Goal: Transaction & Acquisition: Purchase product/service

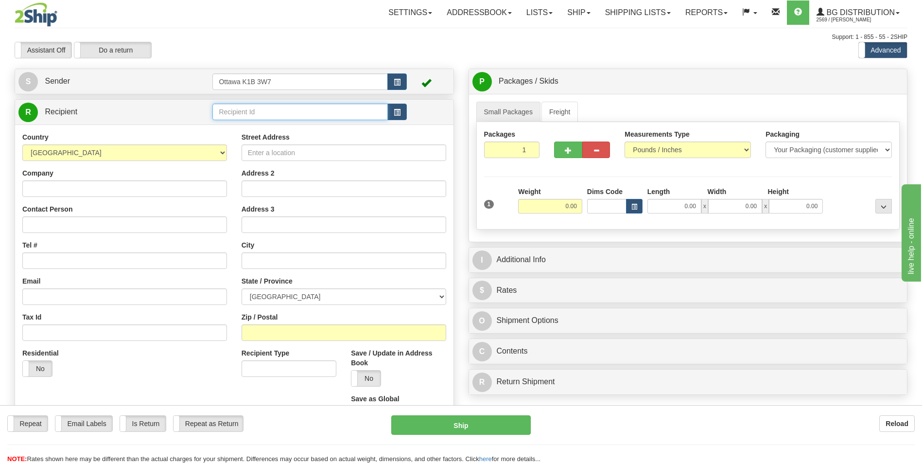
click at [251, 112] on input "text" at bounding box center [299, 112] width 175 height 17
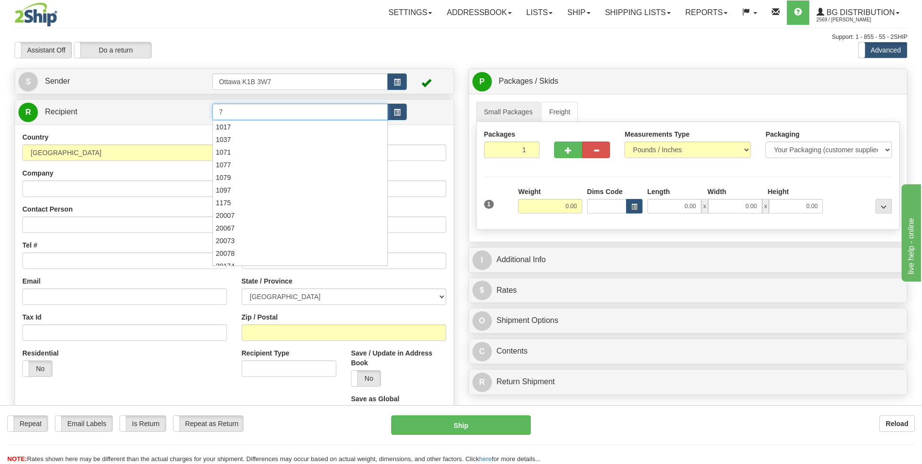
type input "7"
click button "Delete" at bounding box center [0, 0] width 0 height 0
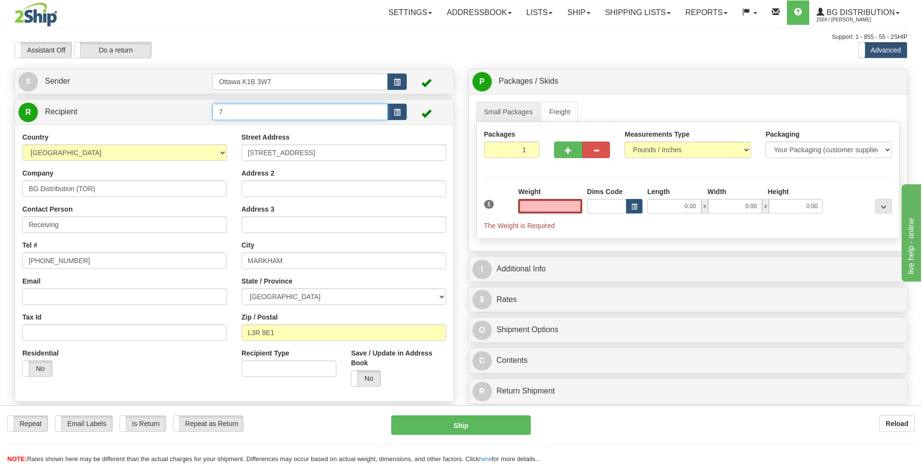
type input "0.00"
click at [279, 117] on input "7" at bounding box center [299, 112] width 175 height 17
click at [568, 209] on input "0.00" at bounding box center [550, 206] width 64 height 15
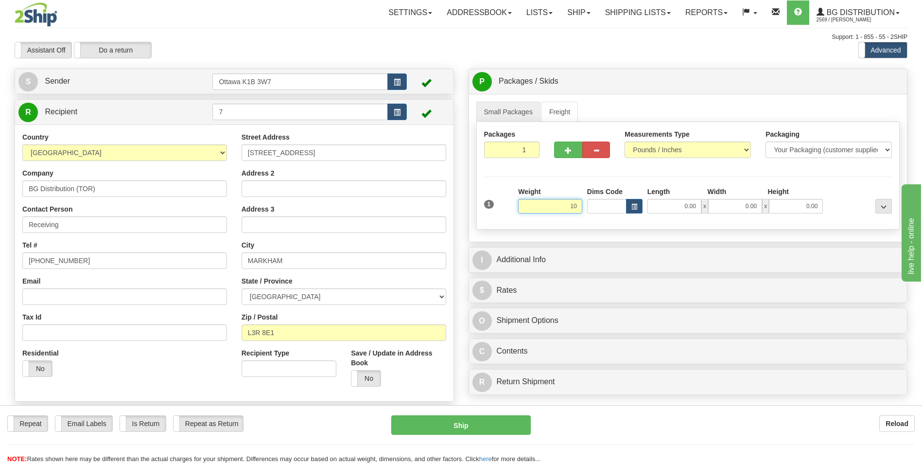
click button "Delete" at bounding box center [0, 0] width 0 height 0
type input "10.00"
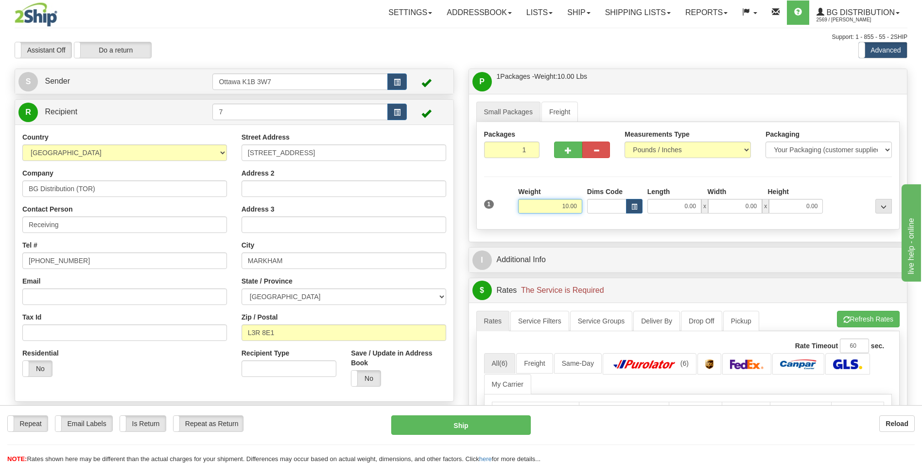
drag, startPoint x: 555, startPoint y: 209, endPoint x: 595, endPoint y: 206, distance: 40.0
click at [595, 206] on div "1 Weight 10.00 Dims Code x x" at bounding box center [688, 204] width 413 height 35
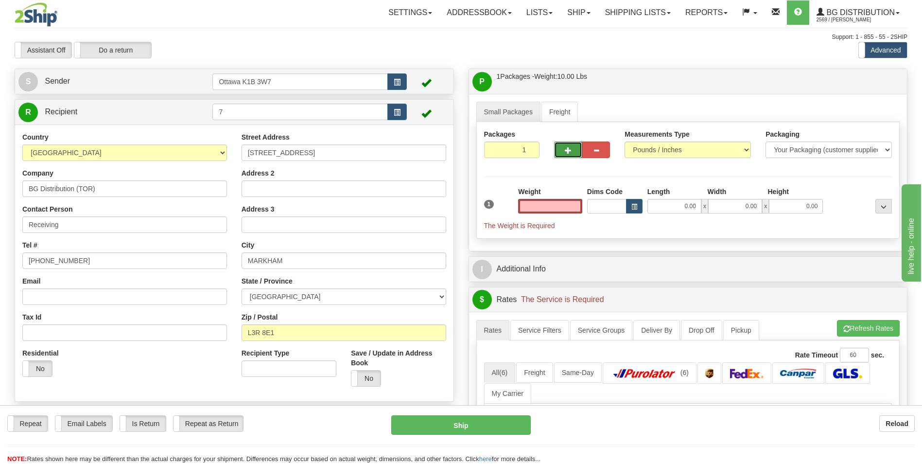
type input "0.00"
click at [566, 154] on button "button" at bounding box center [568, 149] width 28 height 17
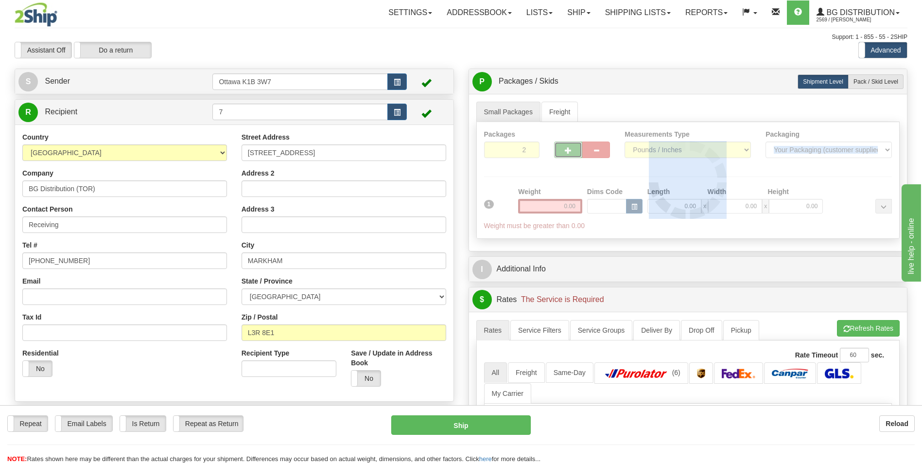
click at [566, 154] on div at bounding box center [688, 180] width 423 height 116
click at [566, 153] on div "Packages 2 1 Measurements Type" at bounding box center [688, 180] width 424 height 117
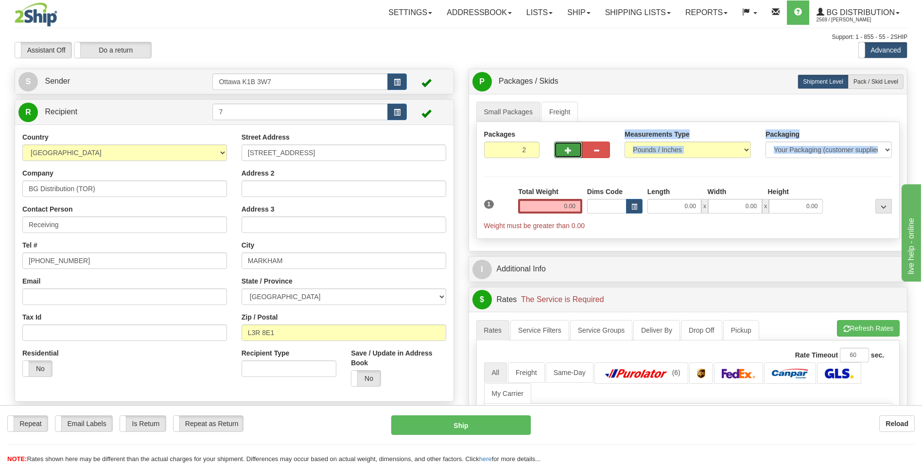
click at [566, 153] on span "button" at bounding box center [568, 150] width 7 height 6
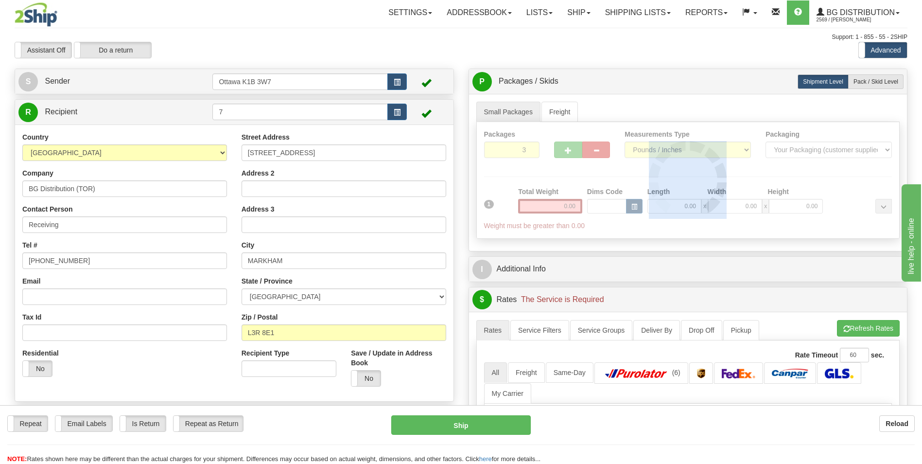
click at [566, 153] on div at bounding box center [688, 180] width 423 height 116
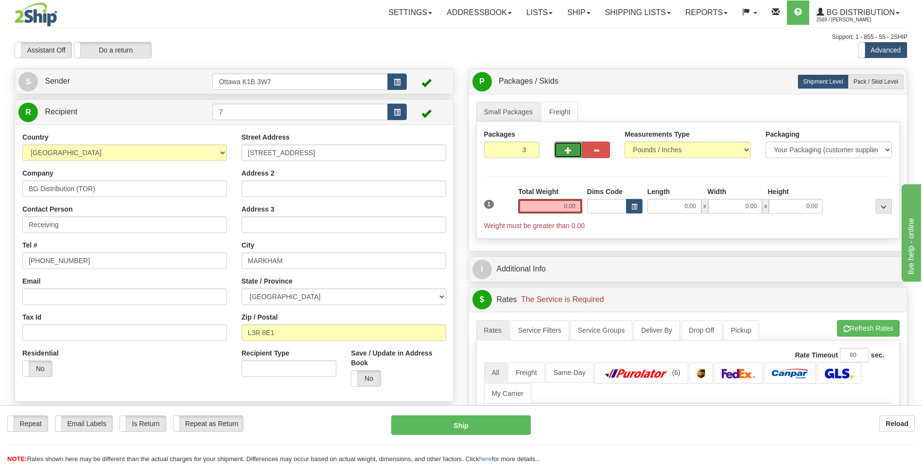
click at [566, 153] on span "button" at bounding box center [568, 150] width 7 height 6
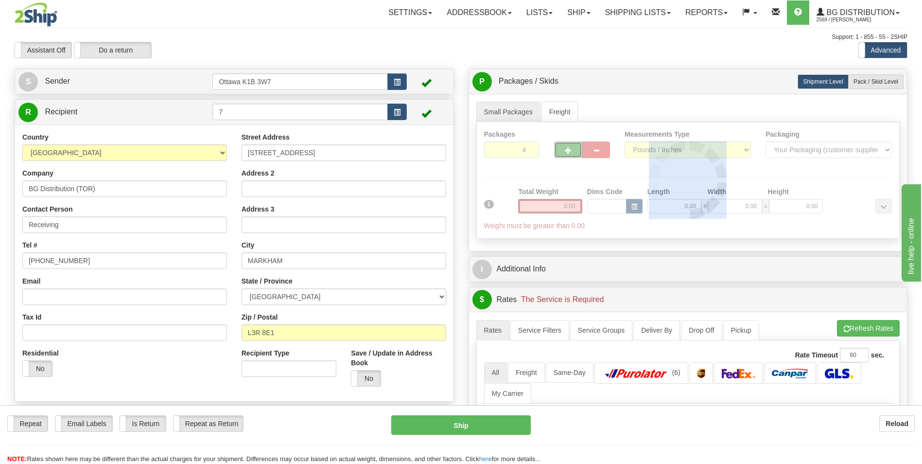
click at [566, 153] on div at bounding box center [688, 180] width 423 height 116
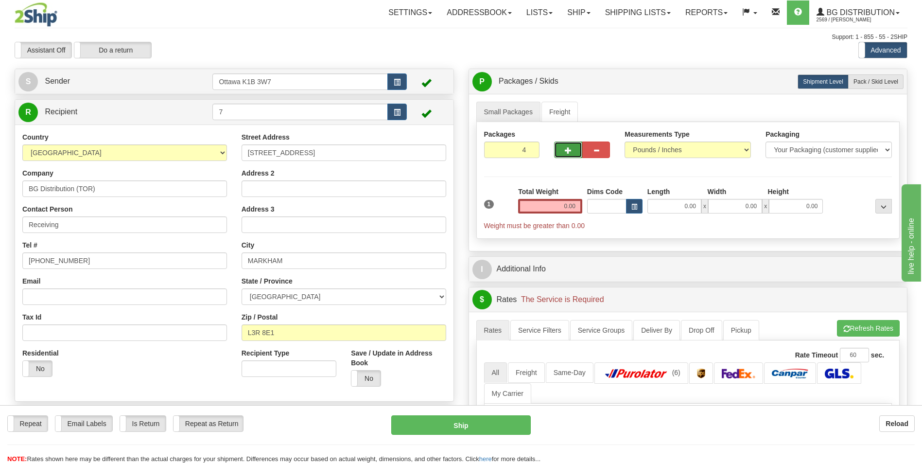
click at [566, 153] on span "button" at bounding box center [568, 150] width 7 height 6
type input "8"
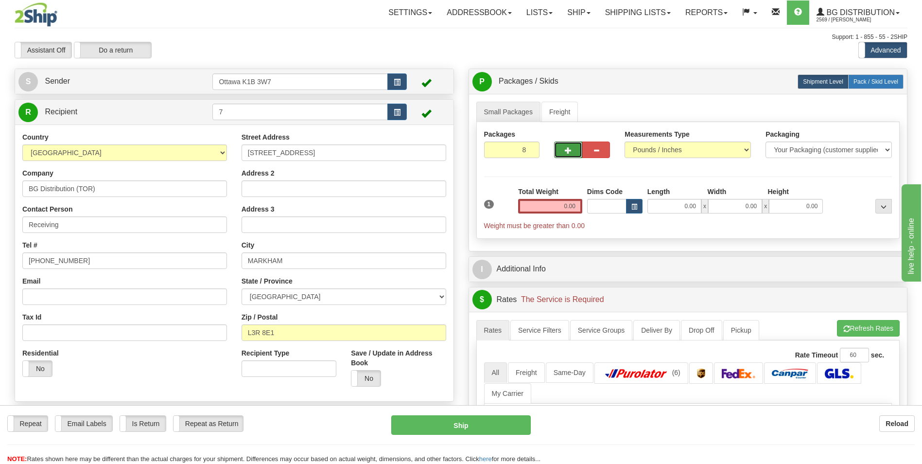
click at [877, 85] on span "Pack / Skid Level" at bounding box center [875, 81] width 45 height 7
radio input "true"
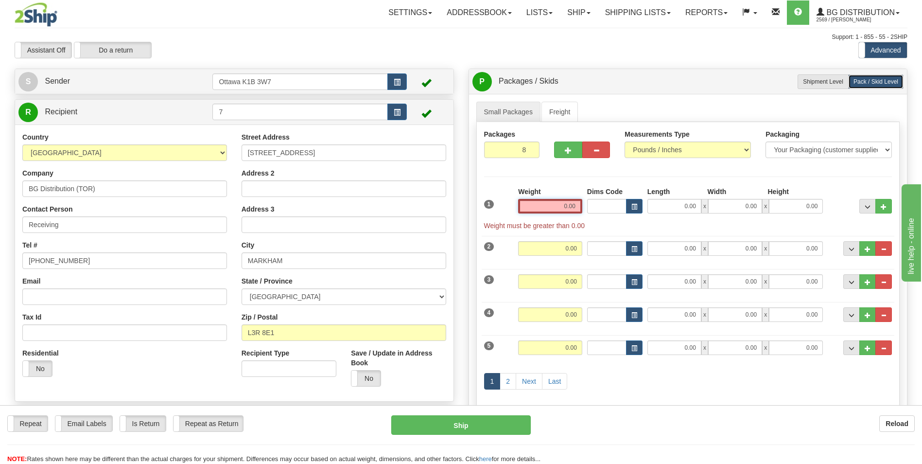
click at [562, 208] on input "0.00" at bounding box center [550, 206] width 64 height 15
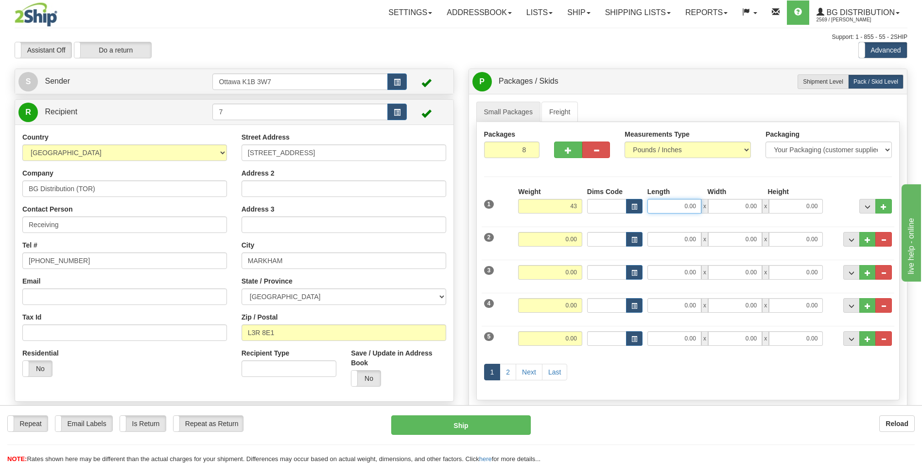
type input "43.00"
click at [687, 208] on input "0.00" at bounding box center [674, 206] width 54 height 15
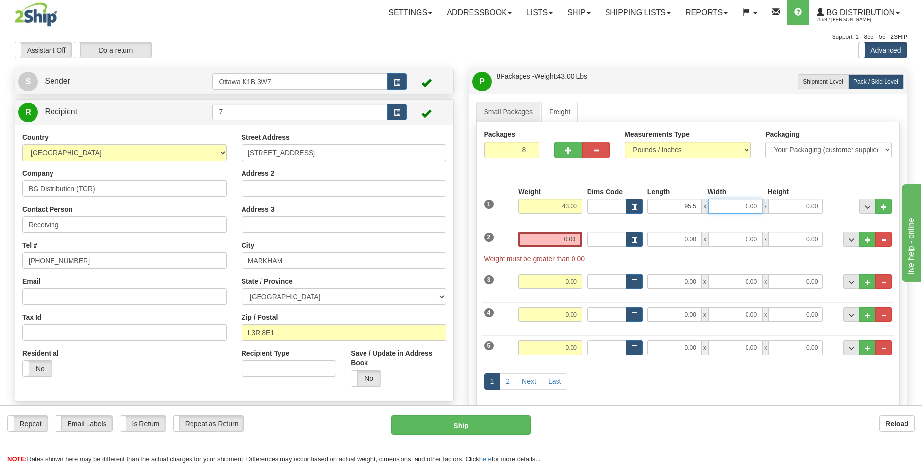
type input "95.50"
type input "7.50"
type input "5.00"
click at [847, 171] on div "Packages 8 8 Measurements Type" at bounding box center [688, 274] width 424 height 304
click at [546, 240] on input "0.00" at bounding box center [550, 239] width 64 height 15
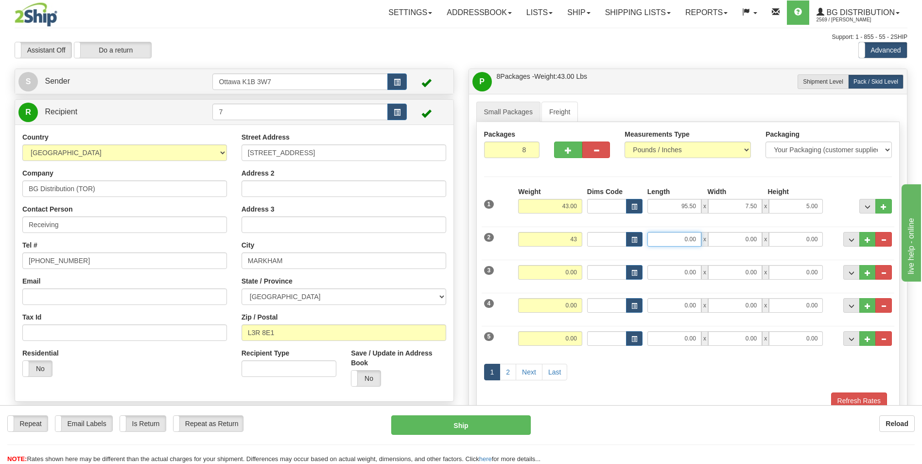
type input "43.00"
click at [686, 238] on input "0.00" at bounding box center [674, 239] width 54 height 15
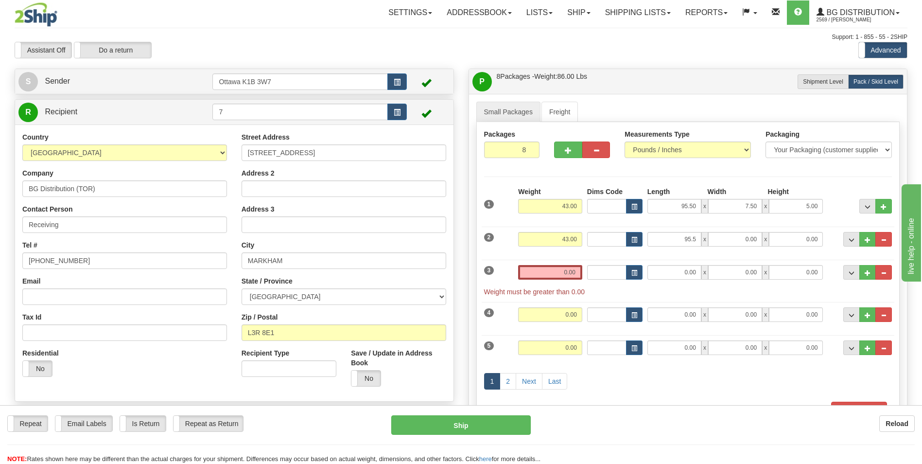
type input "95.50"
click at [749, 229] on div "2 Weight 43.00 Dims Code Length Width Height" at bounding box center [688, 238] width 413 height 33
click at [748, 236] on input "0.00" at bounding box center [735, 239] width 54 height 15
type input "7.50"
click at [786, 238] on input "0.00" at bounding box center [796, 239] width 54 height 15
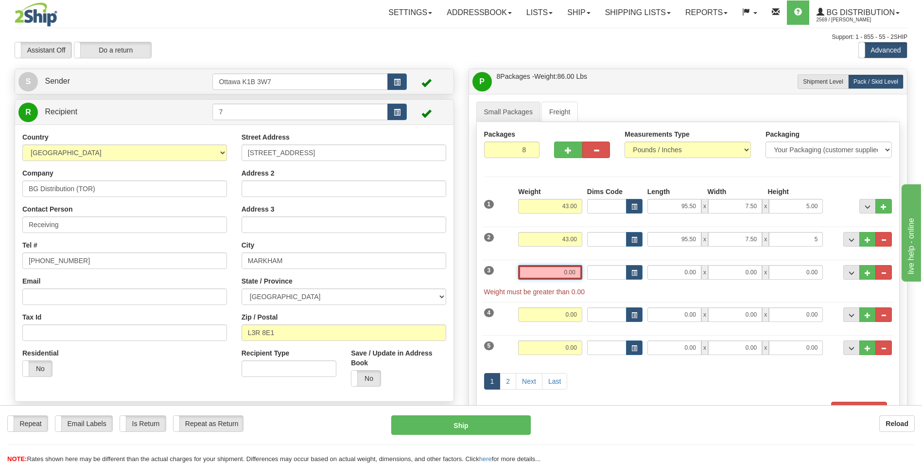
type input "5.00"
click at [559, 269] on input "0.00" at bounding box center [550, 272] width 64 height 15
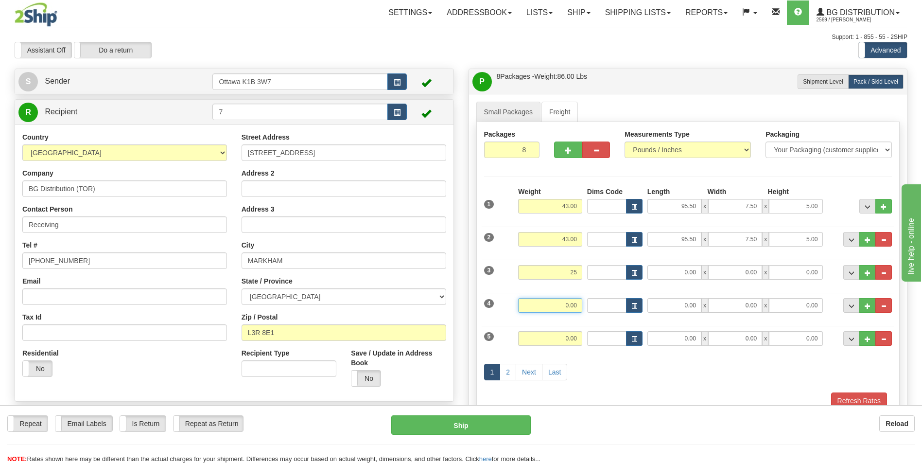
type input "25.00"
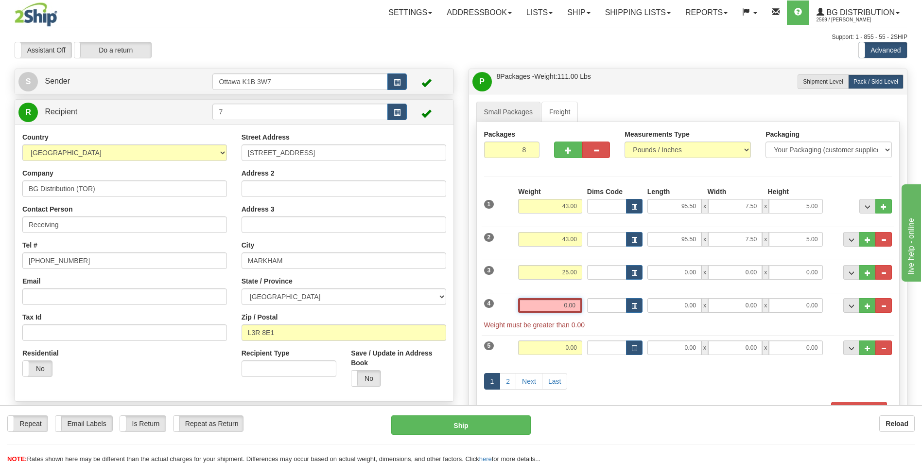
click at [571, 304] on input "0.00" at bounding box center [550, 305] width 64 height 15
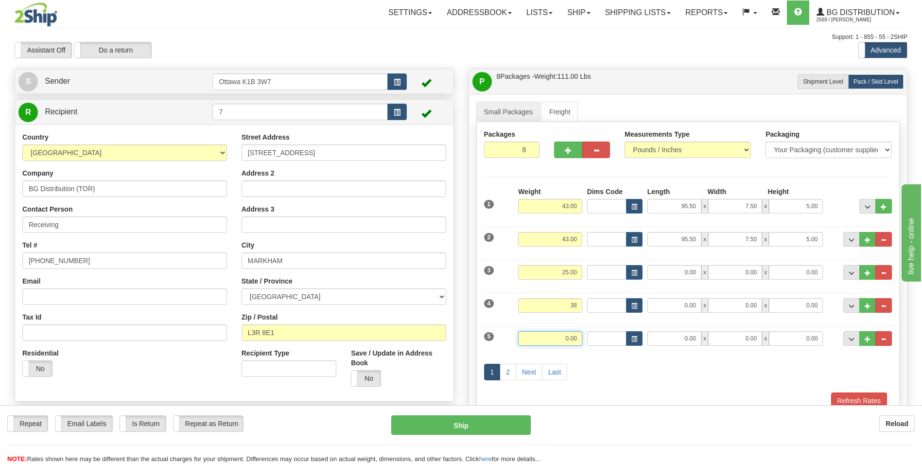
type input "38.00"
click at [556, 341] on input "0.00" at bounding box center [550, 338] width 64 height 15
type input "22.00"
click at [532, 372] on link "Next" at bounding box center [529, 372] width 27 height 17
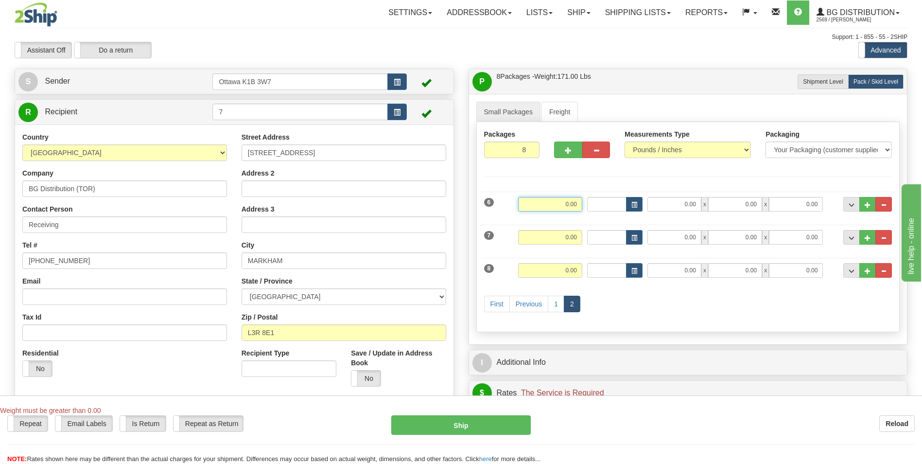
click at [572, 200] on input "0.00" at bounding box center [550, 204] width 64 height 15
type input "39.00"
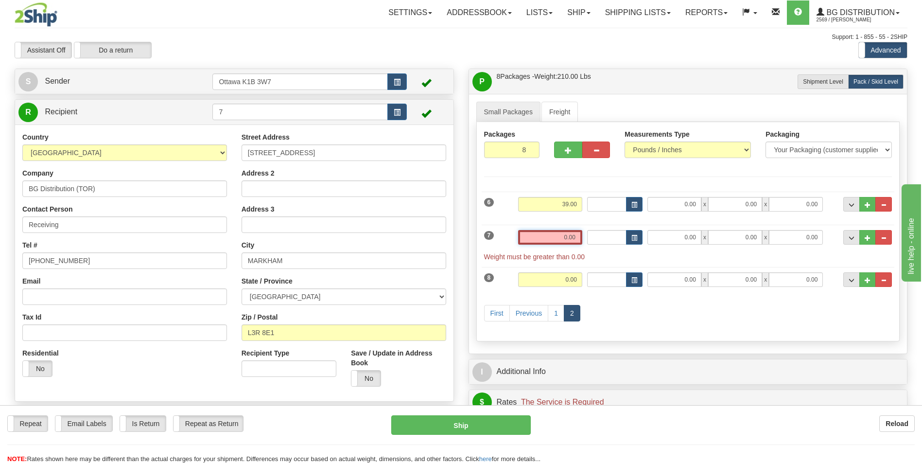
click at [561, 239] on input "0.00" at bounding box center [550, 237] width 64 height 15
type input "0.00"
click at [554, 313] on link "1" at bounding box center [556, 313] width 17 height 17
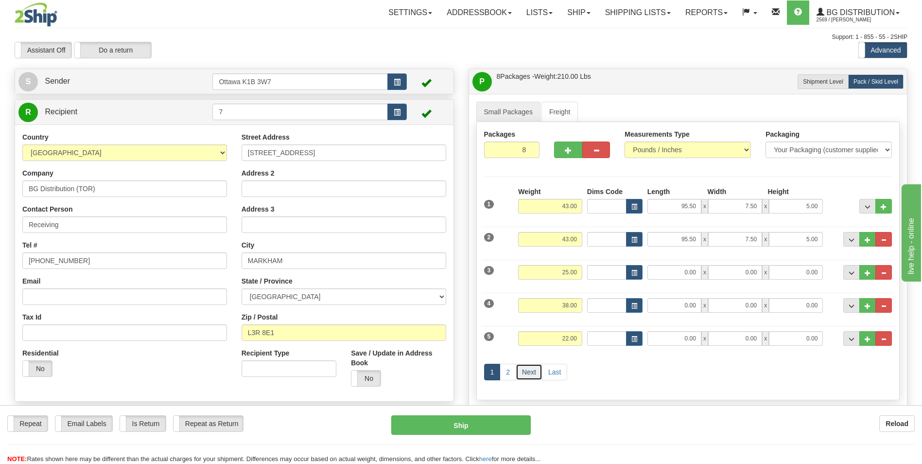
click at [526, 373] on link "Next" at bounding box center [529, 372] width 27 height 17
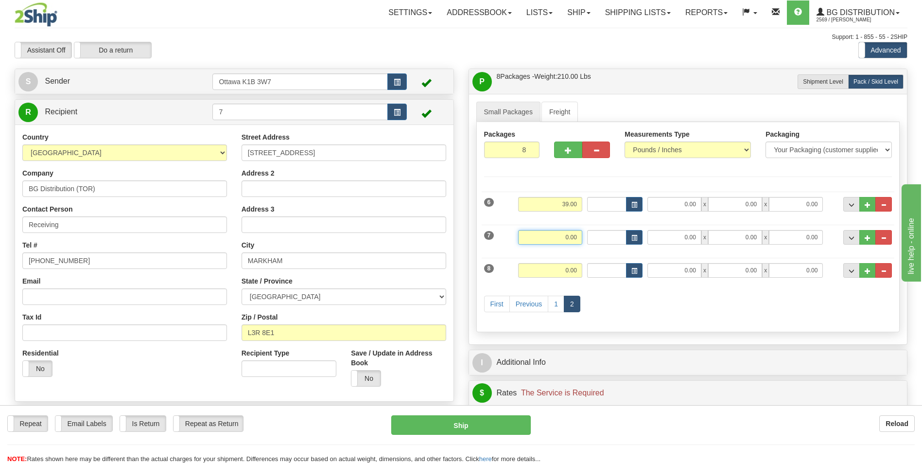
click at [566, 235] on input "0.00" at bounding box center [550, 237] width 64 height 15
type input "17.00"
click at [566, 271] on input "0.00" at bounding box center [550, 270] width 64 height 15
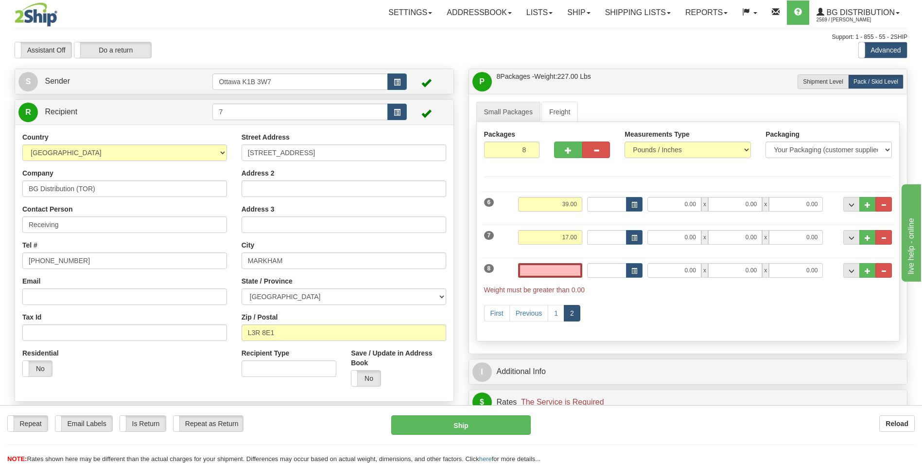
type input "0.00"
click at [564, 273] on input "0.00" at bounding box center [550, 270] width 64 height 15
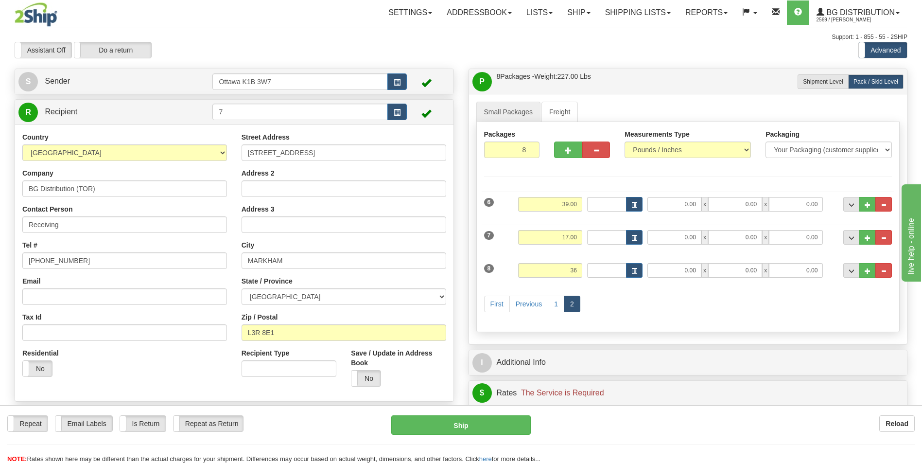
type input "36.00"
click at [669, 308] on div "First Previous 1 2" at bounding box center [688, 305] width 413 height 38
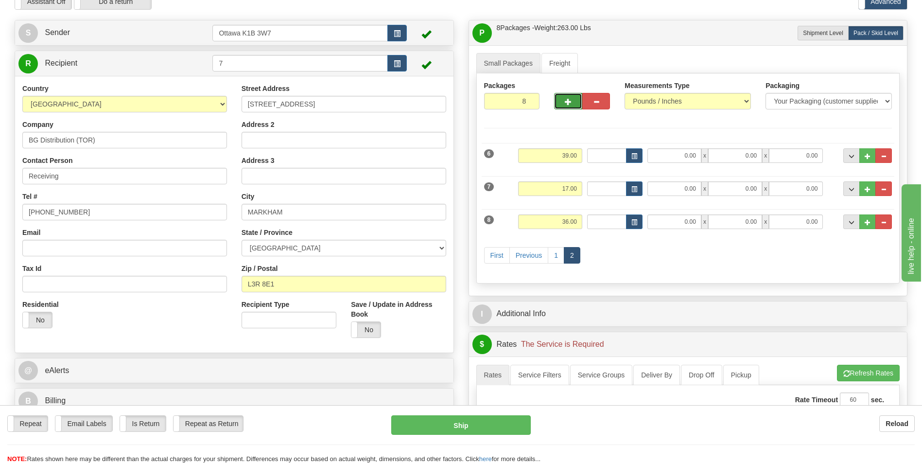
click at [571, 102] on span "button" at bounding box center [568, 102] width 7 height 6
type input "9"
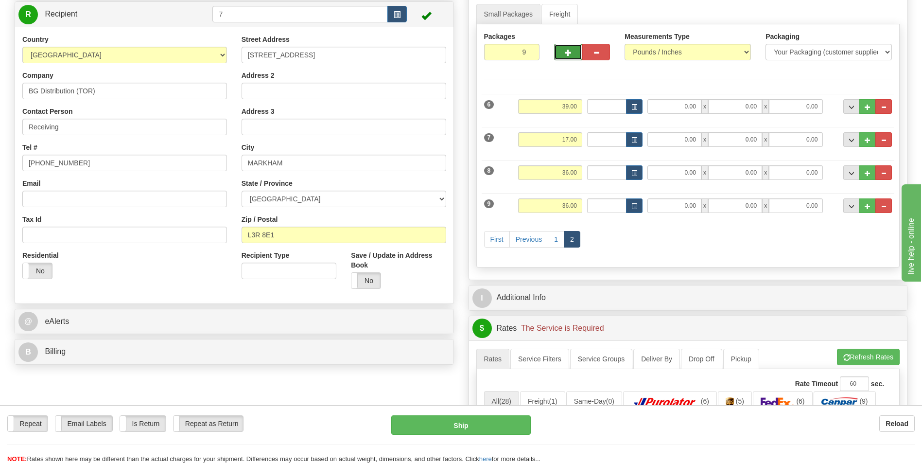
scroll to position [0, 0]
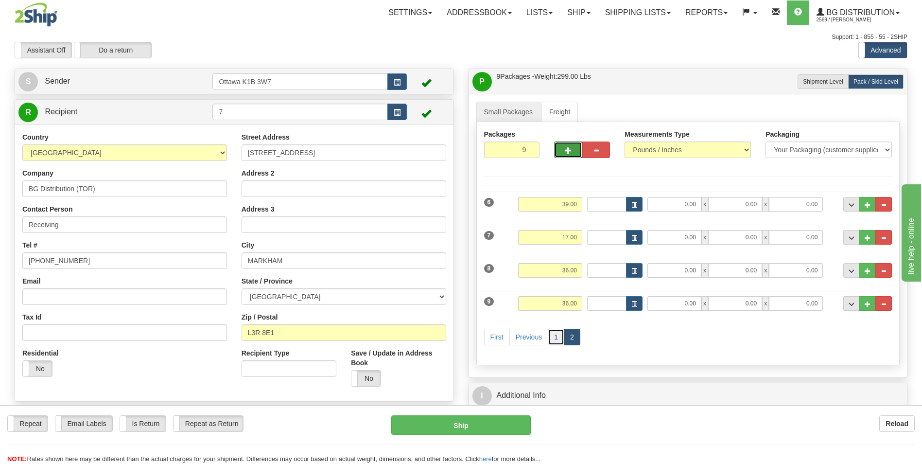
click at [552, 340] on link "1" at bounding box center [556, 337] width 17 height 17
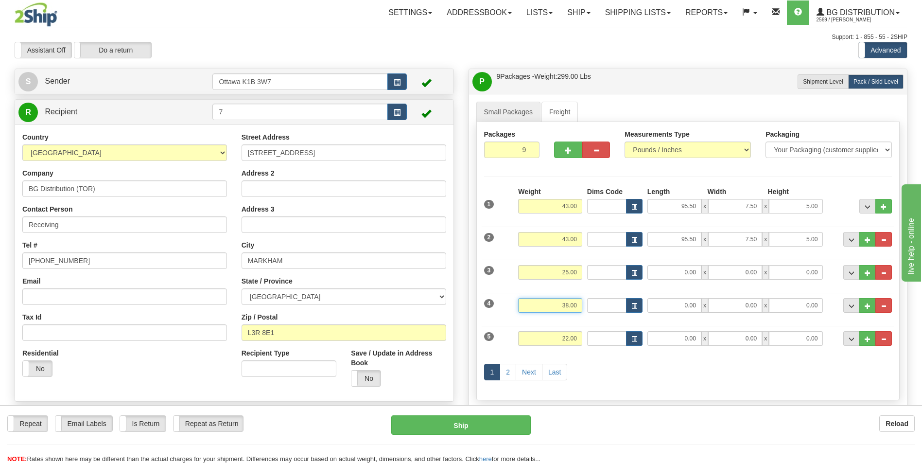
drag, startPoint x: 559, startPoint y: 308, endPoint x: 596, endPoint y: 309, distance: 37.5
click at [596, 309] on div "4 Weight 38.00 Dims Code Length Width Height" at bounding box center [688, 304] width 413 height 33
click at [581, 325] on div "5 Weight 22.00 Dims Code Length Width Height" at bounding box center [688, 337] width 413 height 33
type input "39.00"
drag, startPoint x: 550, startPoint y: 339, endPoint x: 586, endPoint y: 343, distance: 35.7
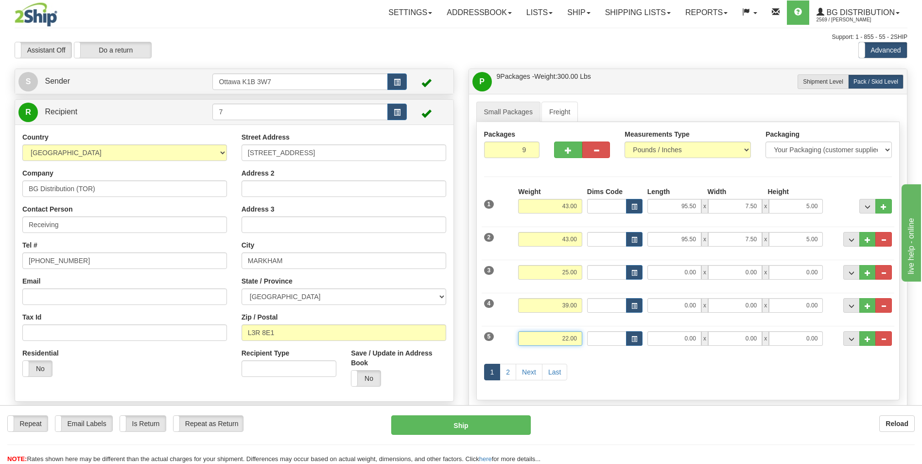
click at [586, 343] on div "5 Weight 22.00 Dims Code Length Width Height" at bounding box center [688, 337] width 413 height 33
type input "24.00"
click at [565, 352] on div "Weight 24.00" at bounding box center [550, 342] width 69 height 22
click at [535, 370] on link "Next" at bounding box center [529, 372] width 27 height 17
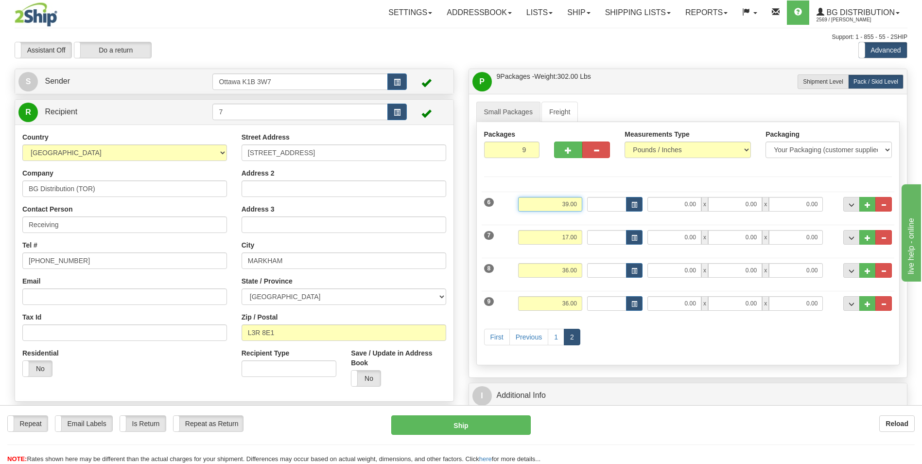
drag, startPoint x: 553, startPoint y: 202, endPoint x: 586, endPoint y: 205, distance: 33.6
click at [586, 205] on div "6 Weight 39.00 Dims Code Length Width Height" at bounding box center [688, 203] width 413 height 33
click at [570, 261] on div "8 Weight 36.00 Dims Code Length Width Height" at bounding box center [688, 269] width 413 height 33
type input "38.00"
click at [554, 335] on link "1" at bounding box center [556, 337] width 17 height 17
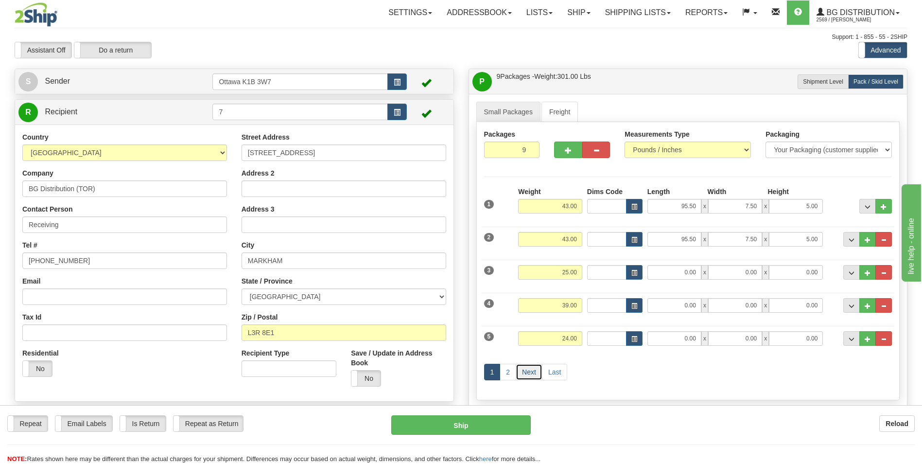
click at [527, 370] on link "Next" at bounding box center [529, 372] width 27 height 17
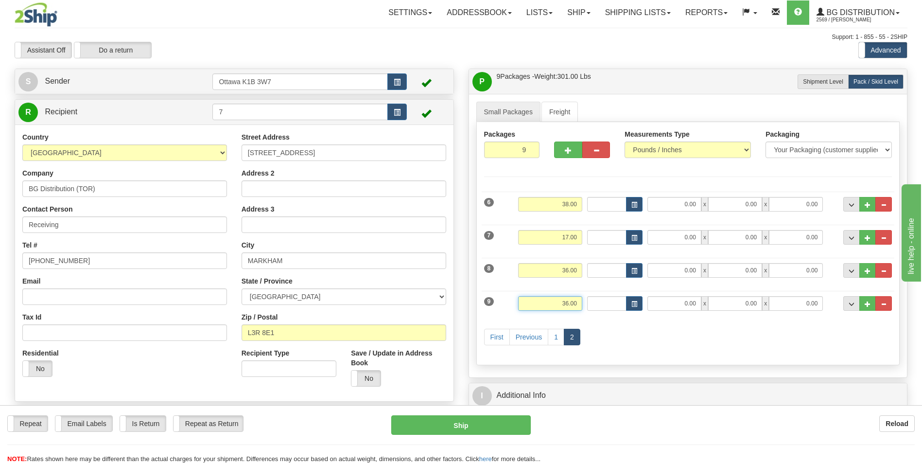
drag, startPoint x: 556, startPoint y: 306, endPoint x: 589, endPoint y: 306, distance: 33.5
click at [589, 306] on div "9 Weight 36.00 Dims Code Length Width Height" at bounding box center [688, 302] width 413 height 33
click at [649, 338] on div "First Previous 1 2" at bounding box center [688, 338] width 413 height 38
type input "22.00"
click at [557, 334] on link "1" at bounding box center [556, 337] width 17 height 17
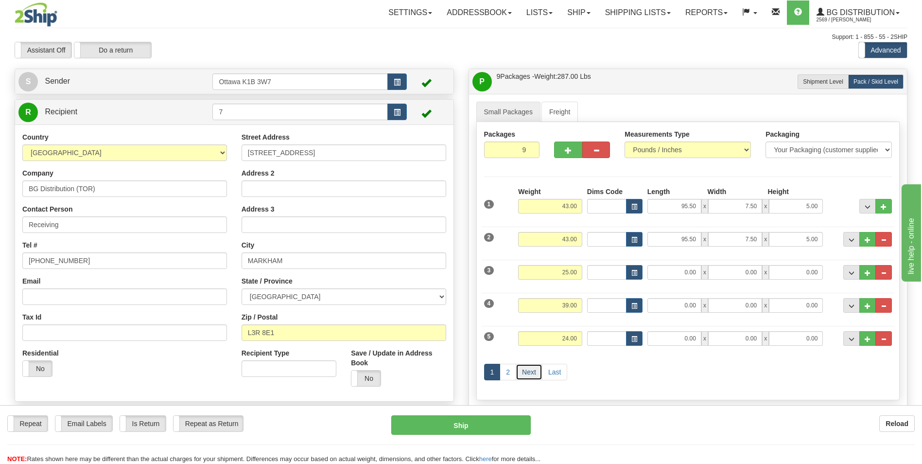
click at [532, 377] on link "Next" at bounding box center [529, 372] width 27 height 17
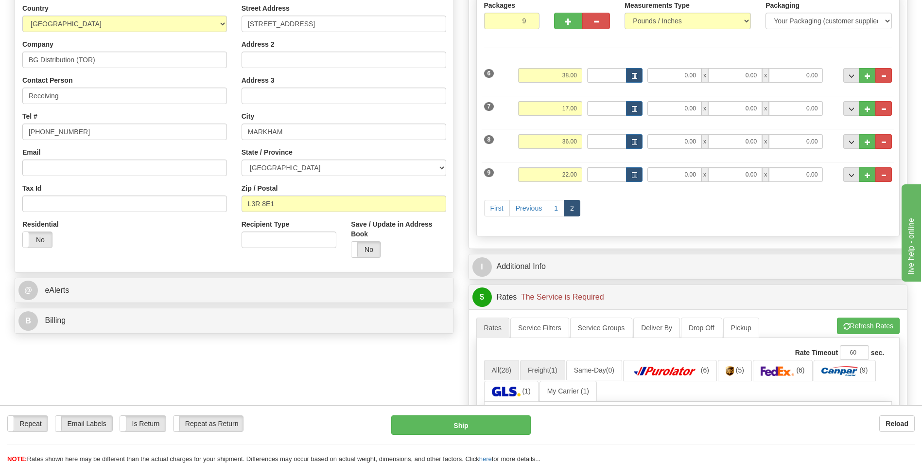
scroll to position [146, 0]
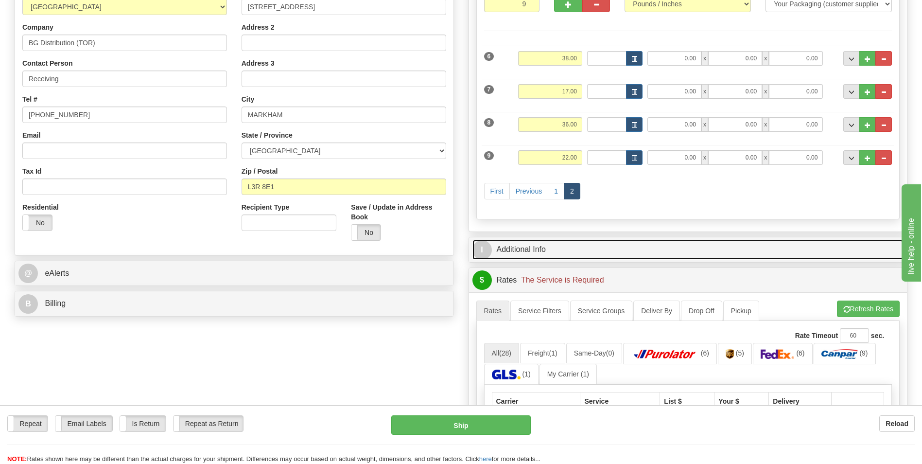
click at [544, 253] on link "I Additional Info" at bounding box center [688, 250] width 432 height 20
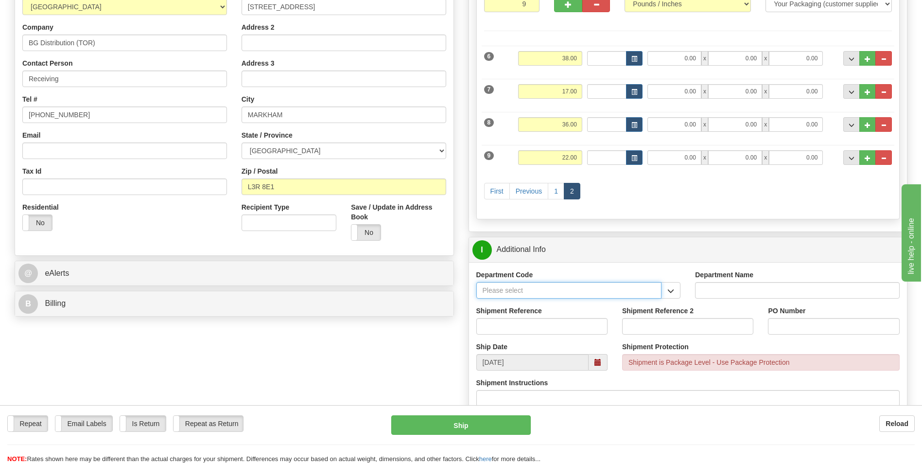
click at [609, 294] on input "Department Code" at bounding box center [569, 290] width 186 height 17
drag, startPoint x: 672, startPoint y: 287, endPoint x: 638, endPoint y: 295, distance: 34.3
click at [671, 288] on span "button" at bounding box center [670, 291] width 7 height 6
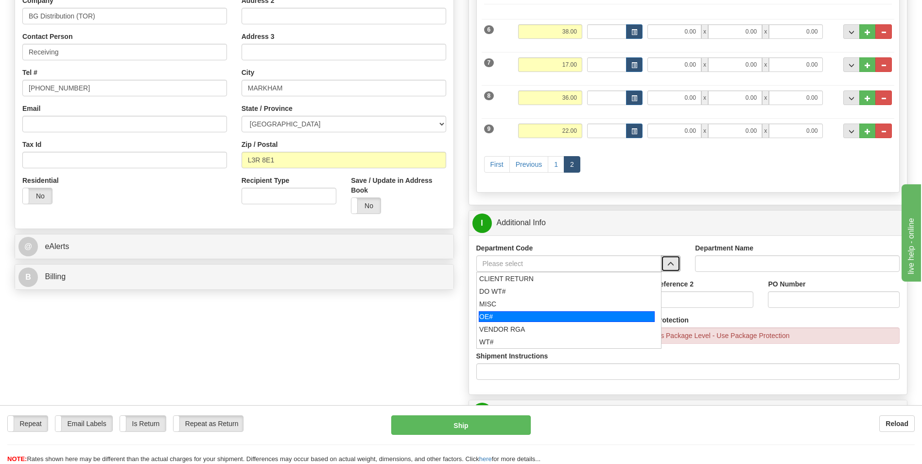
scroll to position [194, 0]
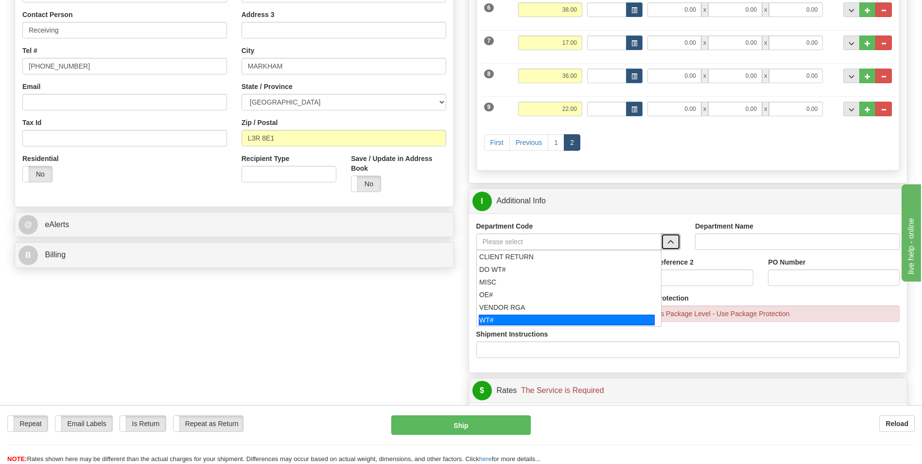
click at [505, 322] on div "WT#" at bounding box center [567, 319] width 176 height 11
type input "WT#"
type input "WAREHOUSE TRANSFERS"
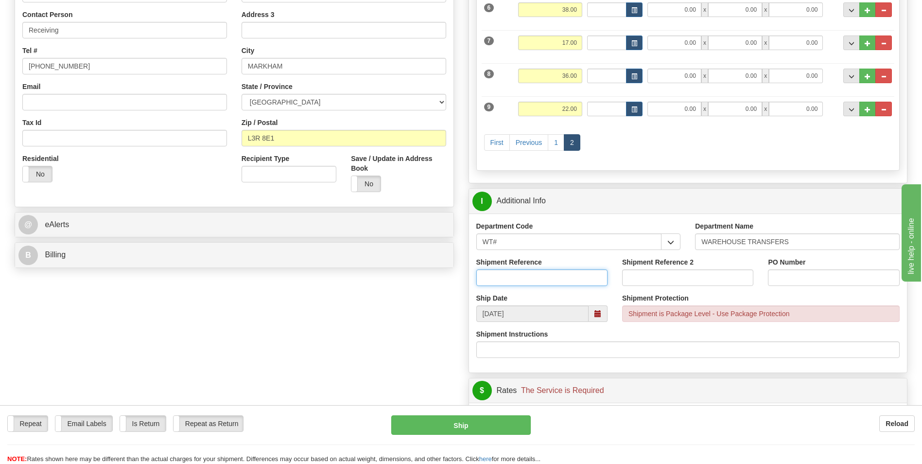
click at [529, 281] on input "Shipment Reference" at bounding box center [541, 277] width 131 height 17
type input "165928-00"
click at [787, 278] on input "PO Number" at bounding box center [833, 277] width 131 height 17
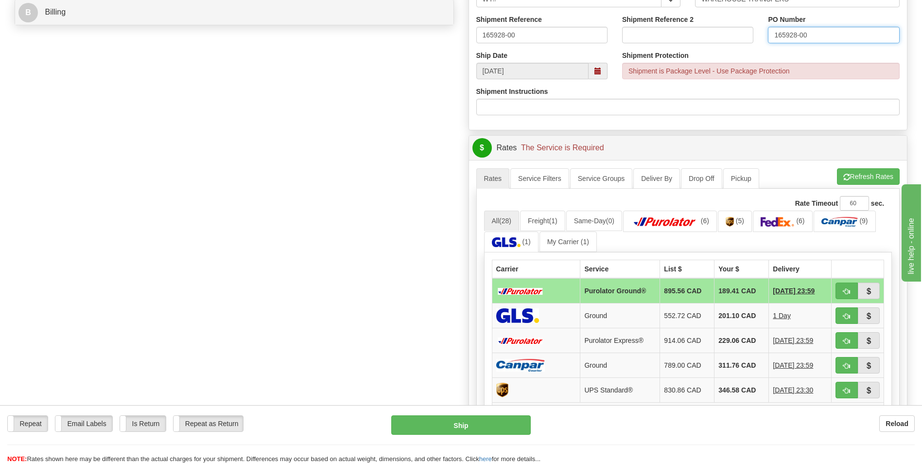
scroll to position [437, 0]
type input "165928-00"
click at [862, 175] on button "Refresh Rates" at bounding box center [868, 176] width 63 height 17
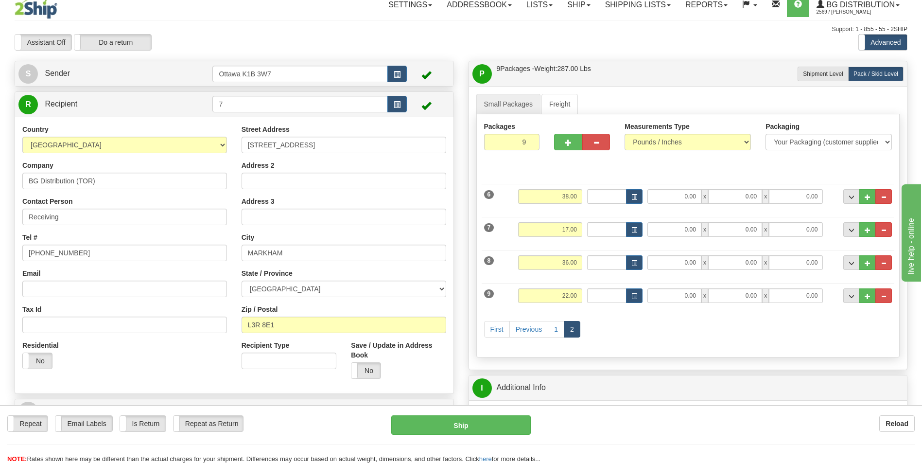
scroll to position [0, 0]
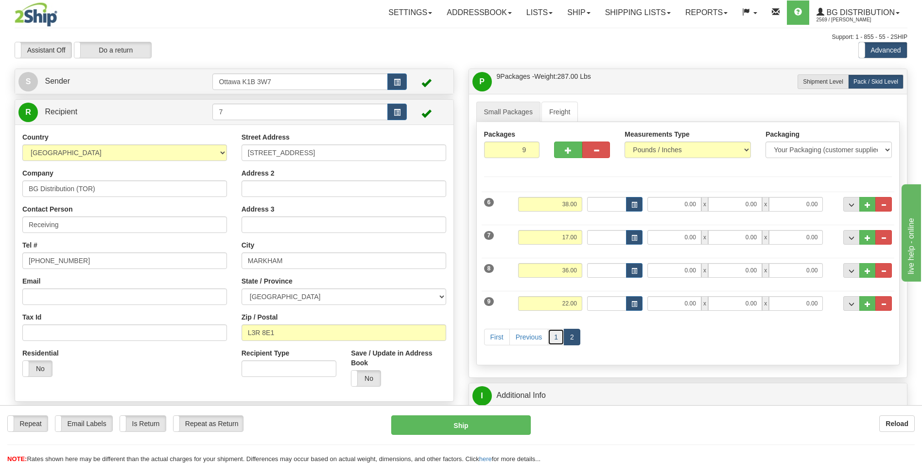
click at [556, 338] on link "1" at bounding box center [556, 337] width 17 height 17
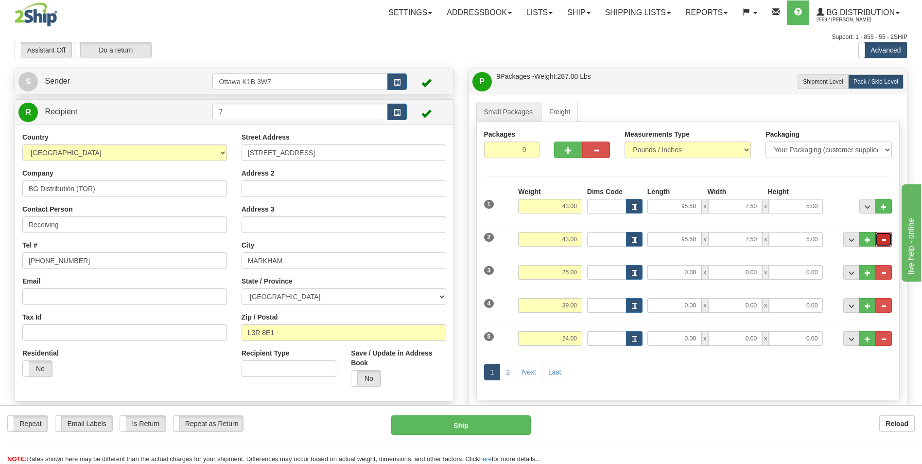
click at [886, 238] on span "..." at bounding box center [884, 239] width 6 height 5
type input "8"
click at [869, 207] on span "..." at bounding box center [868, 206] width 6 height 5
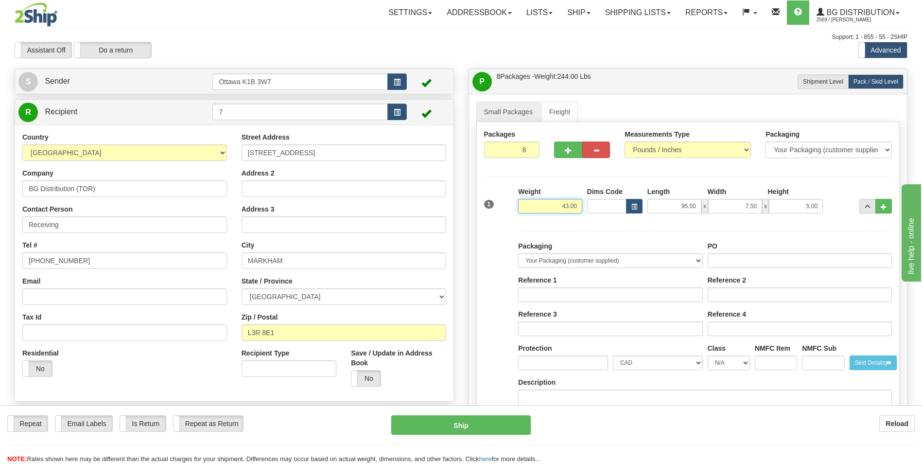
drag, startPoint x: 553, startPoint y: 208, endPoint x: 595, endPoint y: 208, distance: 41.8
click at [595, 208] on div "1 Weight 43.00 Dims Code x x" at bounding box center [688, 204] width 413 height 35
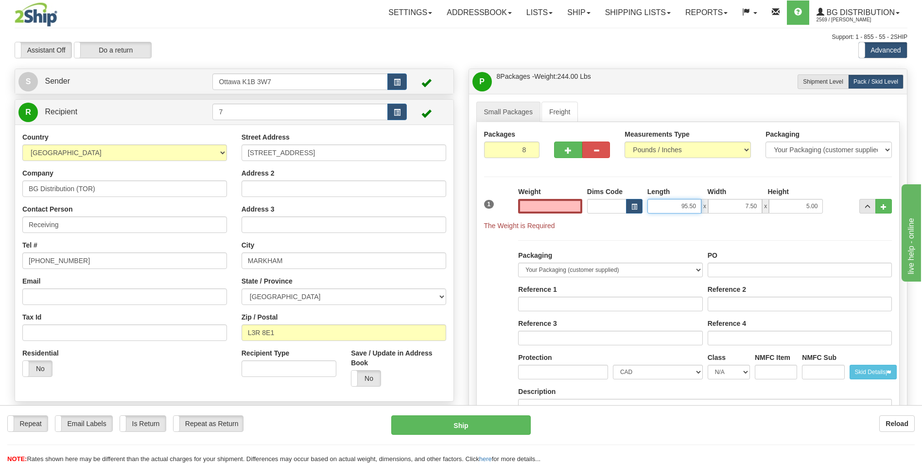
type input "0.00"
drag, startPoint x: 674, startPoint y: 208, endPoint x: 745, endPoint y: 209, distance: 71.0
click at [745, 209] on div "95.50 x 7.50 x 5.00" at bounding box center [735, 206] width 176 height 15
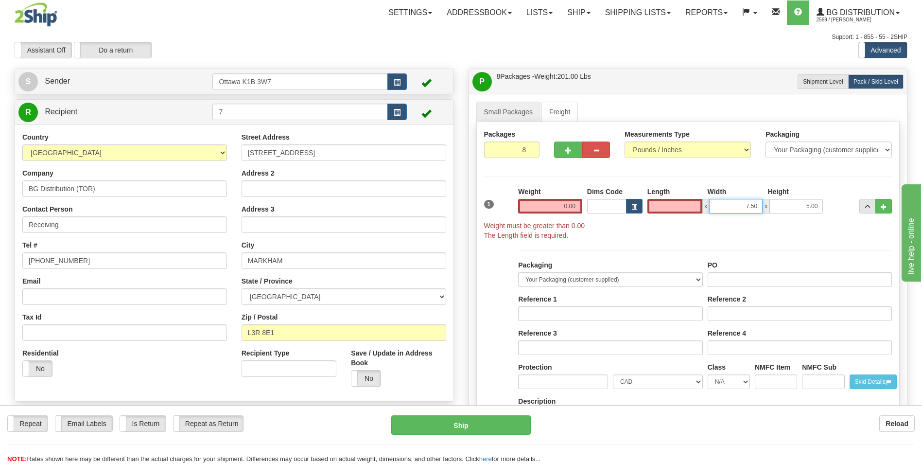
type input "0.00"
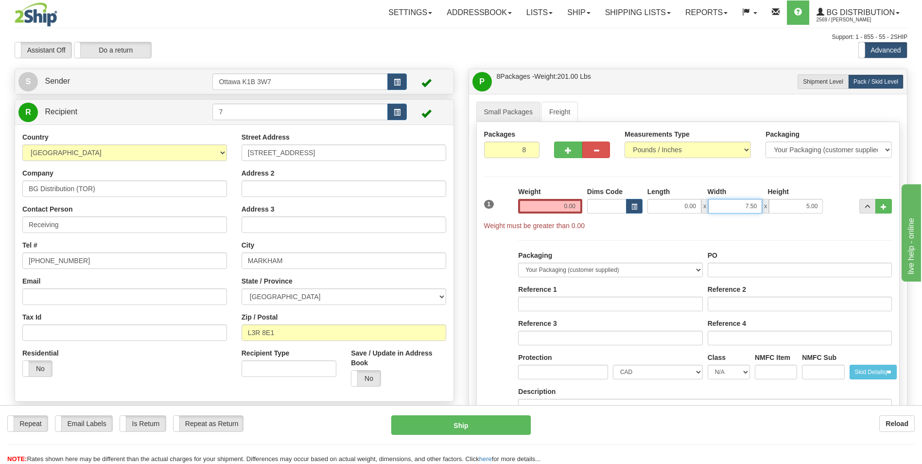
drag, startPoint x: 738, startPoint y: 208, endPoint x: 776, endPoint y: 204, distance: 38.1
click at [776, 204] on div "0.00 x 7.50 x 5.00" at bounding box center [735, 206] width 176 height 15
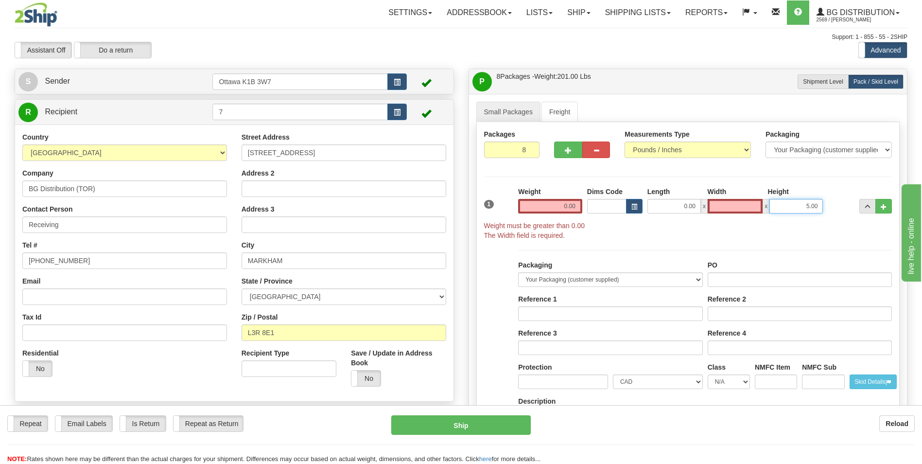
type input "0.00"
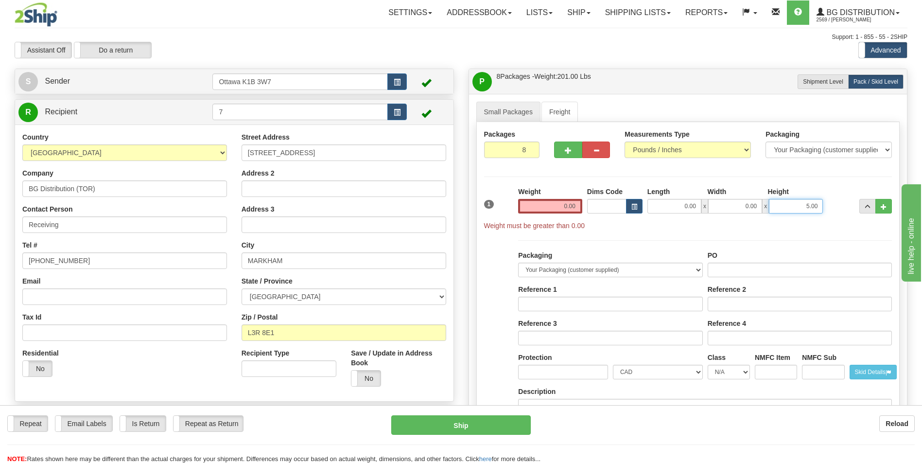
drag, startPoint x: 798, startPoint y: 206, endPoint x: 843, endPoint y: 209, distance: 45.3
click at [842, 209] on div "1 Weight 0.00 Dims Code 0.00" at bounding box center [688, 209] width 413 height 44
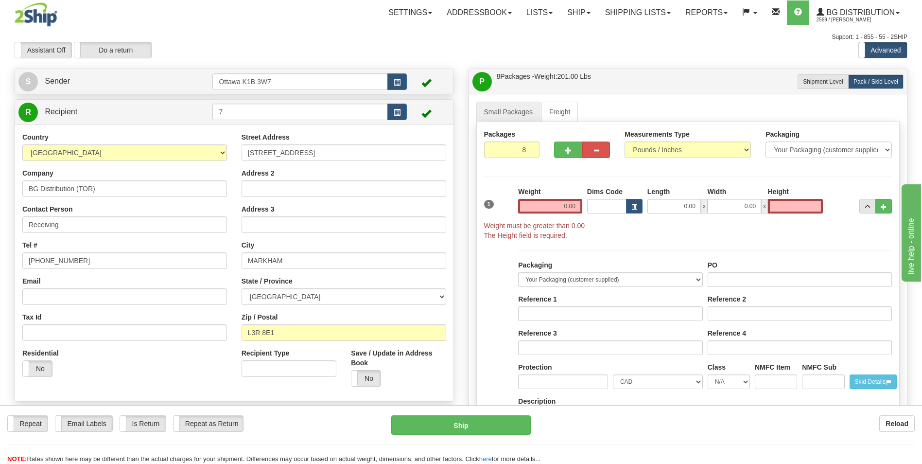
type input "0.00"
click at [793, 177] on div "Packages 8 8 Measurements Type" at bounding box center [688, 378] width 424 height 512
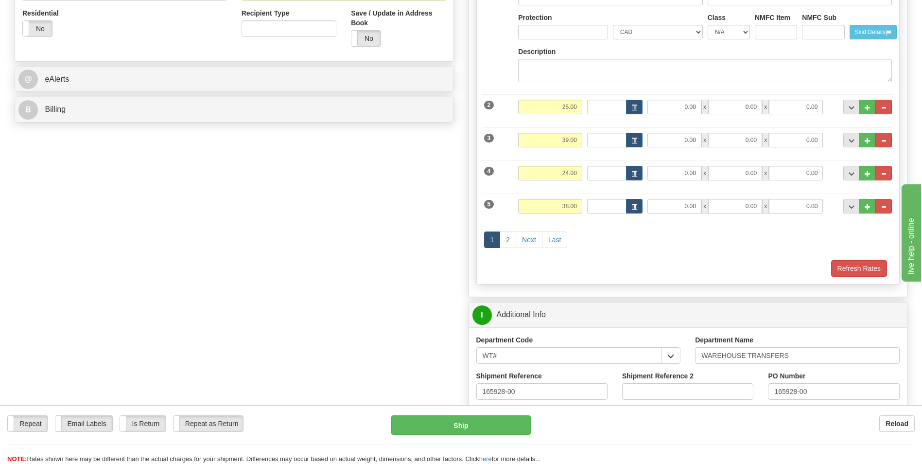
scroll to position [340, 0]
click at [562, 236] on link "Last" at bounding box center [554, 239] width 25 height 17
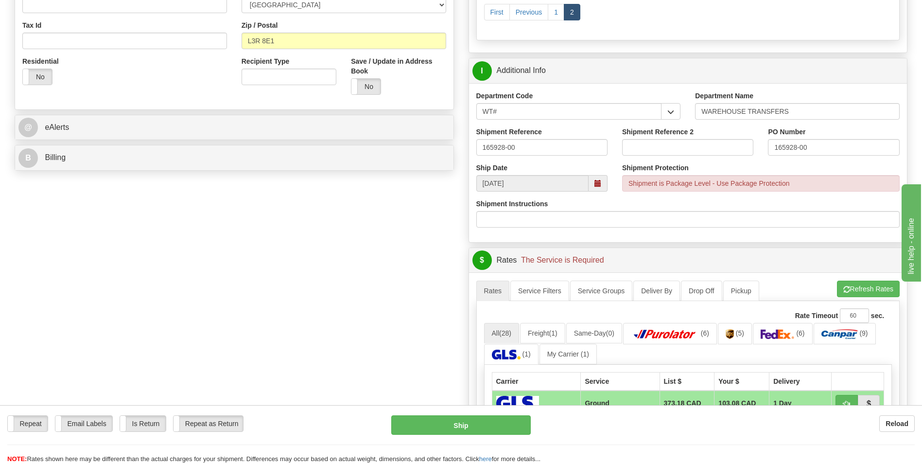
scroll to position [146, 0]
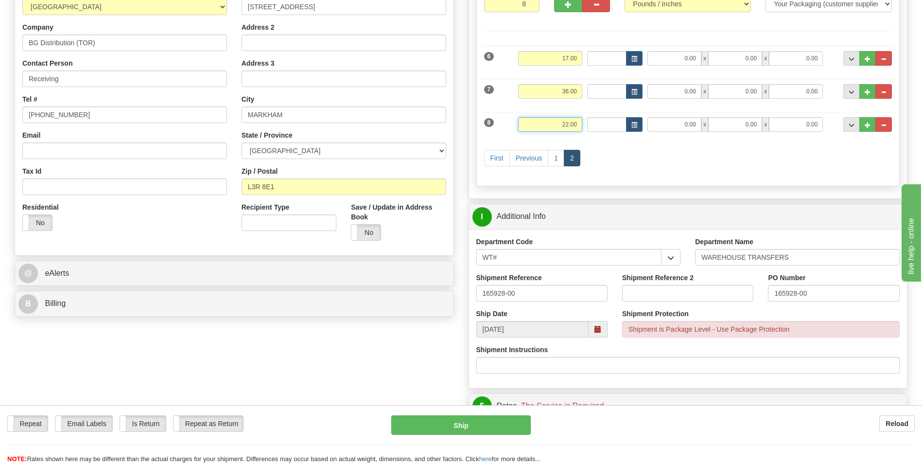
drag, startPoint x: 544, startPoint y: 124, endPoint x: 603, endPoint y: 126, distance: 58.4
click at [596, 123] on div "8 Weight 22.00 Dims Code Length Width Height" at bounding box center [688, 123] width 413 height 33
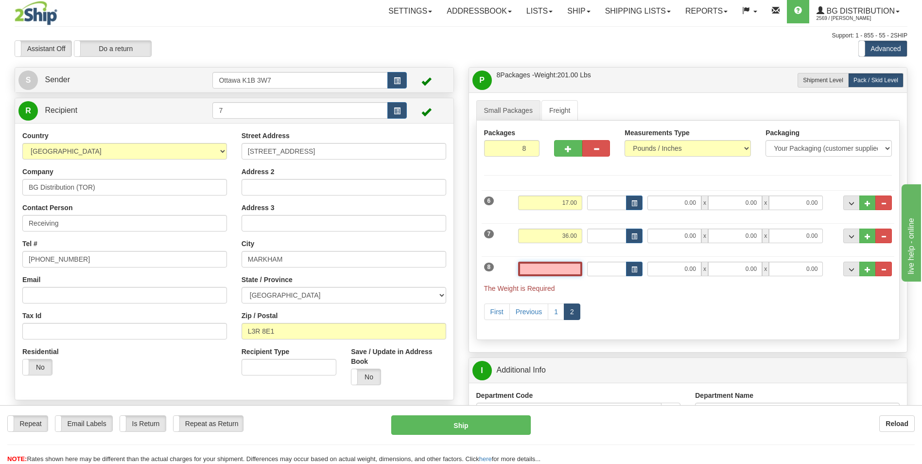
scroll to position [0, 0]
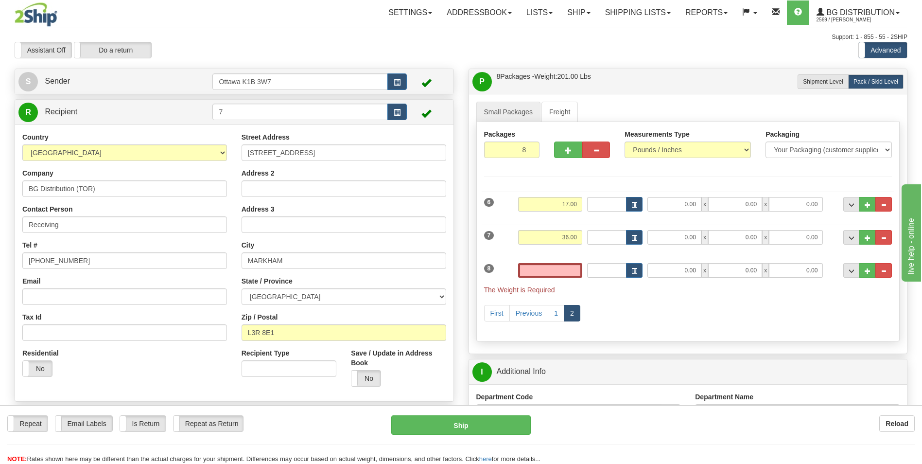
type input "0.00"
click at [670, 317] on div "First Previous 1 2" at bounding box center [688, 314] width 413 height 38
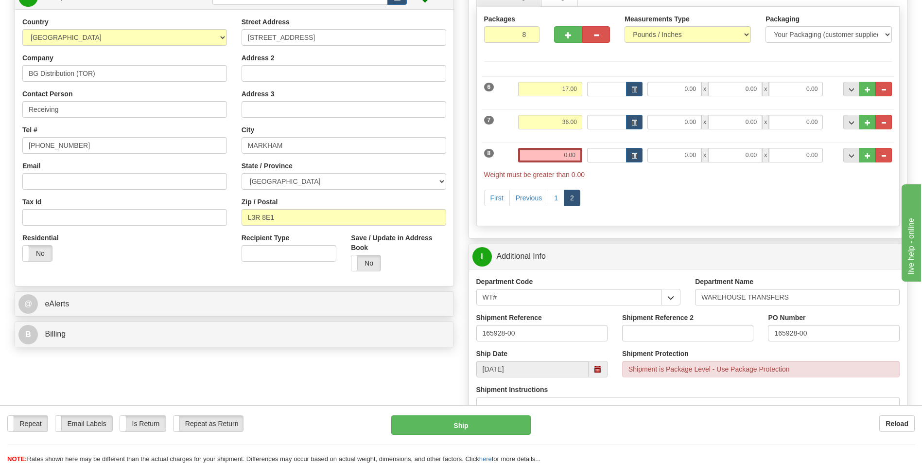
scroll to position [146, 0]
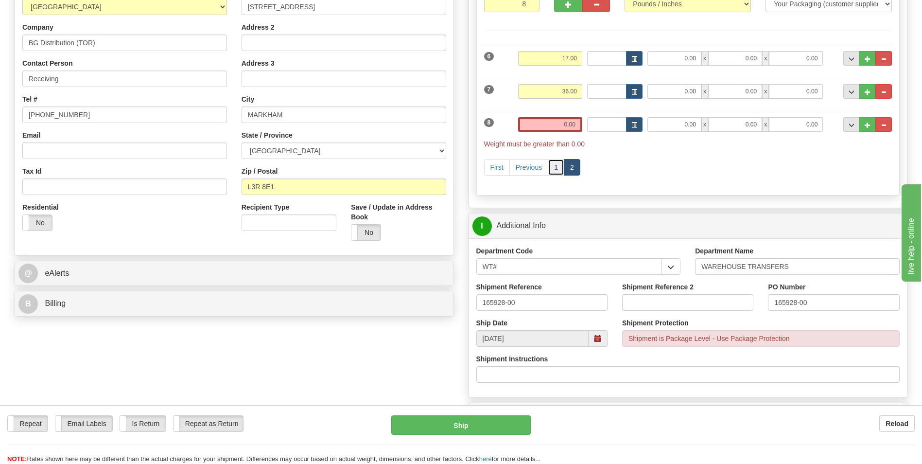
click at [556, 166] on link "1" at bounding box center [556, 167] width 17 height 17
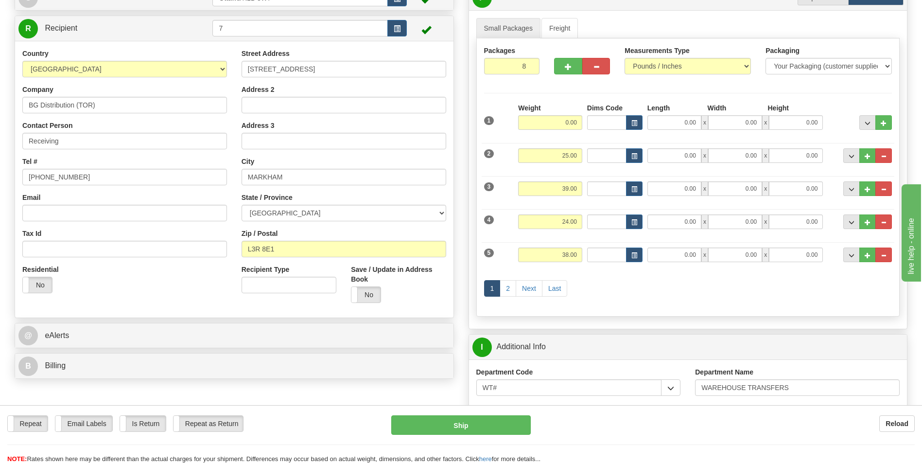
scroll to position [97, 0]
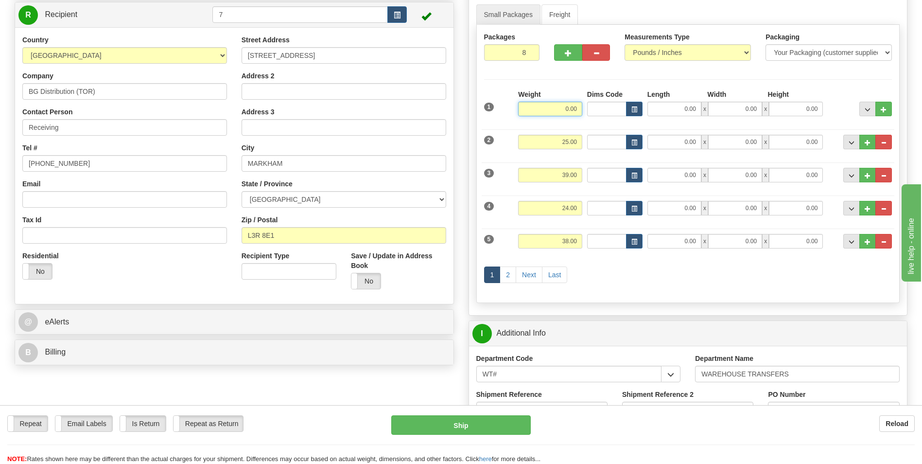
click at [559, 102] on input "0.00" at bounding box center [550, 109] width 64 height 15
click at [766, 70] on div "Packages 8 8 Measurements Type" at bounding box center [688, 164] width 424 height 278
type input "22.00"
click at [534, 275] on link "Next" at bounding box center [529, 274] width 27 height 17
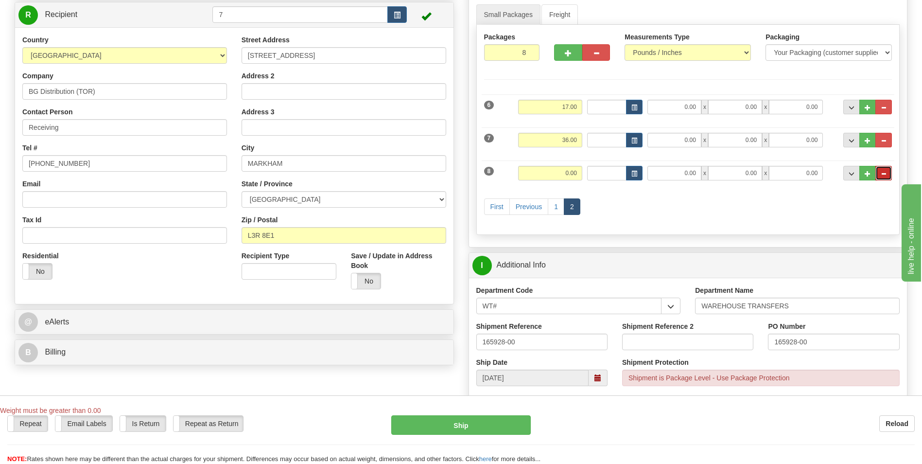
click at [887, 173] on button "..." at bounding box center [883, 173] width 17 height 15
type input "7"
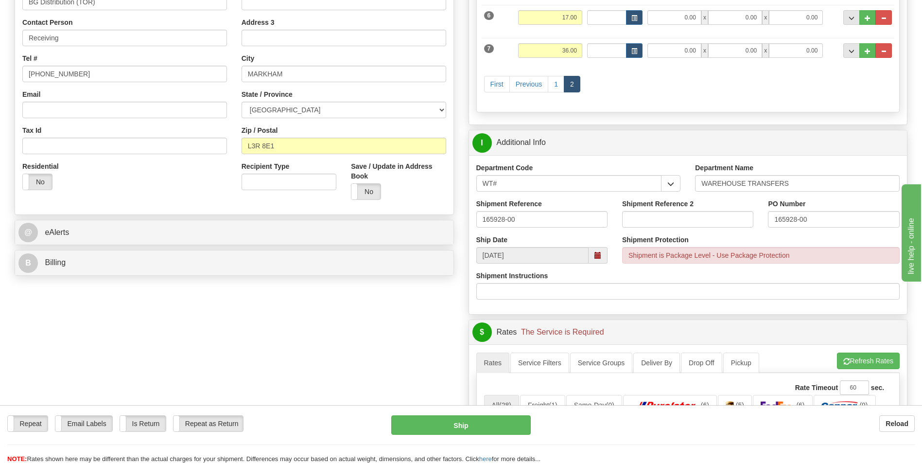
scroll to position [0, 0]
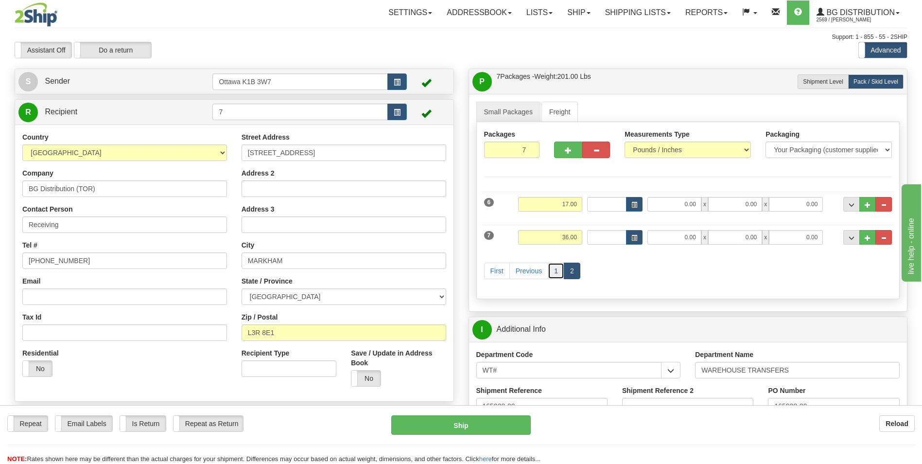
click at [554, 276] on link "1" at bounding box center [556, 270] width 17 height 17
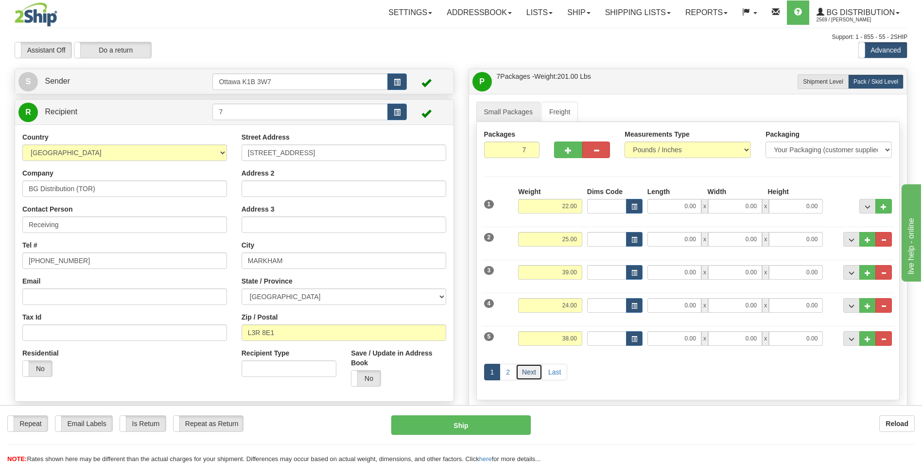
click at [532, 369] on link "Next" at bounding box center [529, 372] width 27 height 17
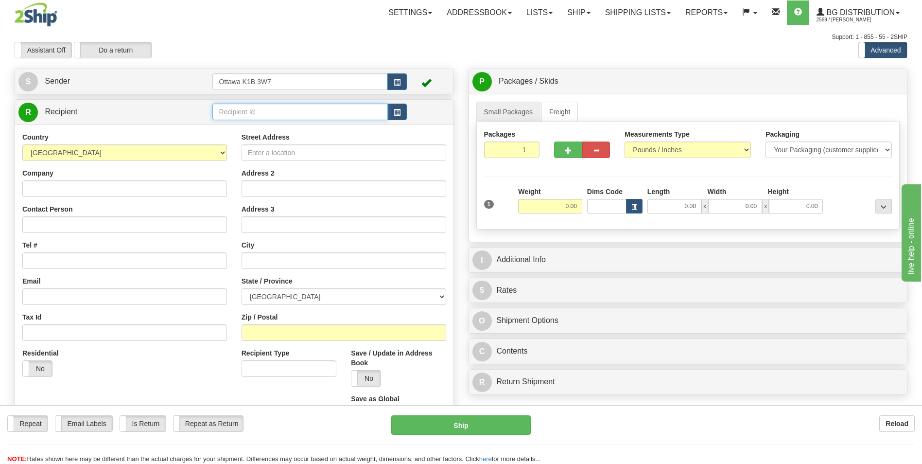
click at [256, 115] on input "text" at bounding box center [299, 112] width 175 height 17
type input "7"
click button "Delete" at bounding box center [0, 0] width 0 height 0
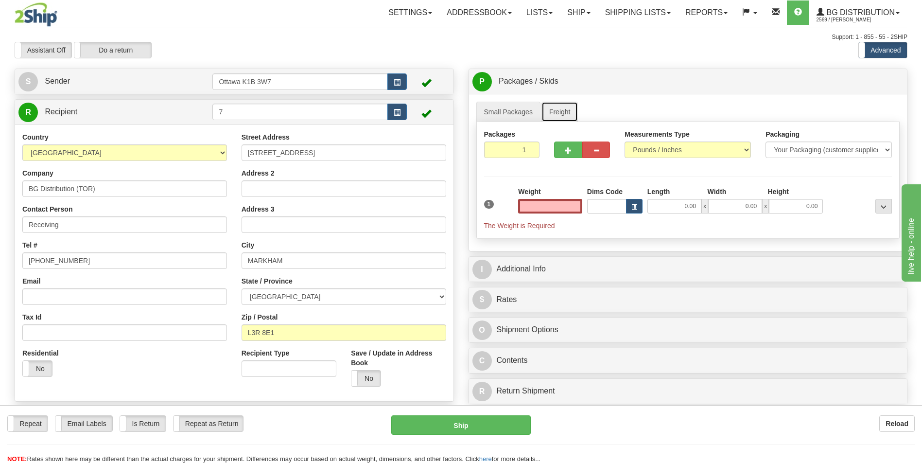
type input "0.00"
click at [566, 111] on link "Freight" at bounding box center [559, 112] width 37 height 20
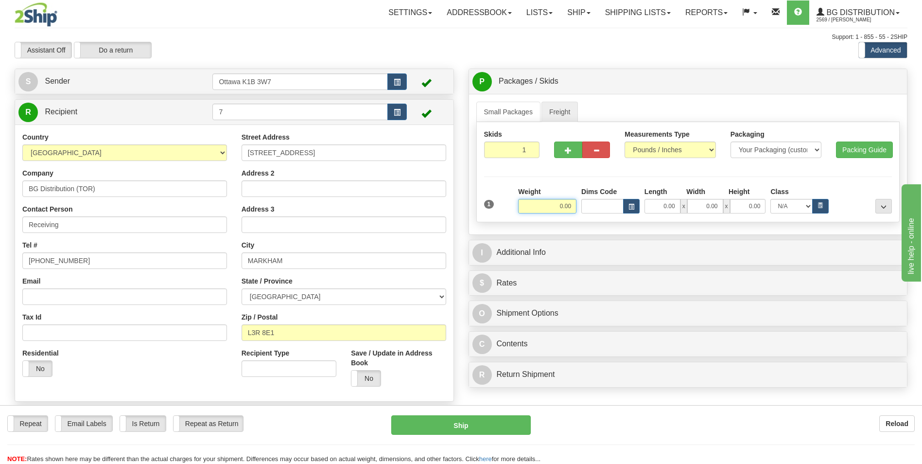
click at [554, 205] on input "0.00" at bounding box center [547, 206] width 58 height 15
type input "0.00"
click at [567, 149] on span "button" at bounding box center [568, 150] width 7 height 6
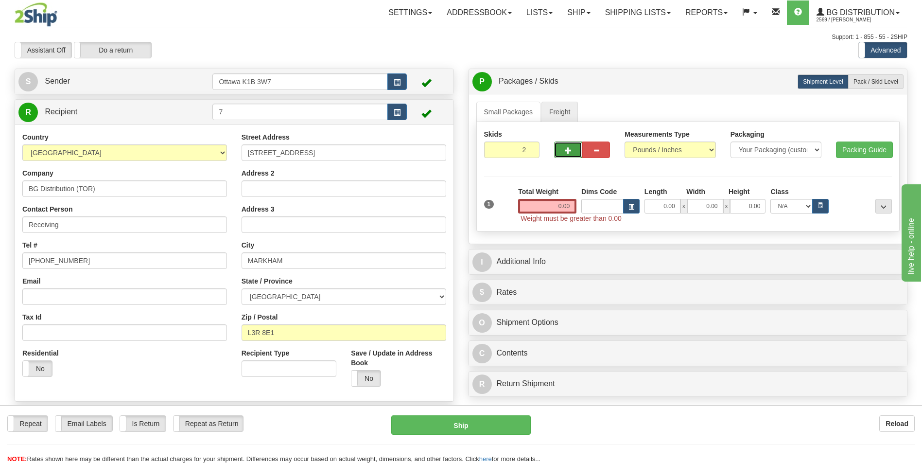
click at [567, 149] on span "button" at bounding box center [568, 150] width 7 height 6
type input "3"
click at [553, 207] on input "0.00" at bounding box center [547, 206] width 58 height 15
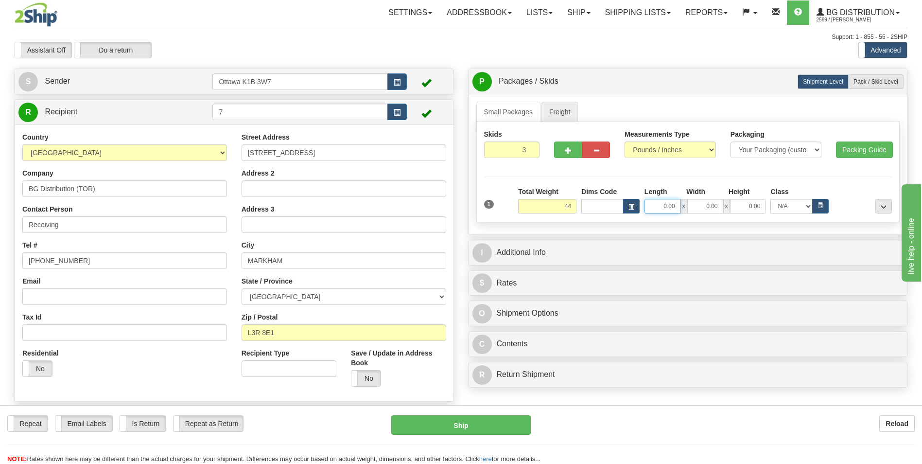
type input "44.00"
click at [666, 207] on input "0.00" at bounding box center [662, 206] width 36 height 15
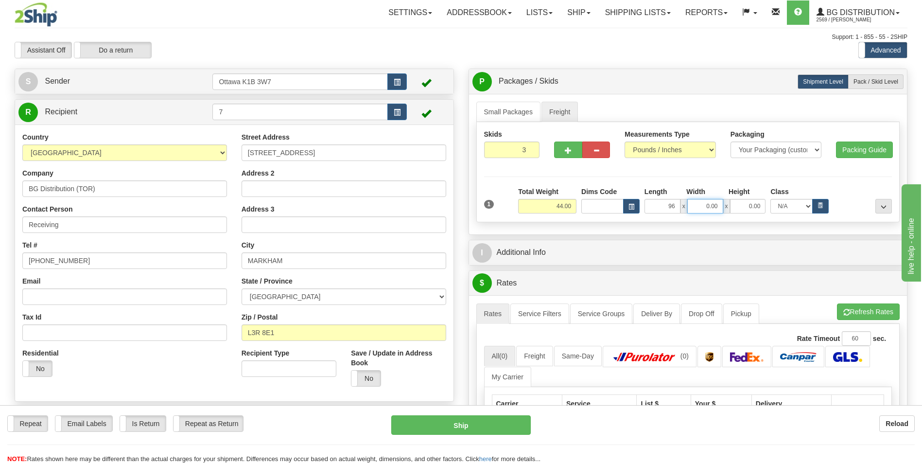
type input "96.00"
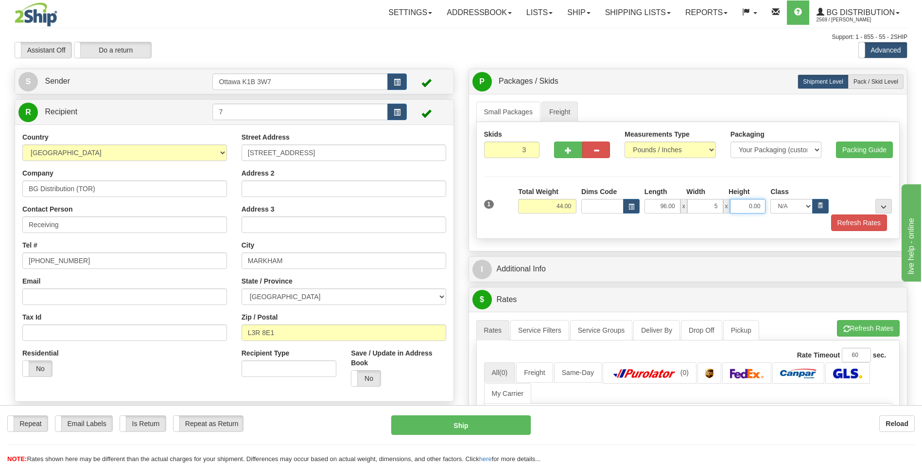
type input "5.00"
click at [759, 204] on input "0.00" at bounding box center [748, 206] width 36 height 15
type input "0.00"
click at [756, 207] on input "0.00" at bounding box center [748, 206] width 36 height 15
type input "7.00"
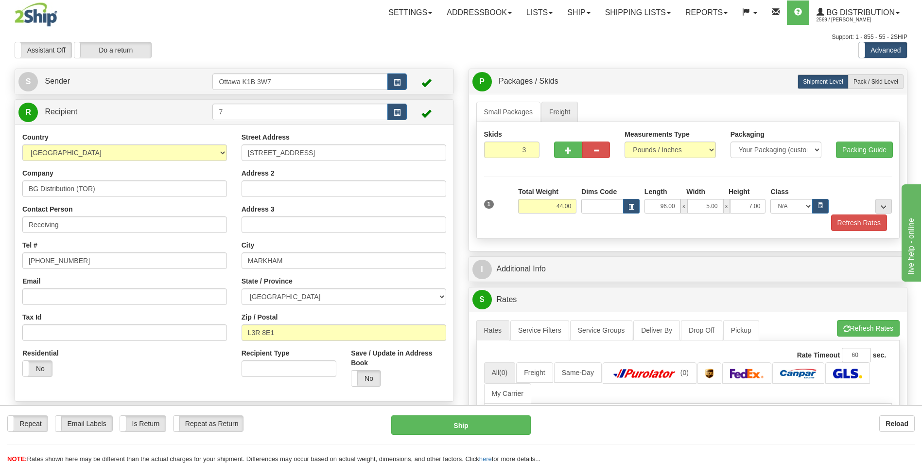
click at [700, 240] on div "Small Packages Freight Packages 1 1 Measurements Type" at bounding box center [688, 172] width 438 height 157
click at [887, 81] on span "Pack / Skid Level" at bounding box center [875, 81] width 45 height 7
radio input "true"
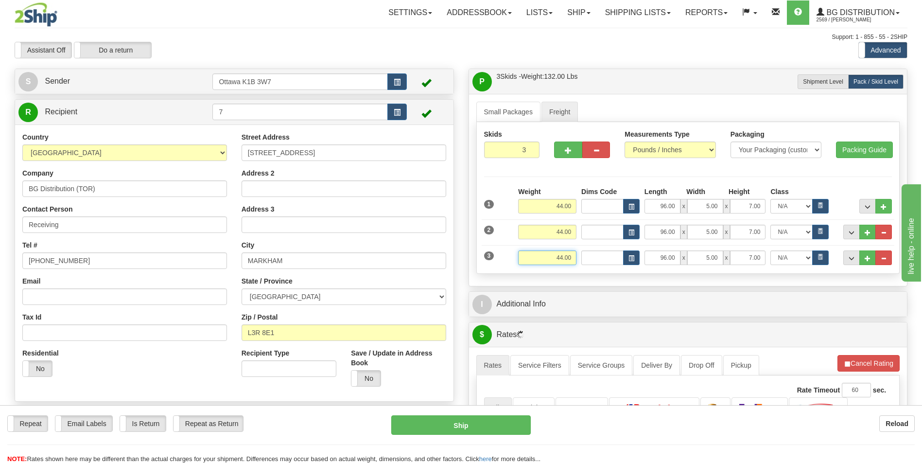
drag, startPoint x: 541, startPoint y: 259, endPoint x: 588, endPoint y: 256, distance: 46.2
click at [588, 256] on div "Weight 44.00 Length x" at bounding box center [705, 257] width 379 height 15
type input "0.00"
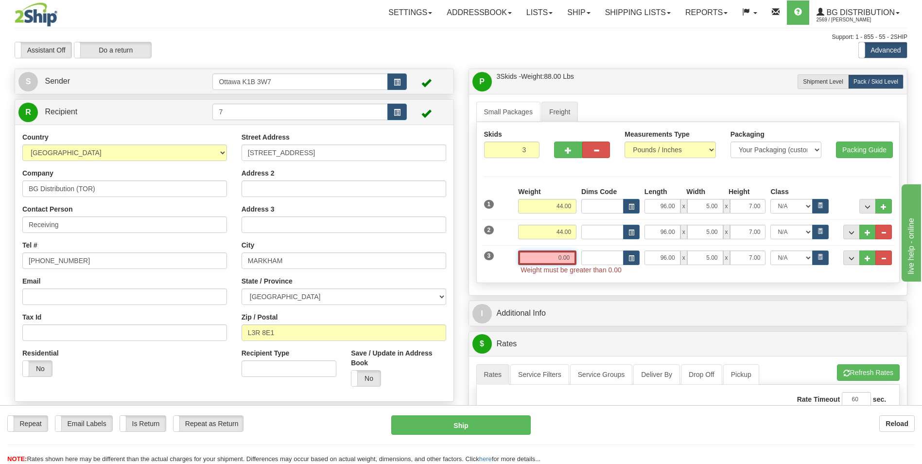
click at [563, 260] on input "0.00" at bounding box center [547, 257] width 58 height 15
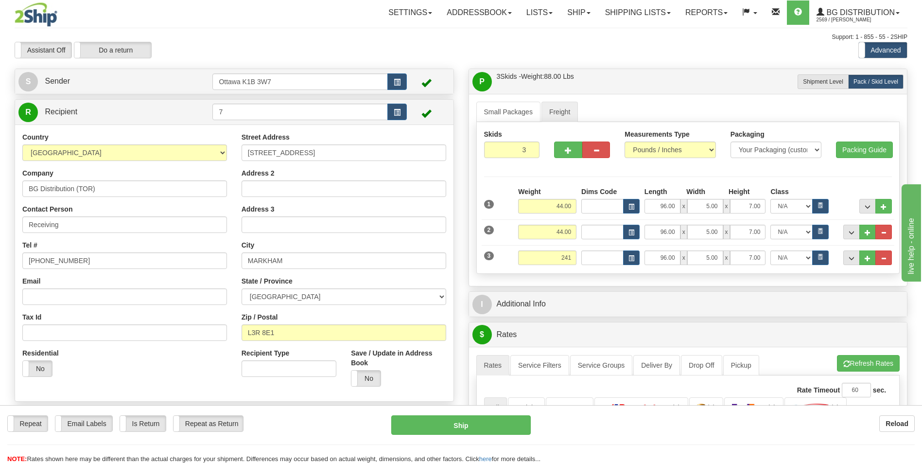
type input "241.00"
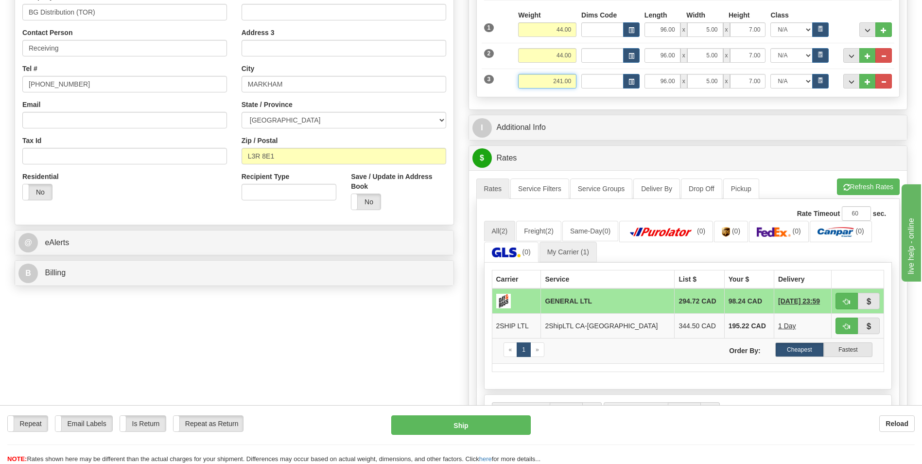
scroll to position [97, 0]
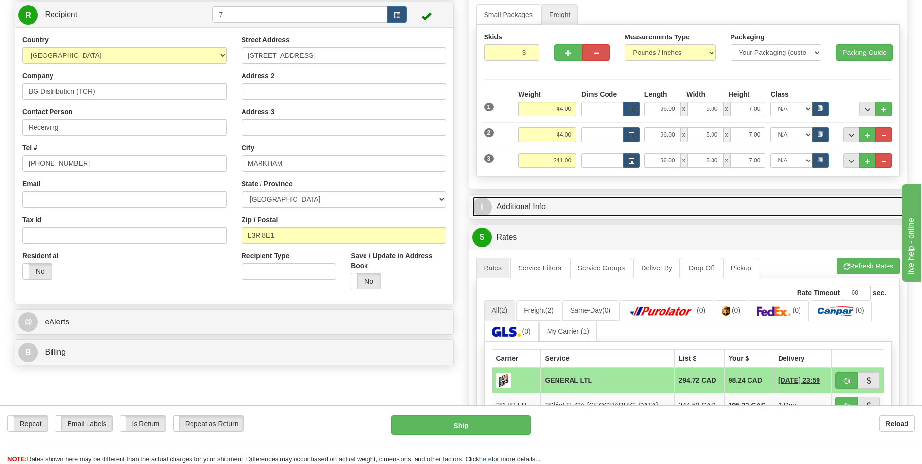
click at [547, 207] on link "I Additional Info" at bounding box center [688, 207] width 432 height 20
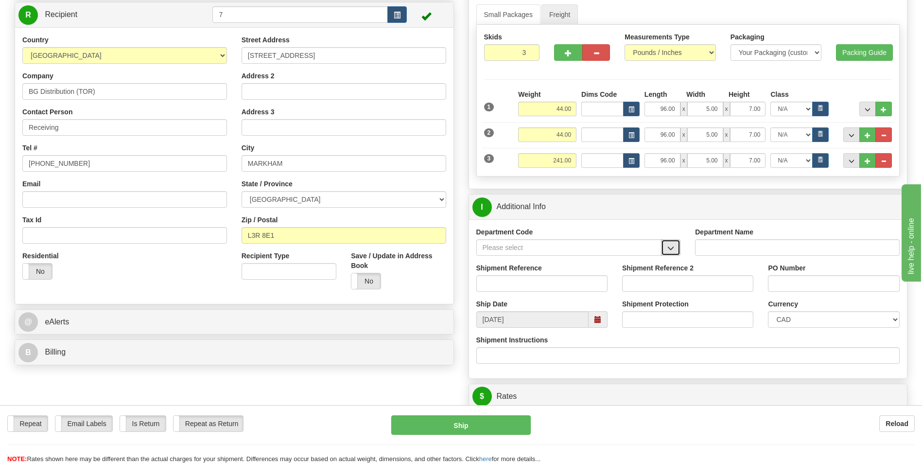
click at [669, 248] on span "button" at bounding box center [670, 248] width 7 height 6
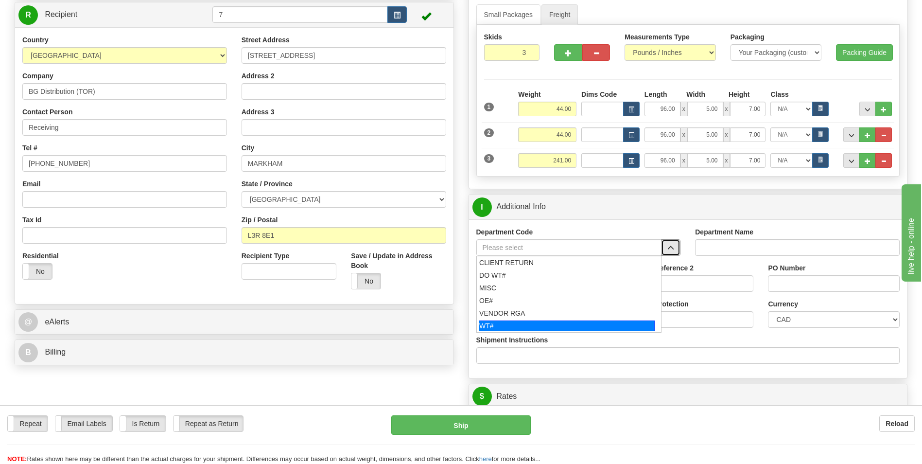
click at [521, 326] on div "WT#" at bounding box center [567, 325] width 176 height 11
type input "WT#"
type input "WAREHOUSE TRANSFERS"
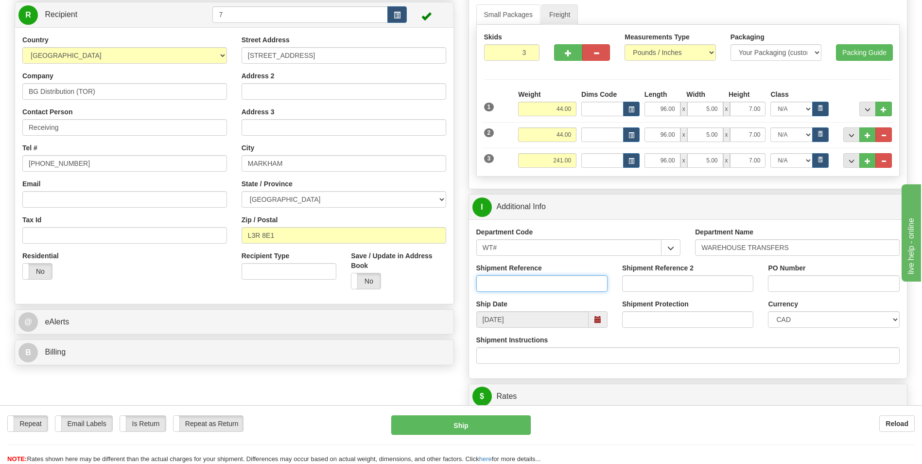
click at [548, 285] on input "Shipment Reference" at bounding box center [541, 283] width 131 height 17
type input "166072-00"
click at [848, 287] on input "PO Number" at bounding box center [833, 283] width 131 height 17
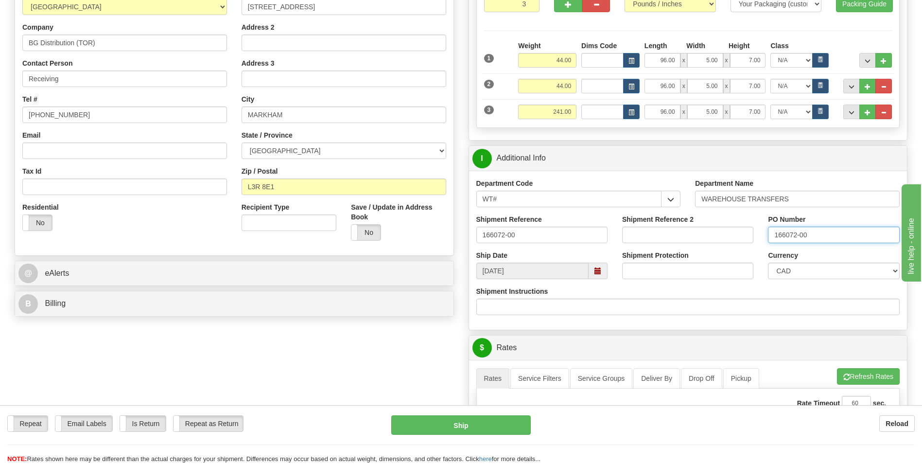
scroll to position [292, 0]
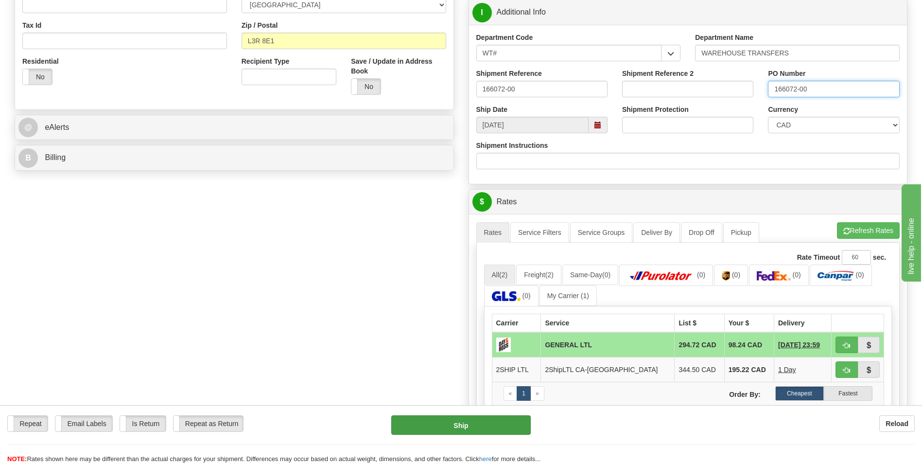
type input "166072-00"
click at [458, 422] on button "Ship" at bounding box center [460, 424] width 139 height 19
type input "GL"
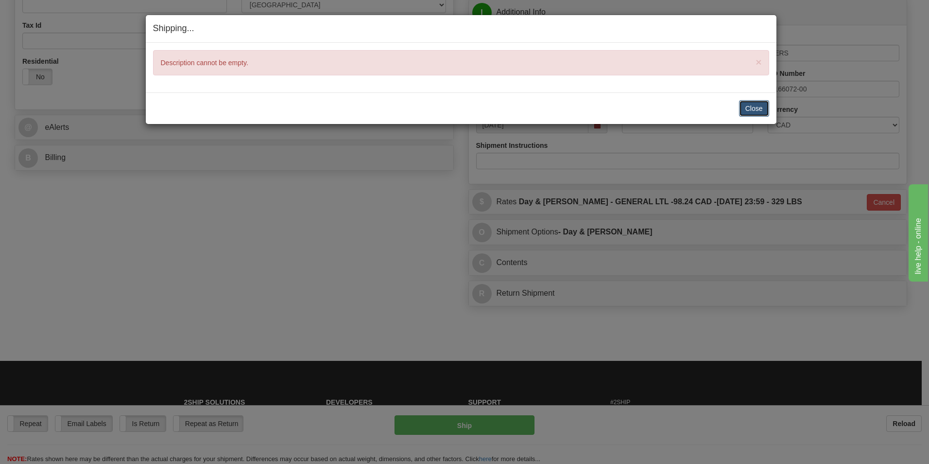
click at [749, 112] on button "Close" at bounding box center [754, 108] width 30 height 17
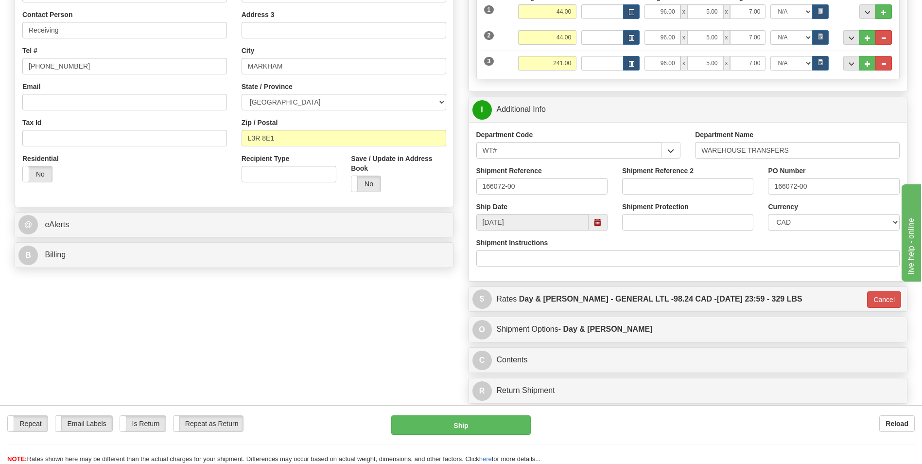
scroll to position [146, 0]
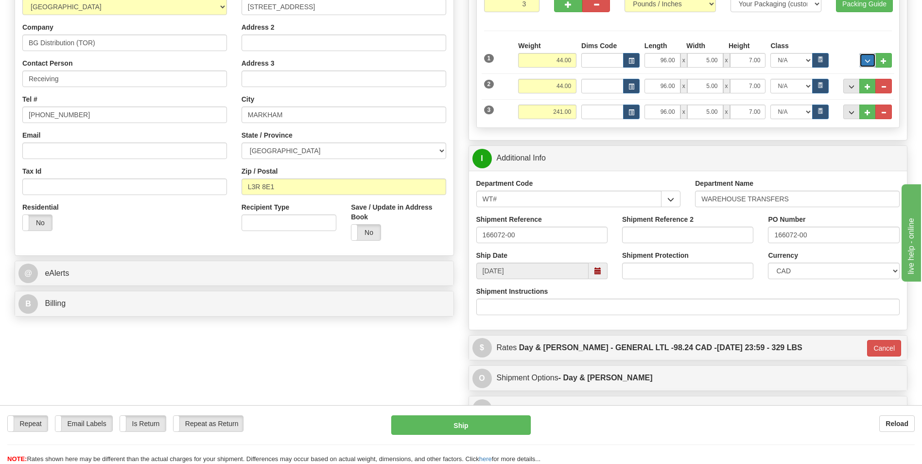
click at [867, 58] on span "..." at bounding box center [868, 60] width 6 height 5
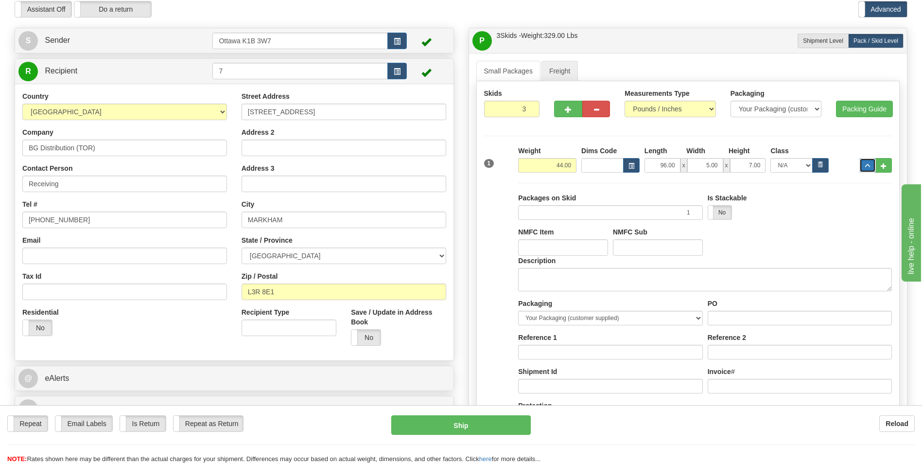
scroll to position [97, 0]
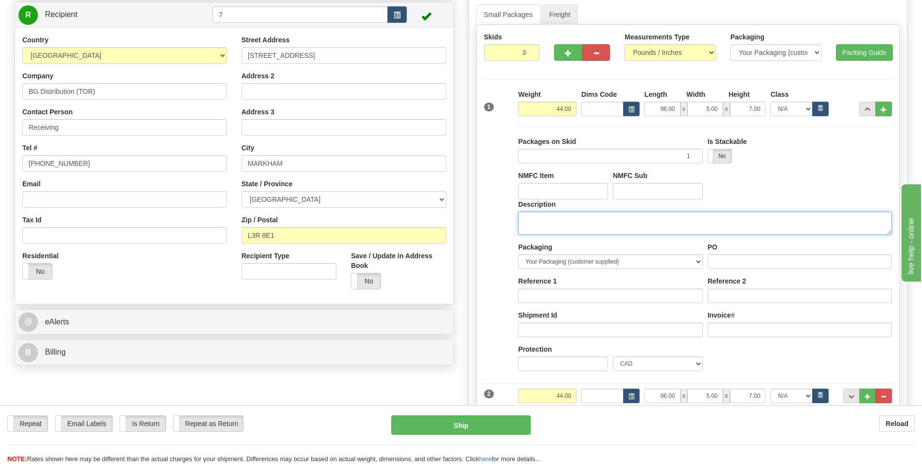
click at [619, 225] on textarea "Description" at bounding box center [705, 222] width 374 height 23
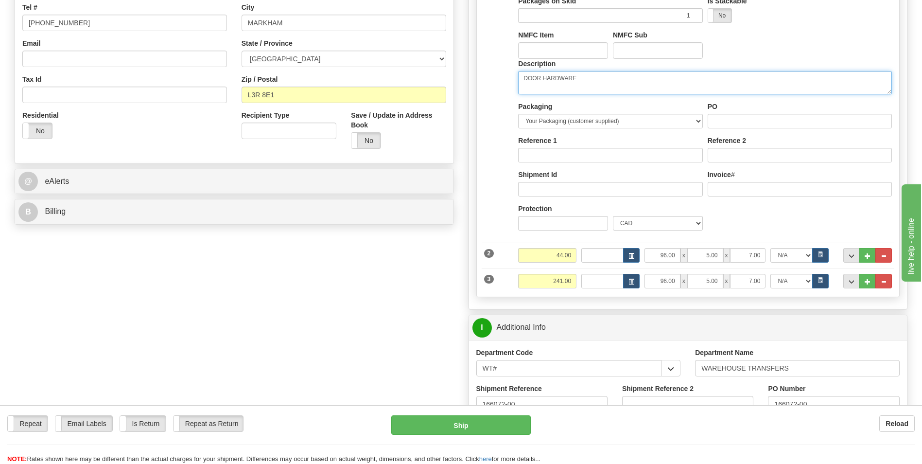
scroll to position [292, 0]
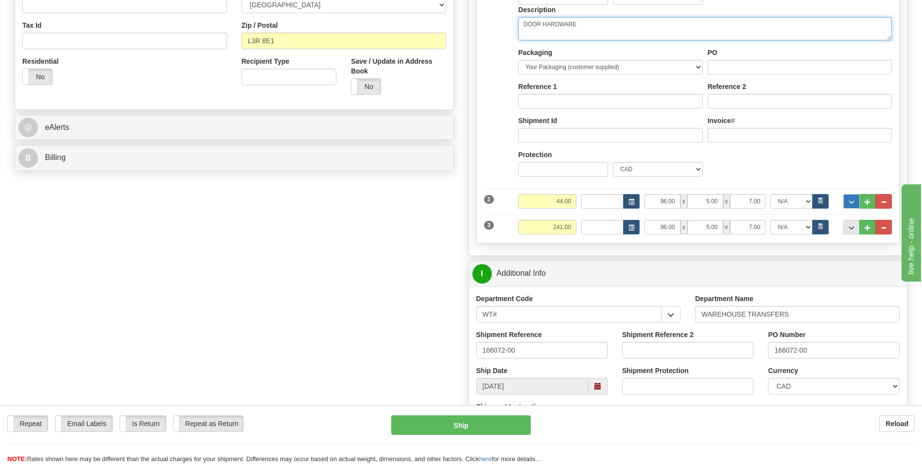
type textarea "DOOR HARDWARE"
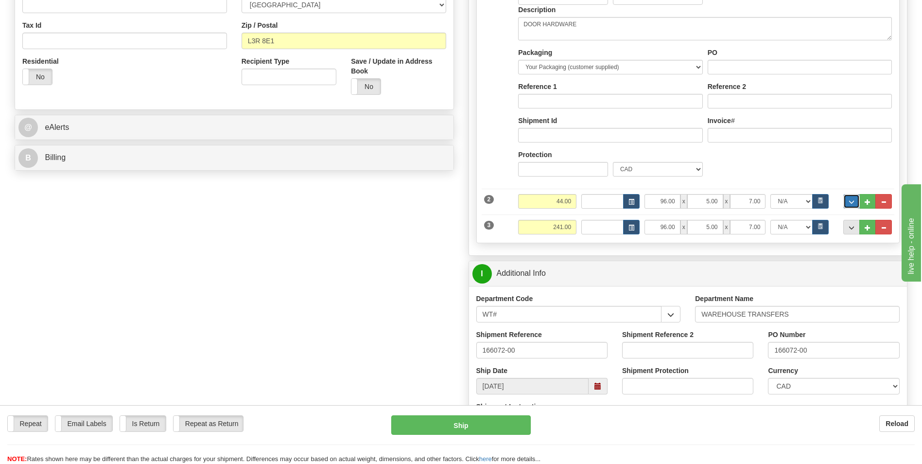
click at [855, 205] on button "..." at bounding box center [851, 201] width 17 height 15
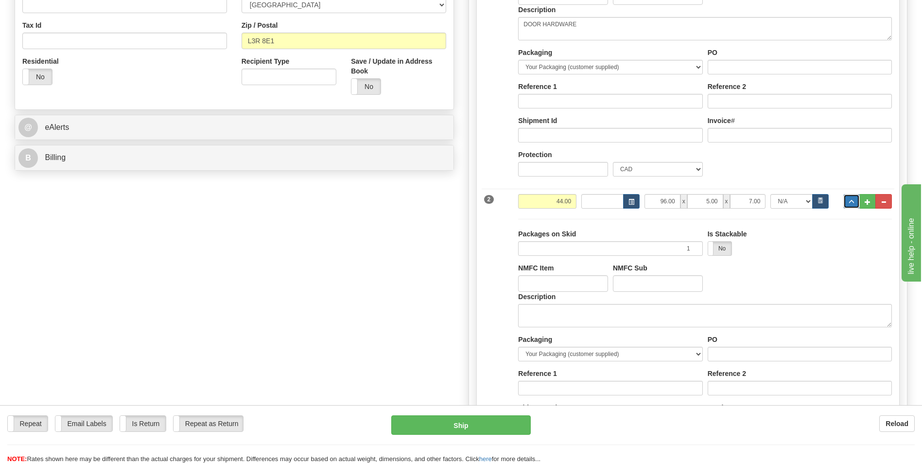
scroll to position [340, 0]
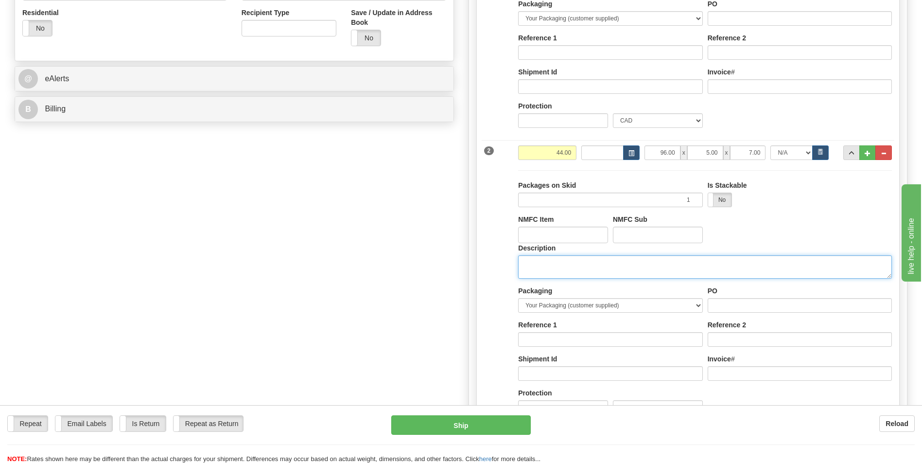
click at [565, 267] on textarea "Description" at bounding box center [705, 266] width 374 height 23
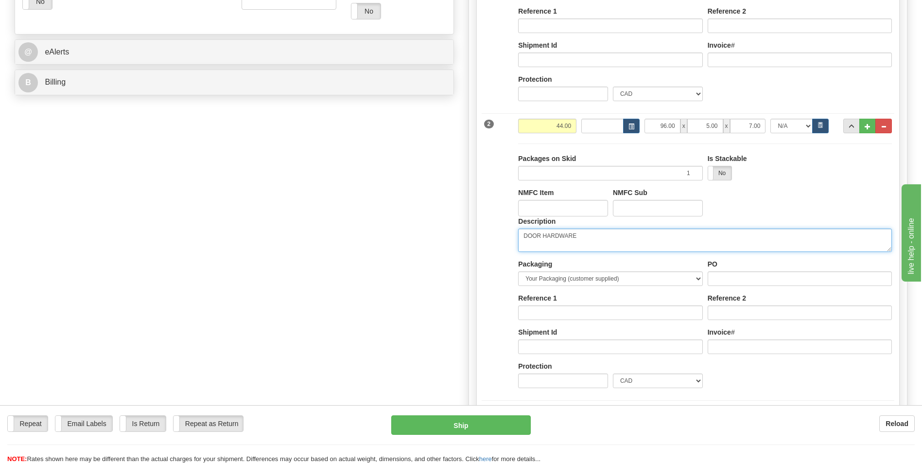
scroll to position [389, 0]
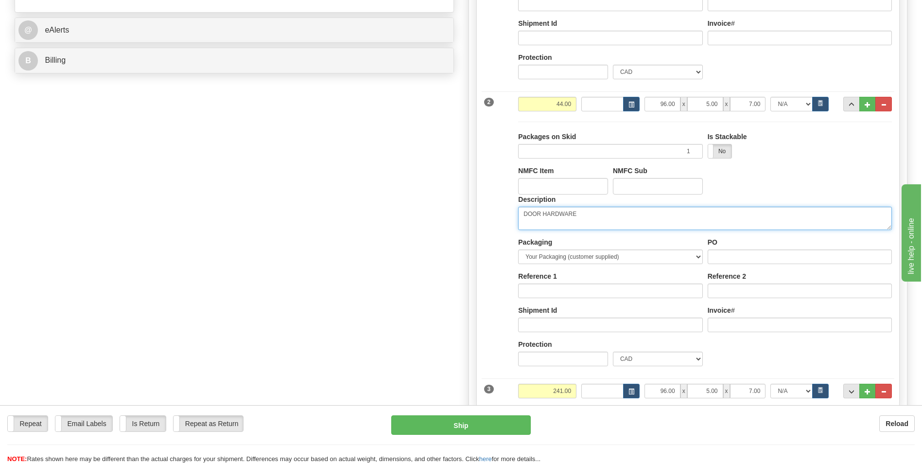
type textarea "DOOR HARDWARE"
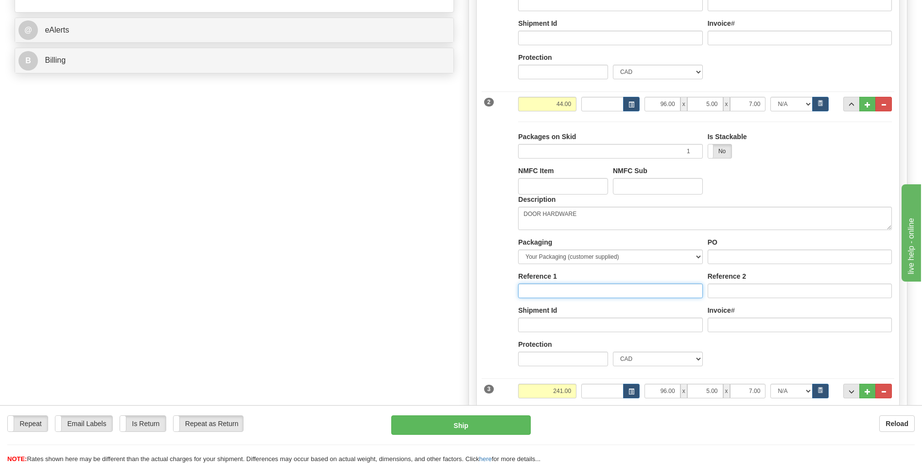
click at [556, 291] on input "Reference" at bounding box center [610, 290] width 184 height 15
type input "166072"
click at [748, 290] on input "Reference" at bounding box center [800, 290] width 184 height 15
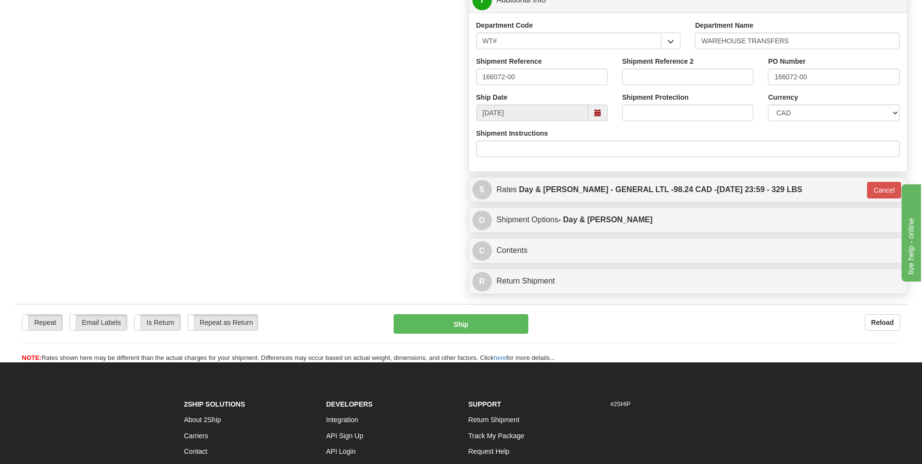
scroll to position [826, 0]
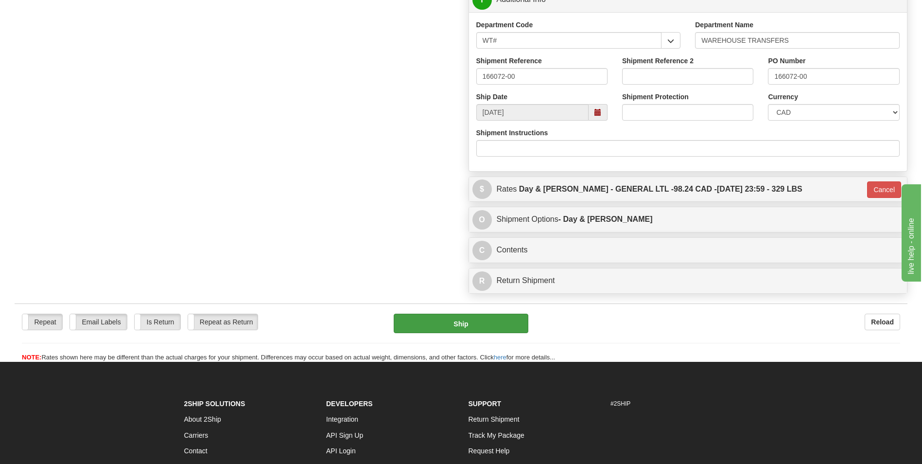
type input "166072"
click at [477, 324] on button "Ship" at bounding box center [461, 322] width 134 height 19
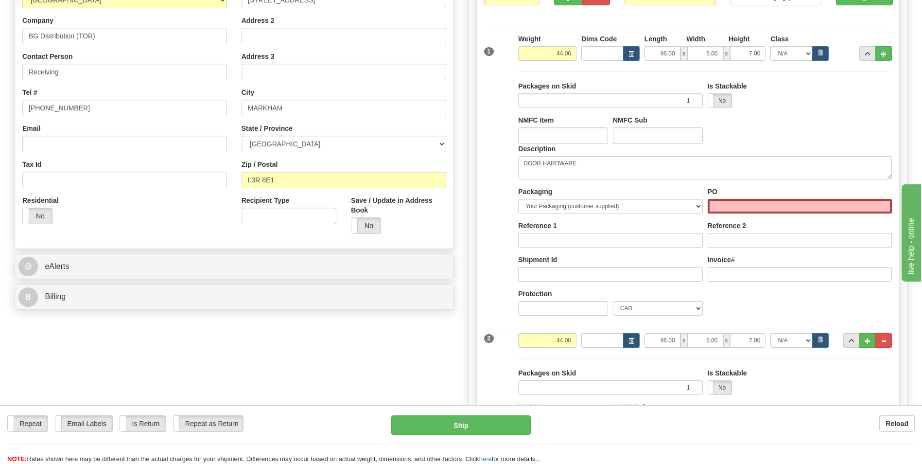
scroll to position [146, 0]
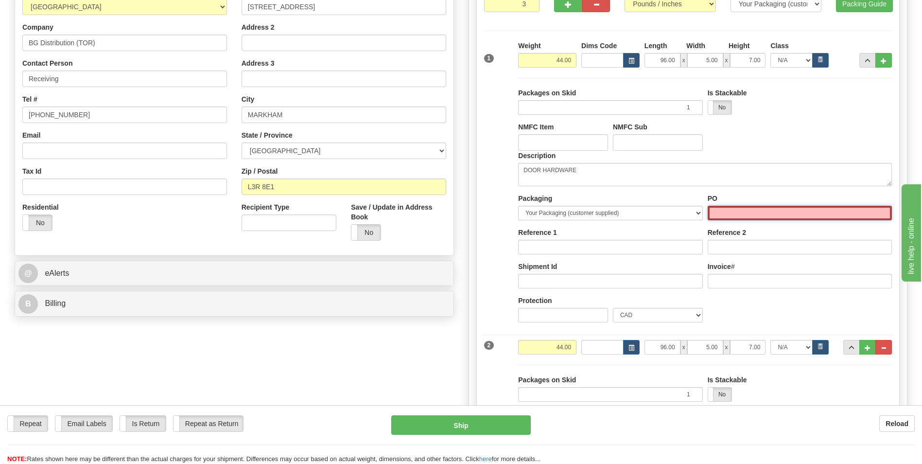
click at [792, 214] on input "PO" at bounding box center [800, 213] width 184 height 15
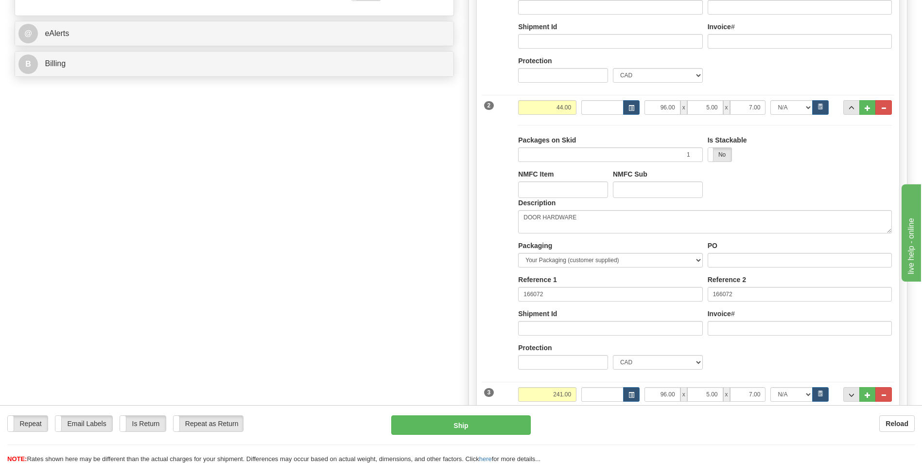
scroll to position [389, 0]
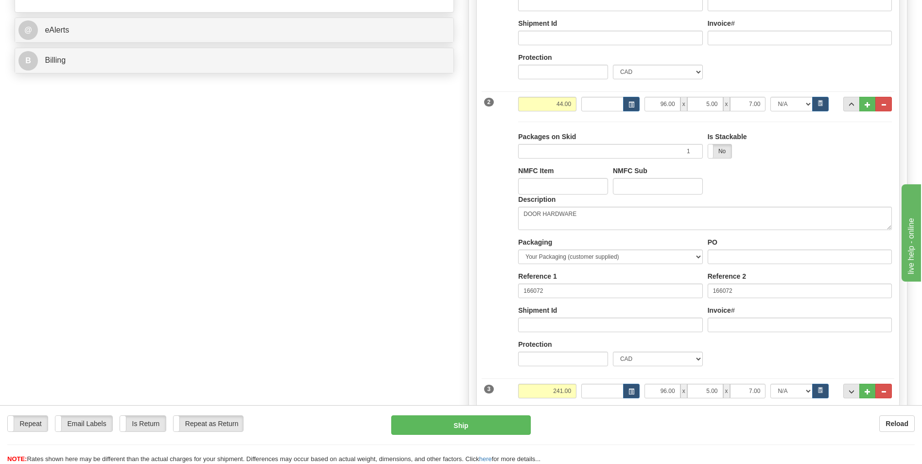
type input "166072"
click at [758, 260] on input "PO" at bounding box center [800, 256] width 184 height 15
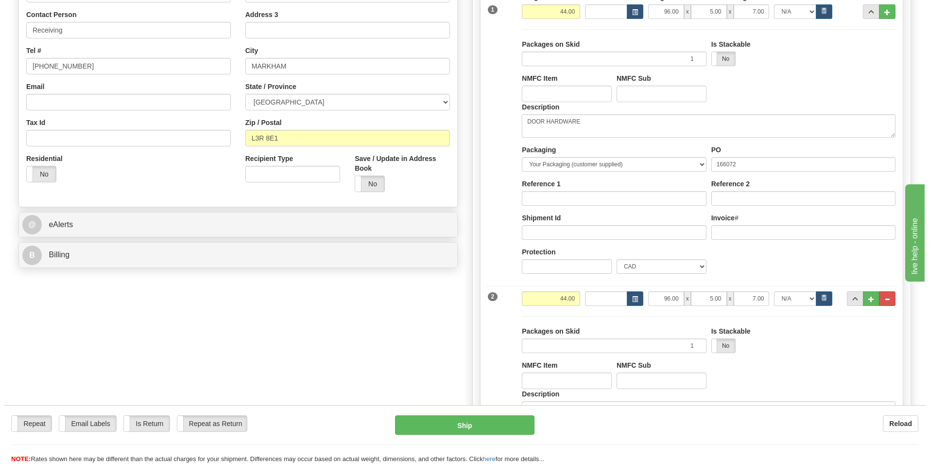
scroll to position [146, 0]
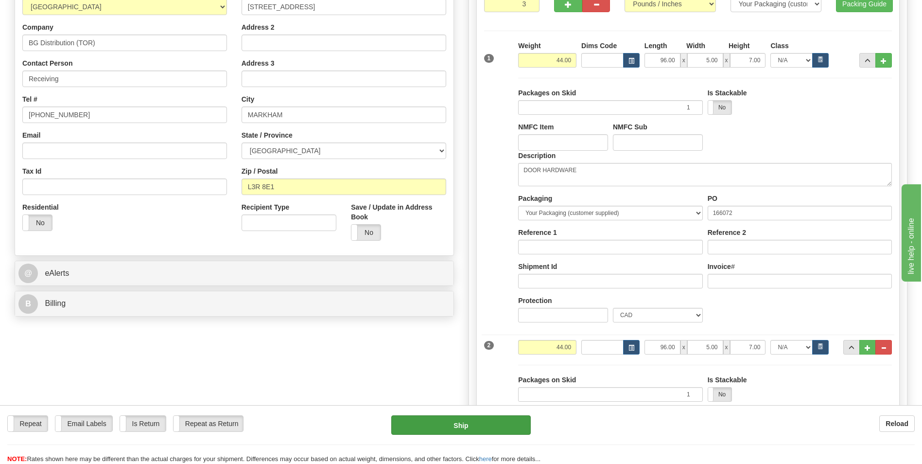
type input "166072"
click at [467, 426] on button "Ship" at bounding box center [460, 424] width 139 height 19
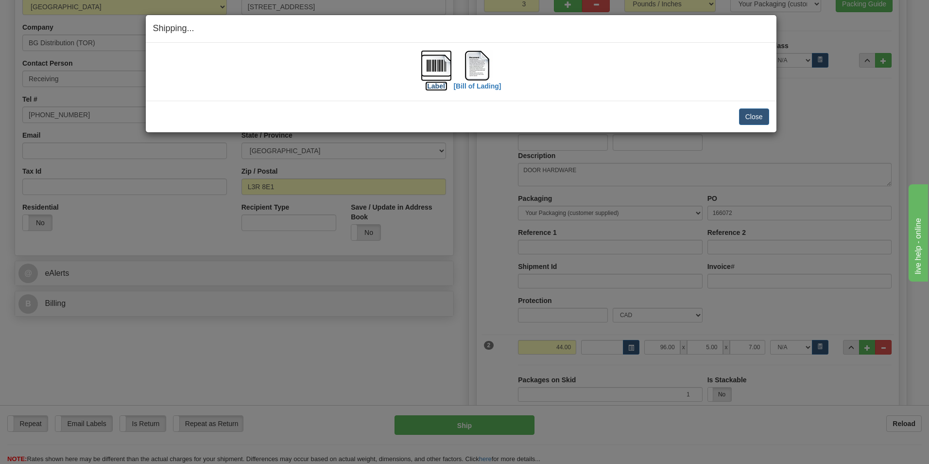
click at [440, 87] on label "[Label]" at bounding box center [436, 86] width 22 height 10
click at [479, 85] on label "[Bill of Lading]" at bounding box center [477, 86] width 48 height 10
click at [757, 113] on button "Close" at bounding box center [754, 116] width 30 height 17
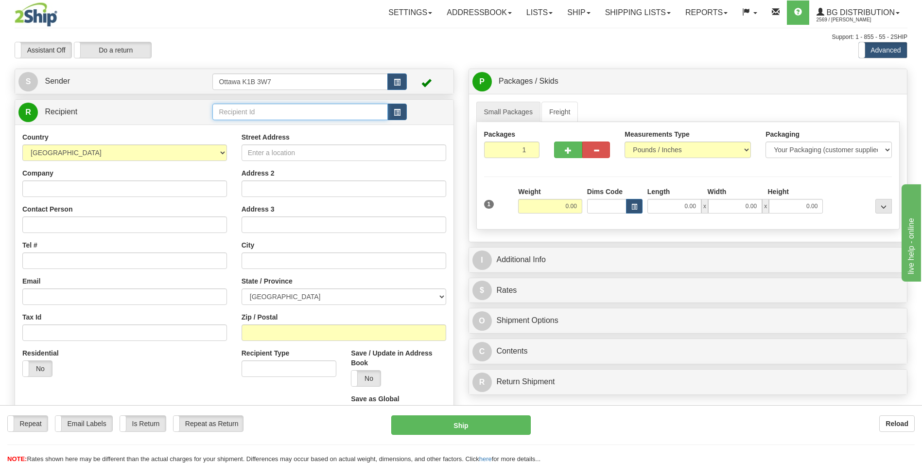
click at [271, 107] on input "text" at bounding box center [299, 112] width 175 height 17
type input "7"
click button "Delete" at bounding box center [0, 0] width 0 height 0
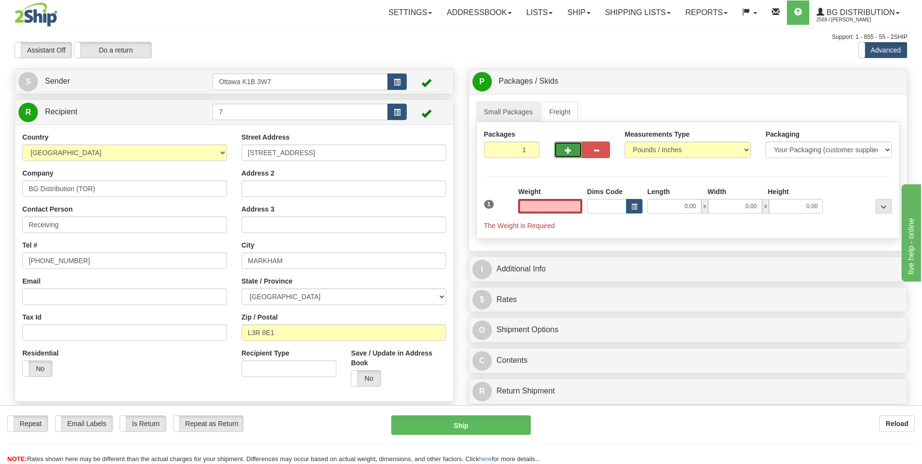
type input "0.00"
click at [567, 148] on span "button" at bounding box center [568, 150] width 7 height 6
click at [568, 152] on span "button" at bounding box center [568, 150] width 7 height 6
type input "3"
click at [556, 109] on link "Freight" at bounding box center [559, 112] width 37 height 20
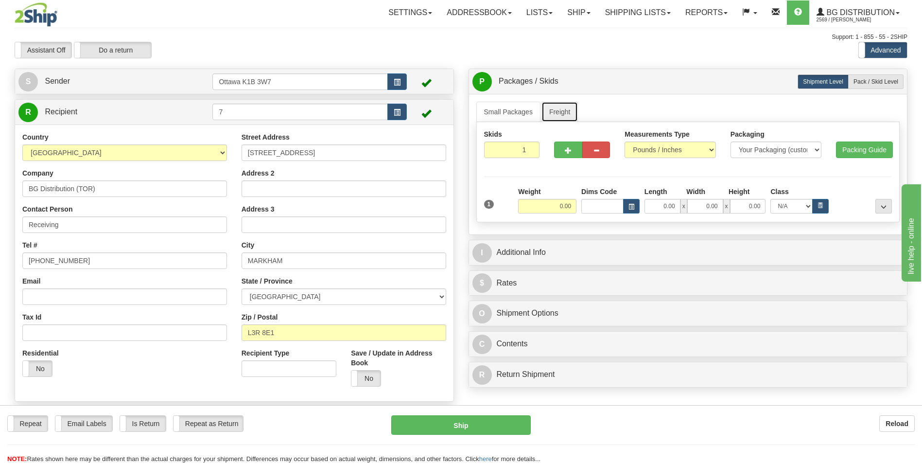
click at [551, 111] on link "Freight" at bounding box center [559, 112] width 37 height 20
click at [565, 148] on span "button" at bounding box center [568, 150] width 7 height 6
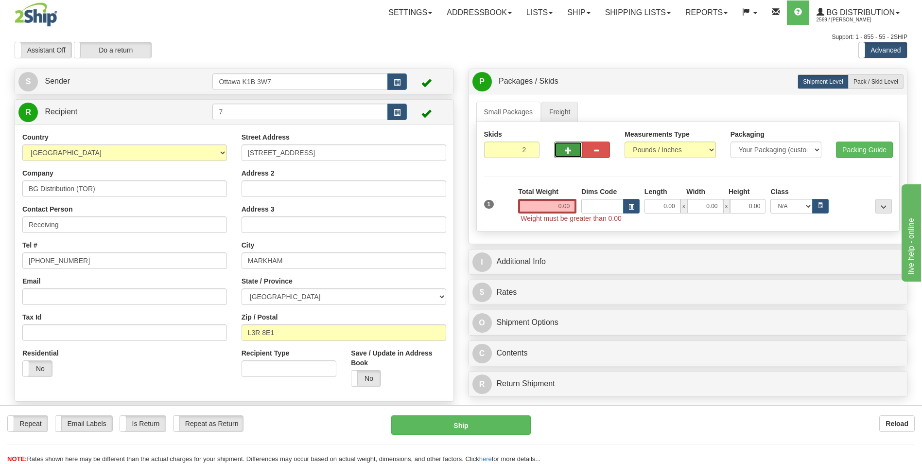
click at [565, 149] on span "button" at bounding box center [568, 150] width 7 height 6
type input "3"
click at [565, 208] on input "0.00" at bounding box center [547, 206] width 58 height 15
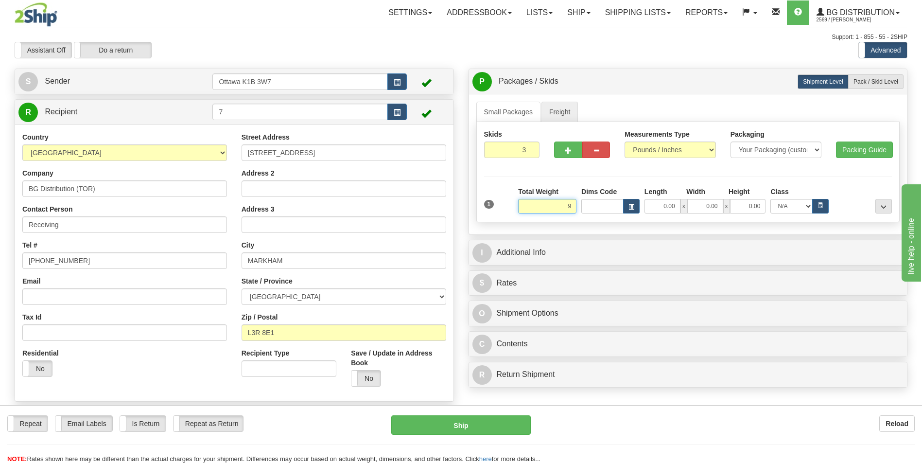
type input "96"
drag, startPoint x: 553, startPoint y: 202, endPoint x: 612, endPoint y: 207, distance: 59.0
click at [612, 207] on div "Total Weight 96 Dims Code x" at bounding box center [705, 200] width 379 height 27
type input "44.00"
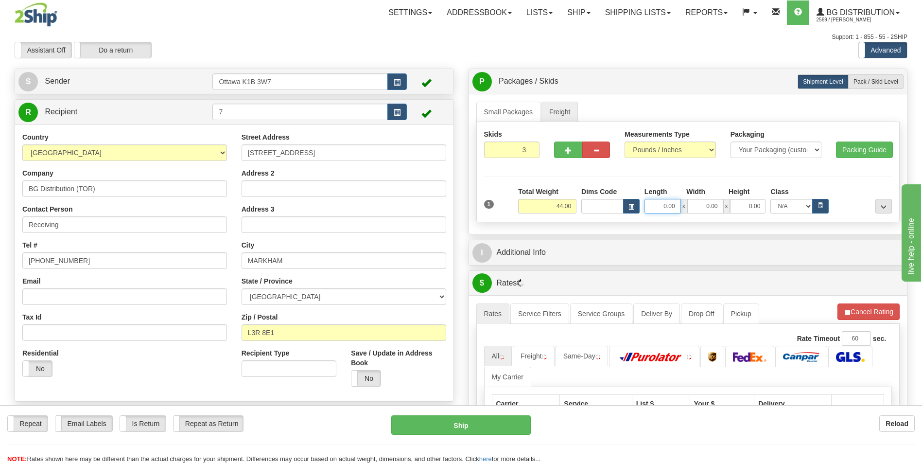
click at [666, 199] on input "0.00" at bounding box center [662, 206] width 36 height 15
type input "96.00"
click at [715, 208] on input "0.00" at bounding box center [705, 206] width 36 height 15
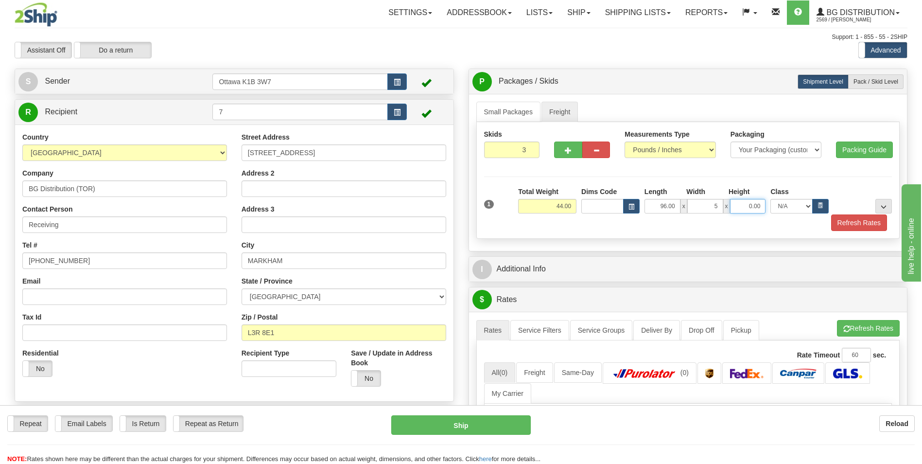
type input "5.00"
type input "7.00"
click at [889, 84] on span "Pack / Skid Level" at bounding box center [875, 81] width 45 height 7
radio input "true"
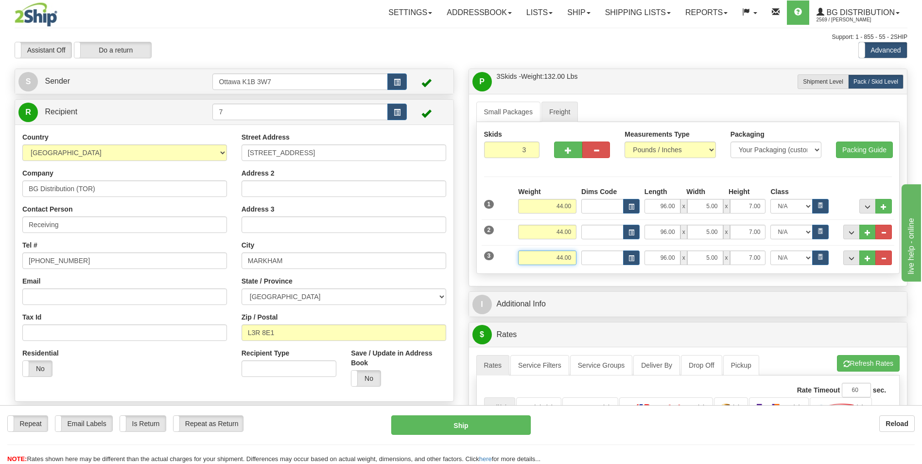
drag, startPoint x: 554, startPoint y: 258, endPoint x: 592, endPoint y: 258, distance: 38.9
click at [592, 258] on div "Weight 44.00 Length x" at bounding box center [705, 257] width 379 height 15
type input "241.00"
drag, startPoint x: 681, startPoint y: 259, endPoint x: 713, endPoint y: 256, distance: 32.7
click at [694, 257] on div "96.00 x 5.00 x 7.00" at bounding box center [705, 257] width 122 height 15
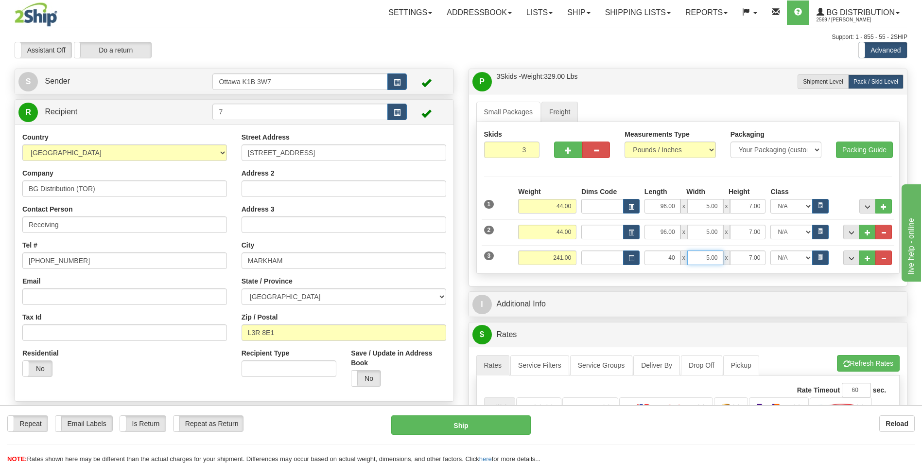
type input "40.00"
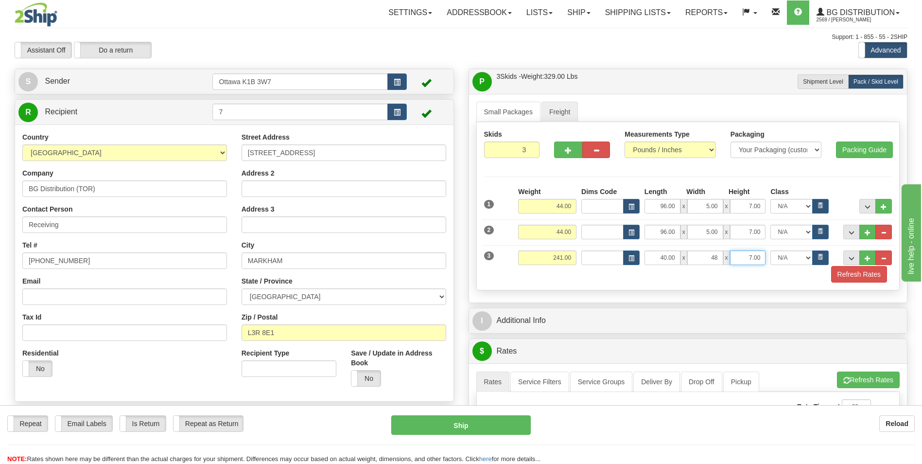
type input "48.00"
click at [652, 285] on div "Skids 3 3" at bounding box center [688, 206] width 424 height 168
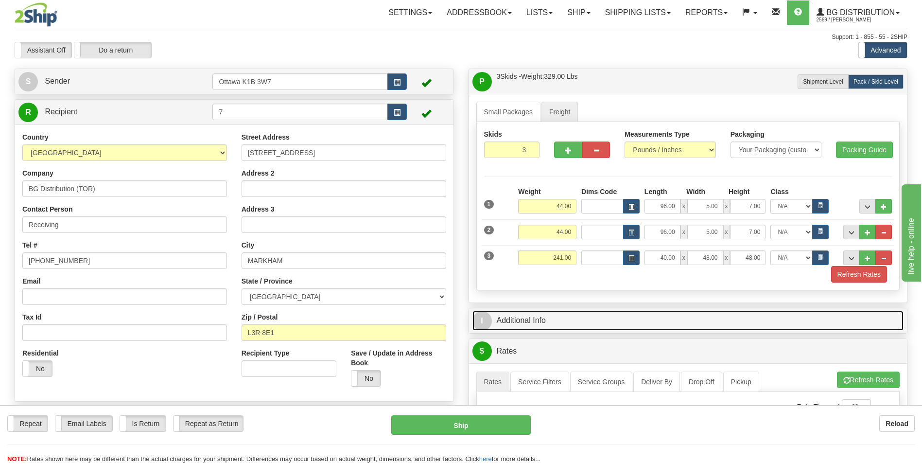
click at [525, 320] on link "I Additional Info" at bounding box center [688, 321] width 432 height 20
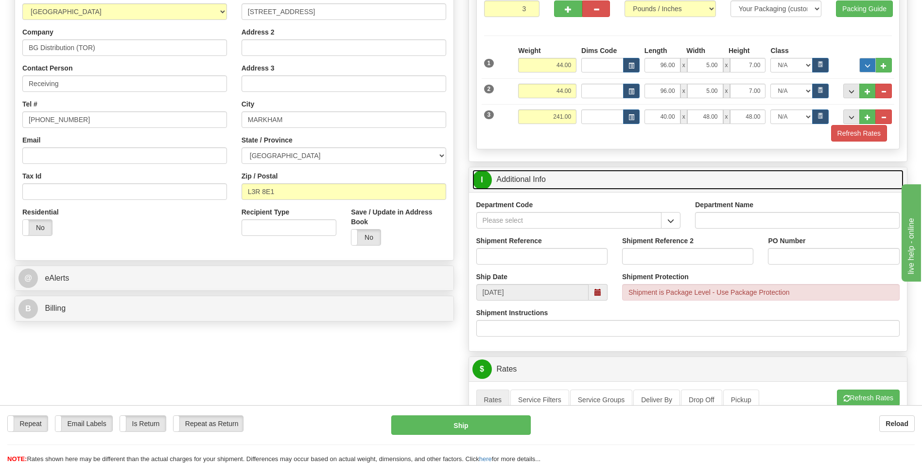
scroll to position [146, 0]
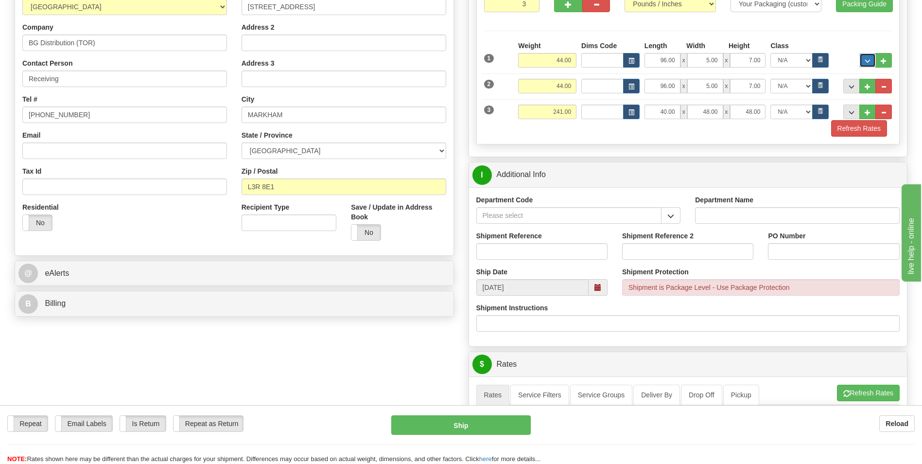
click at [868, 62] on span "..." at bounding box center [868, 60] width 6 height 5
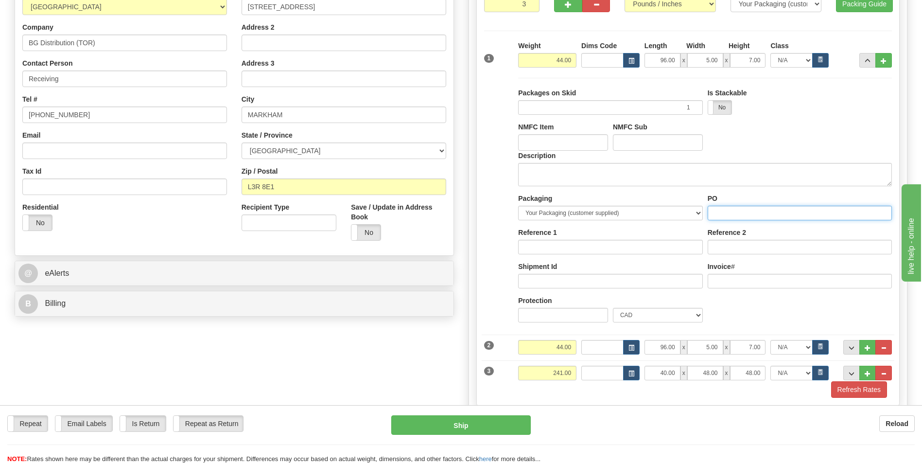
click at [724, 212] on input "PO" at bounding box center [800, 213] width 184 height 15
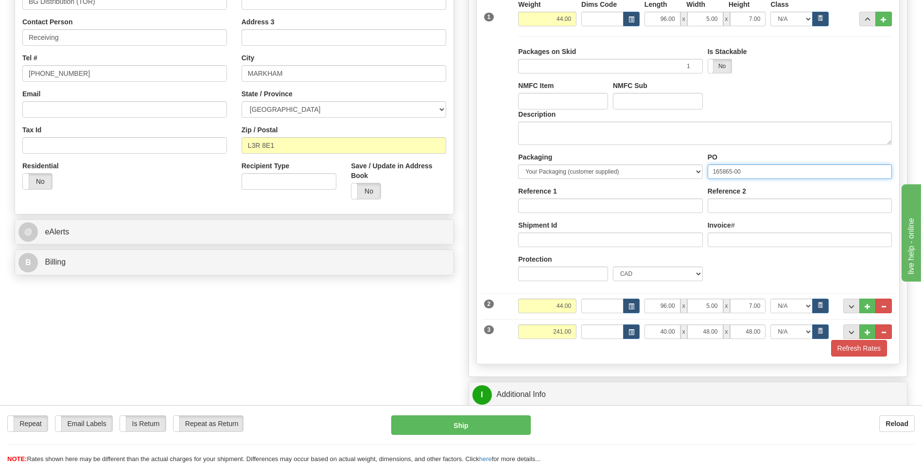
scroll to position [243, 0]
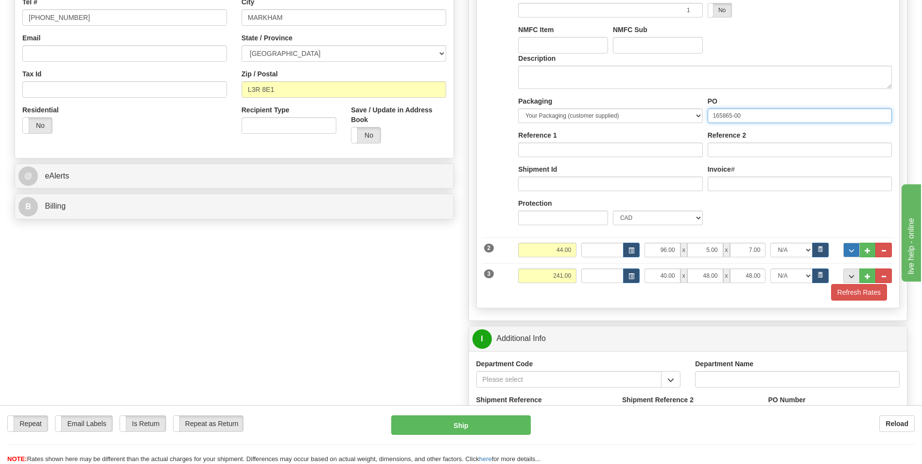
type input "165865-00"
click at [851, 248] on span "..." at bounding box center [852, 250] width 6 height 5
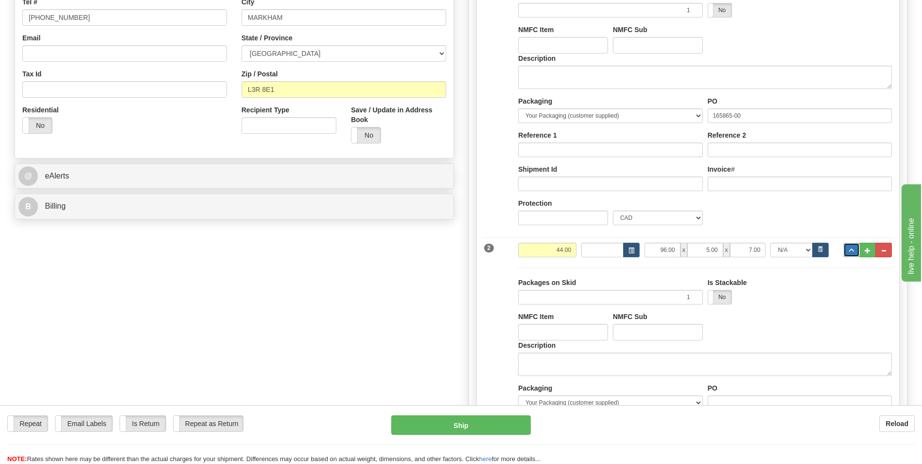
scroll to position [292, 0]
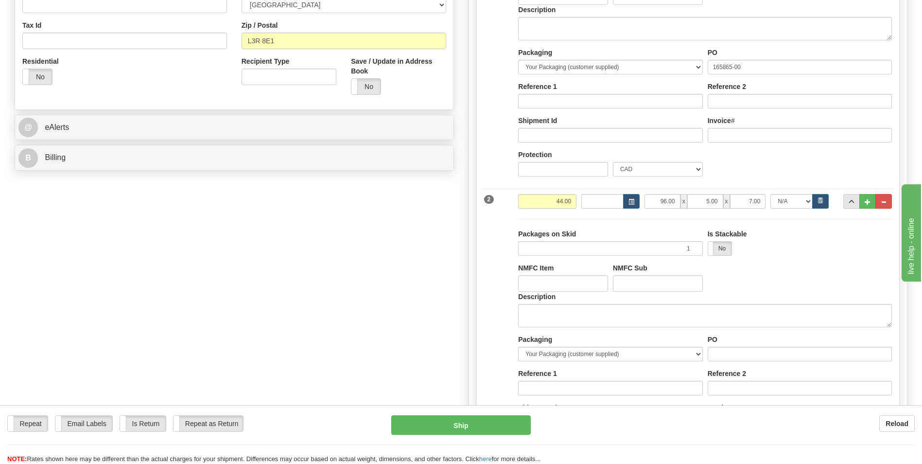
drag, startPoint x: 509, startPoint y: 215, endPoint x: 788, endPoint y: 252, distance: 281.0
click at [789, 253] on div "Yes No" at bounding box center [784, 248] width 153 height 15
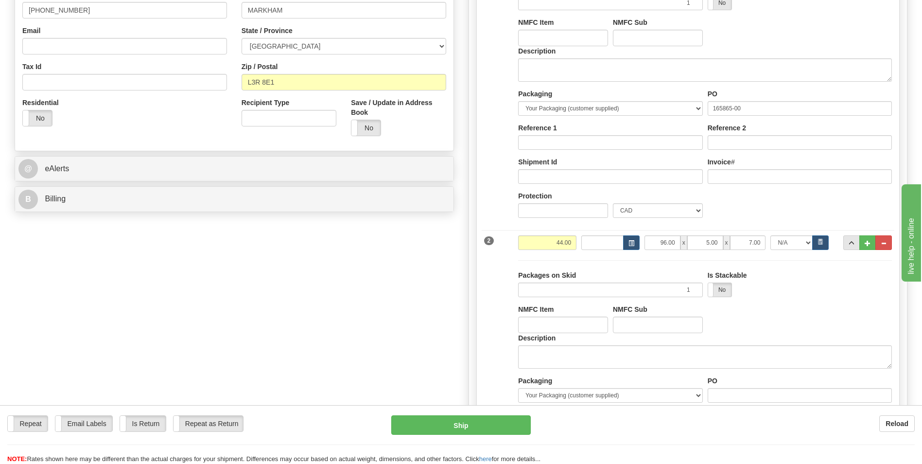
scroll to position [194, 0]
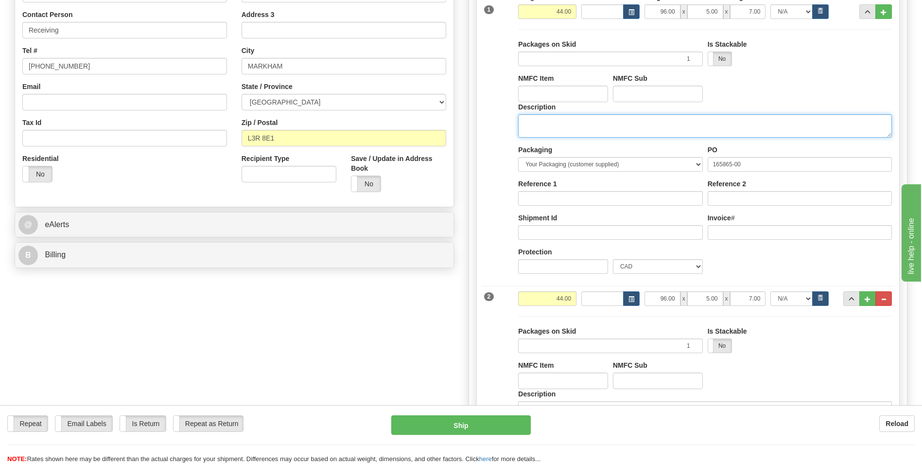
drag, startPoint x: 563, startPoint y: 127, endPoint x: 560, endPoint y: 106, distance: 21.5
click at [563, 126] on textarea "Description" at bounding box center [705, 125] width 374 height 23
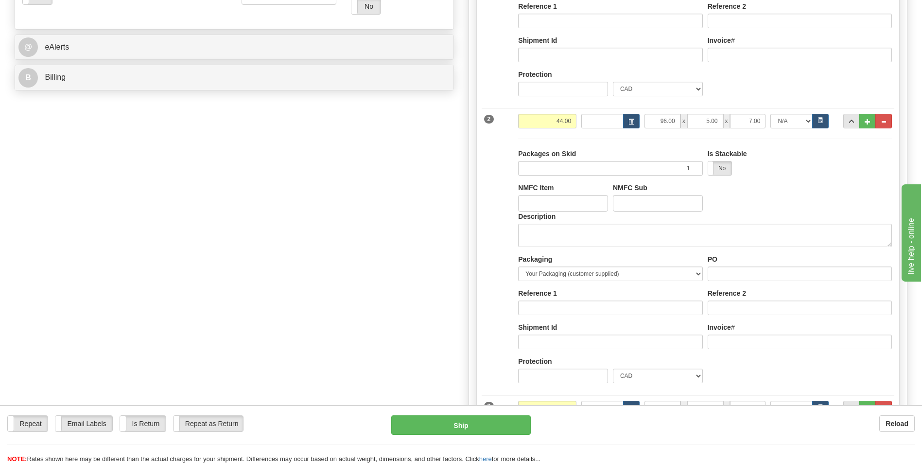
scroll to position [389, 0]
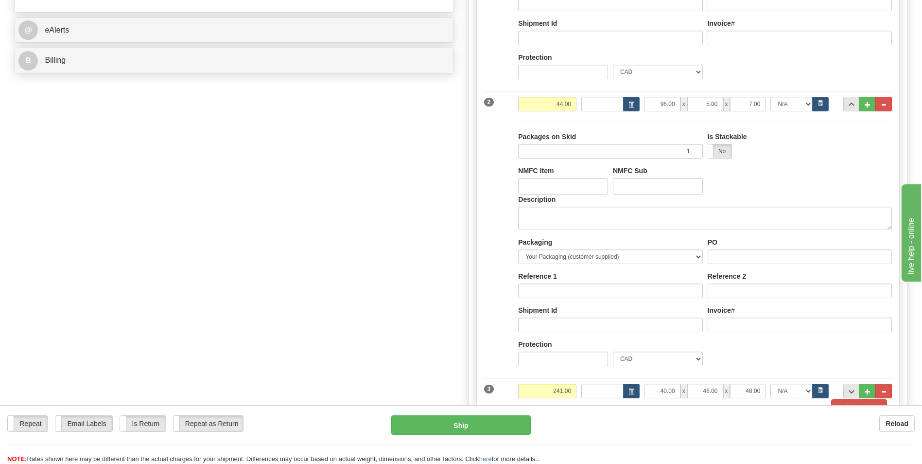
type textarea "DOOR HARDWARE"
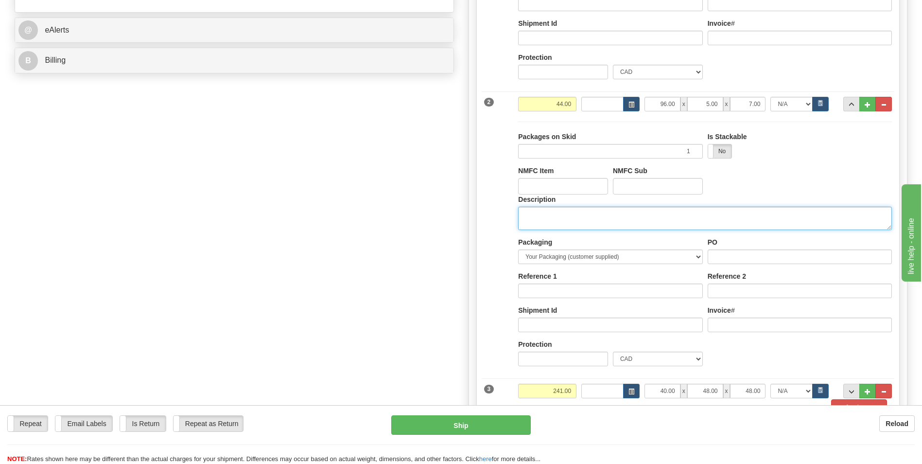
click at [619, 209] on textarea "Description" at bounding box center [705, 218] width 374 height 23
type textarea "DOOR HARDWARE"
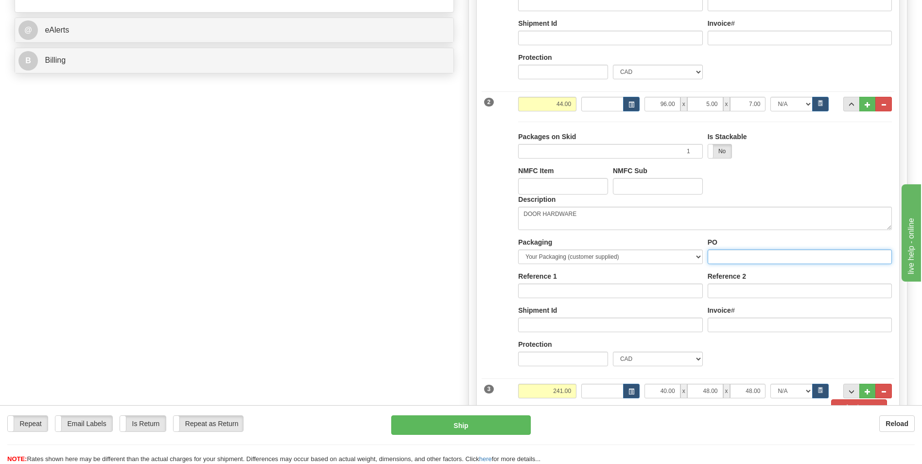
click at [753, 261] on input "PO" at bounding box center [800, 256] width 184 height 15
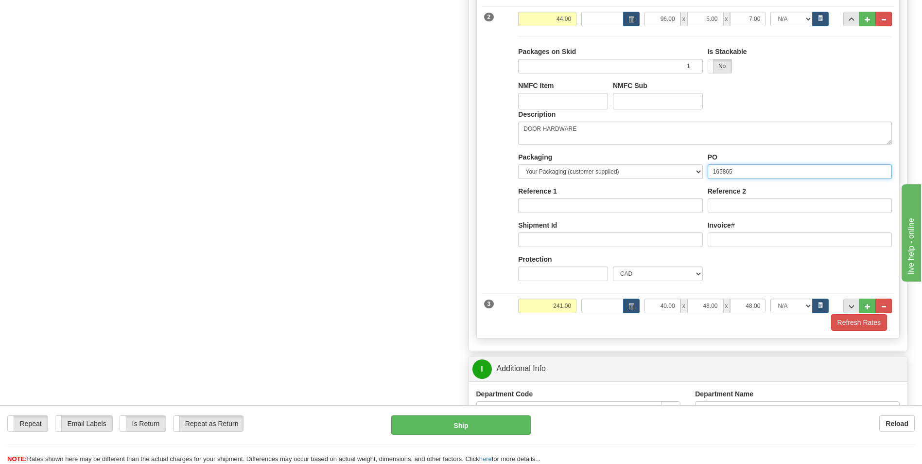
scroll to position [535, 0]
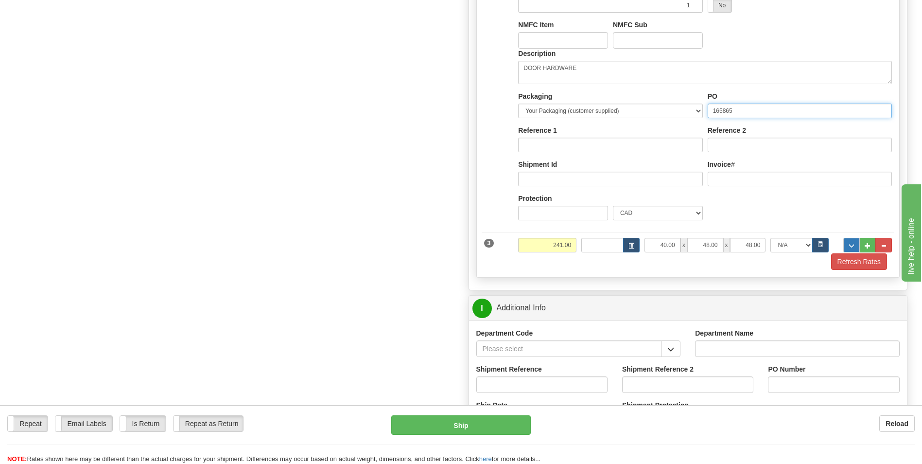
type input "165865"
click at [852, 243] on span "..." at bounding box center [852, 245] width 6 height 5
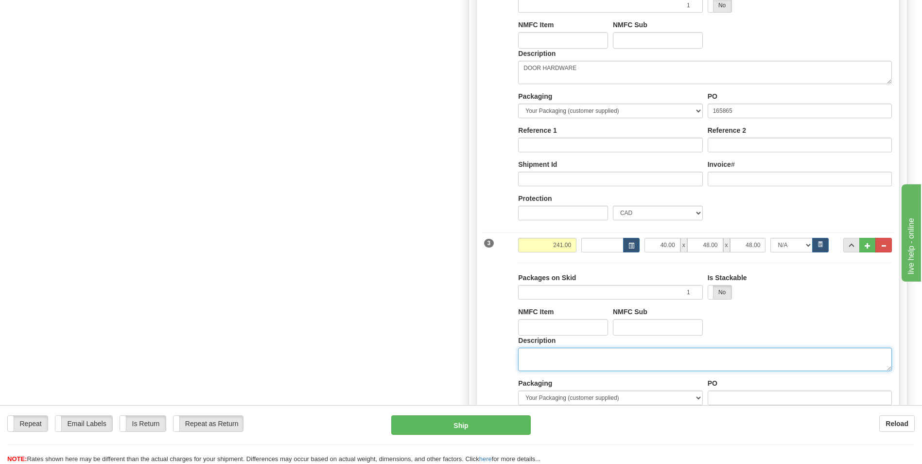
click at [575, 368] on textarea "Description" at bounding box center [705, 359] width 374 height 23
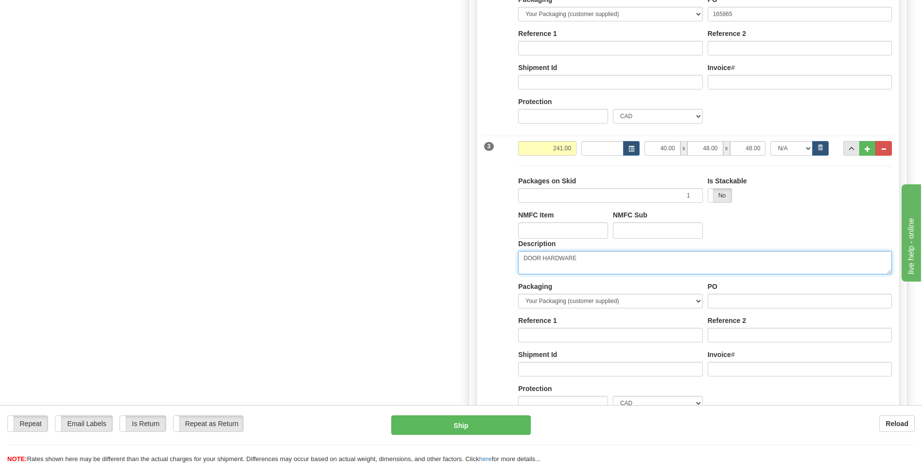
scroll to position [632, 0]
type textarea "DOOR HARDWARE"
click at [751, 303] on input "PO" at bounding box center [800, 300] width 184 height 15
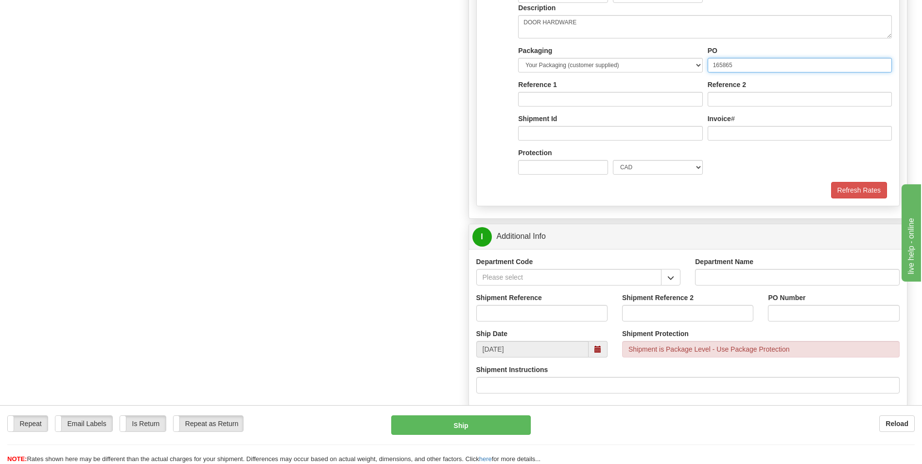
scroll to position [923, 0]
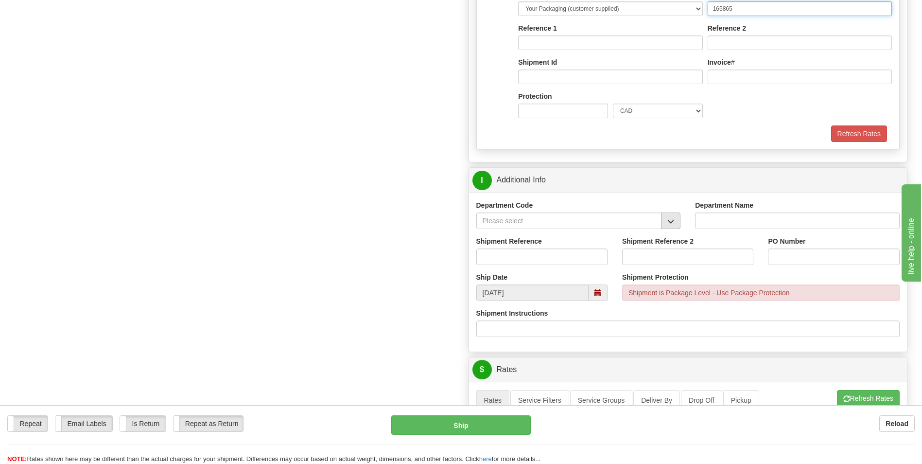
type input "165865"
drag, startPoint x: 670, startPoint y: 224, endPoint x: 637, endPoint y: 209, distance: 36.3
click at [670, 224] on span "button" at bounding box center [670, 221] width 7 height 6
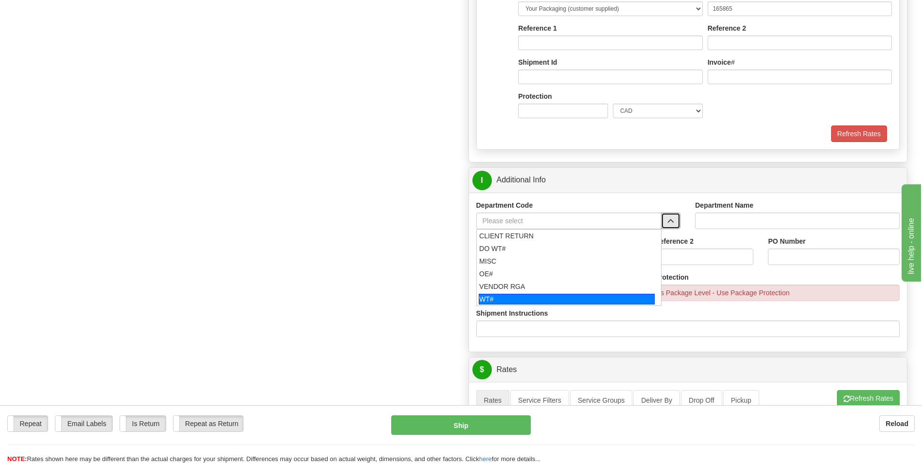
click at [524, 296] on div "WT#" at bounding box center [567, 299] width 176 height 11
type input "WT#"
type input "WAREHOUSE TRANSFERS"
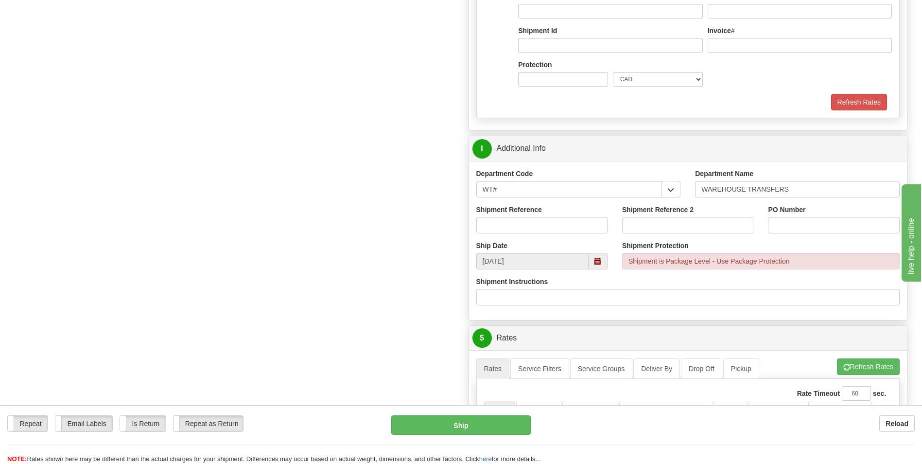
scroll to position [972, 0]
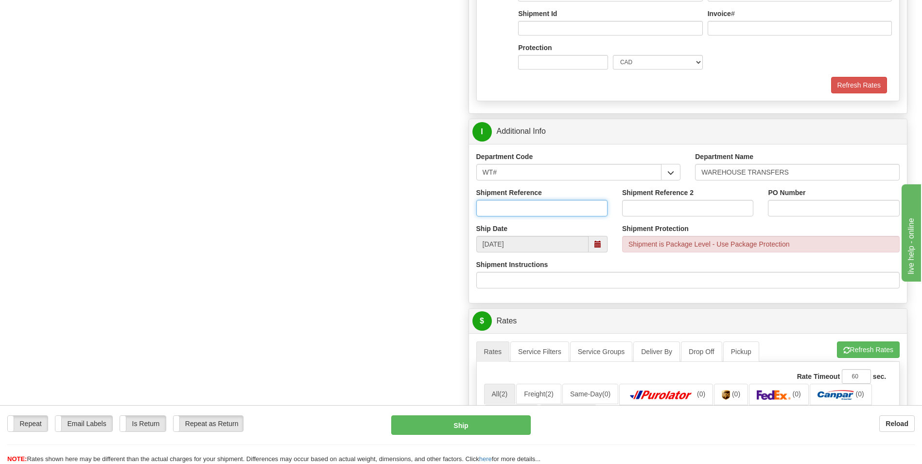
click at [575, 213] on input "Shipment Reference" at bounding box center [541, 208] width 131 height 17
type input "165865-00"
click at [815, 210] on input "PO Number" at bounding box center [833, 208] width 131 height 17
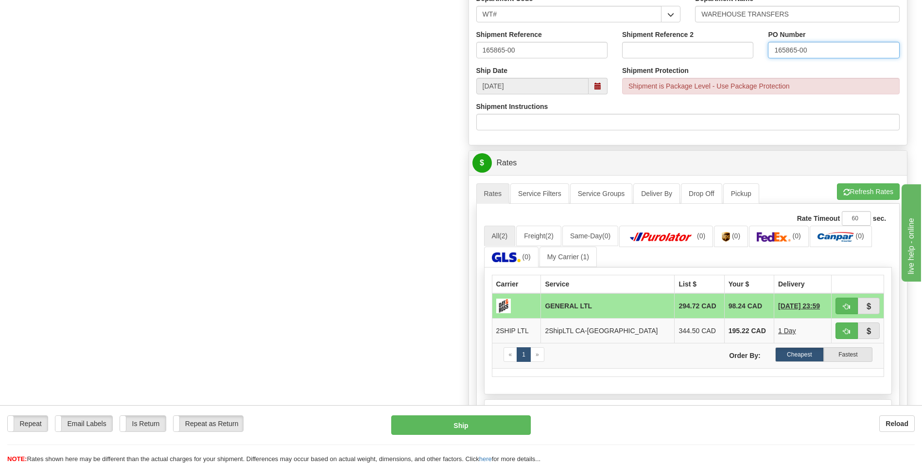
scroll to position [1166, 0]
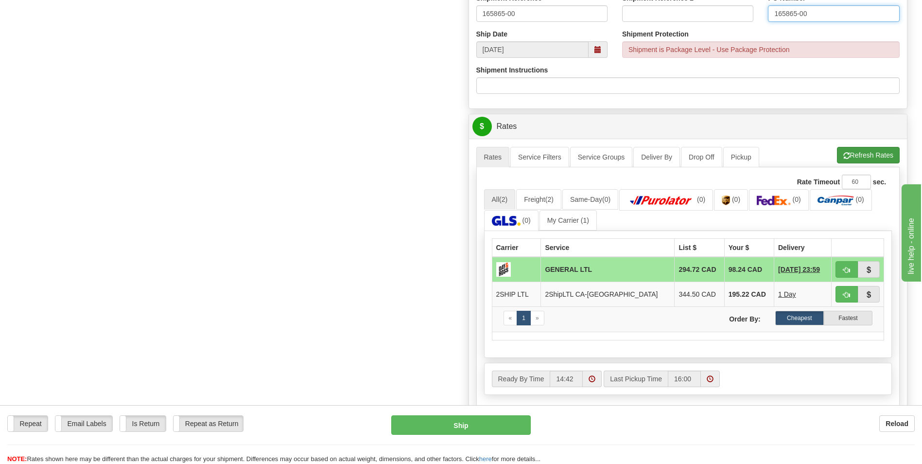
type input "165865-00"
click at [879, 153] on button "Refresh Rates" at bounding box center [868, 155] width 63 height 17
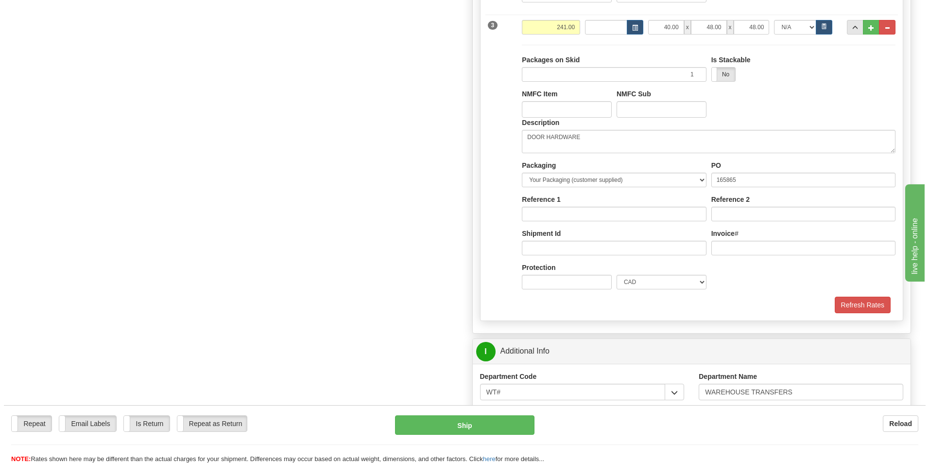
scroll to position [729, 0]
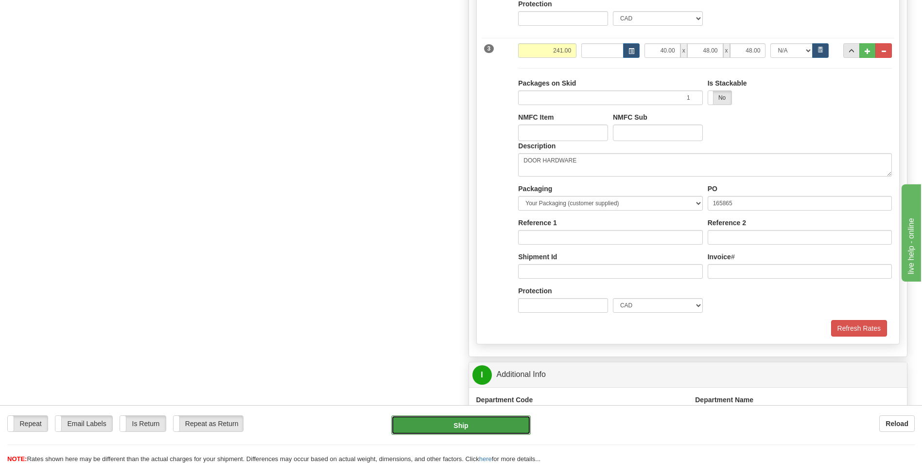
click at [442, 424] on button "Ship" at bounding box center [460, 424] width 139 height 19
type input "GL"
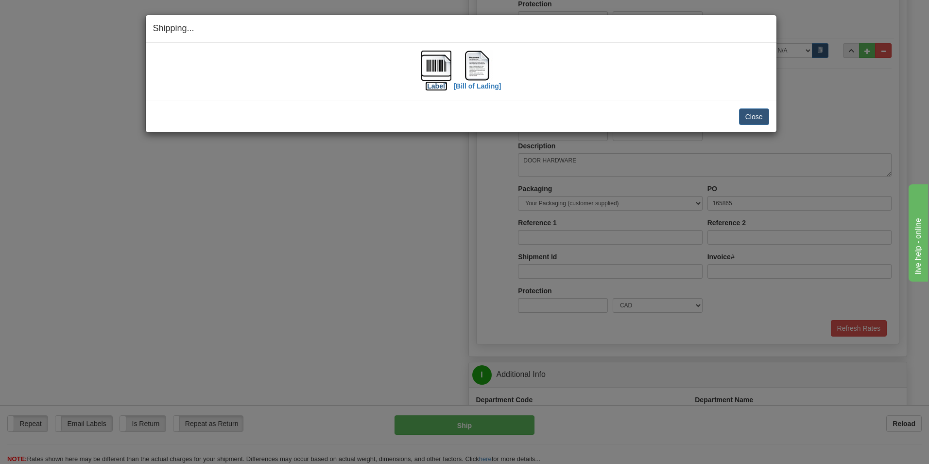
click at [437, 87] on label "[Label]" at bounding box center [436, 86] width 22 height 10
click at [485, 86] on label "[Bill of Lading]" at bounding box center [477, 86] width 48 height 10
click at [758, 116] on button "Close" at bounding box center [754, 116] width 30 height 17
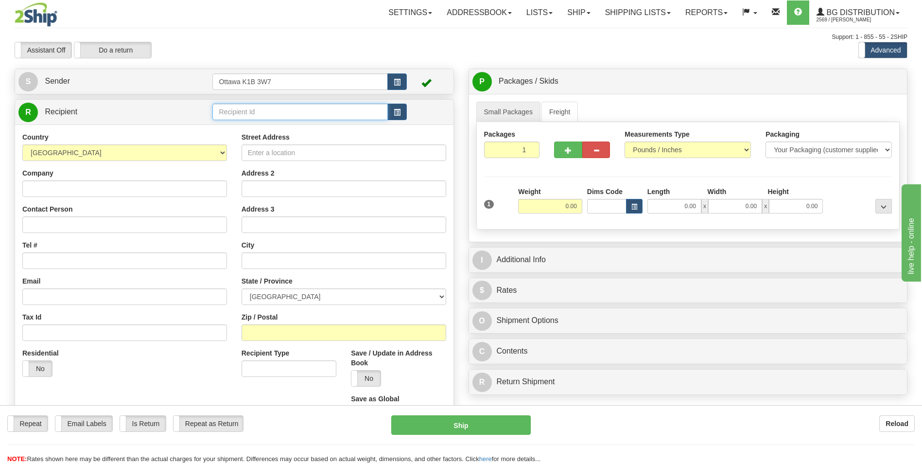
click at [286, 113] on input "text" at bounding box center [299, 112] width 175 height 17
type input "6"
click button "Delete" at bounding box center [0, 0] width 0 height 0
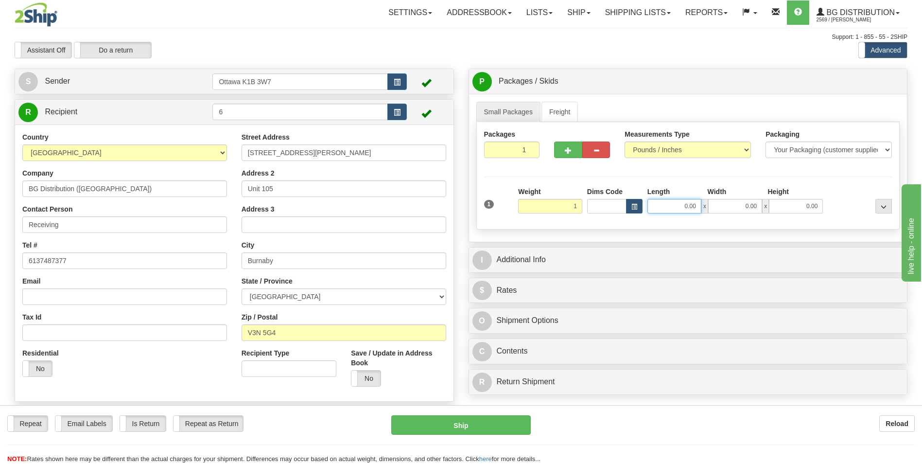
type input "1.00"
click at [678, 205] on input "0.00" at bounding box center [674, 206] width 54 height 15
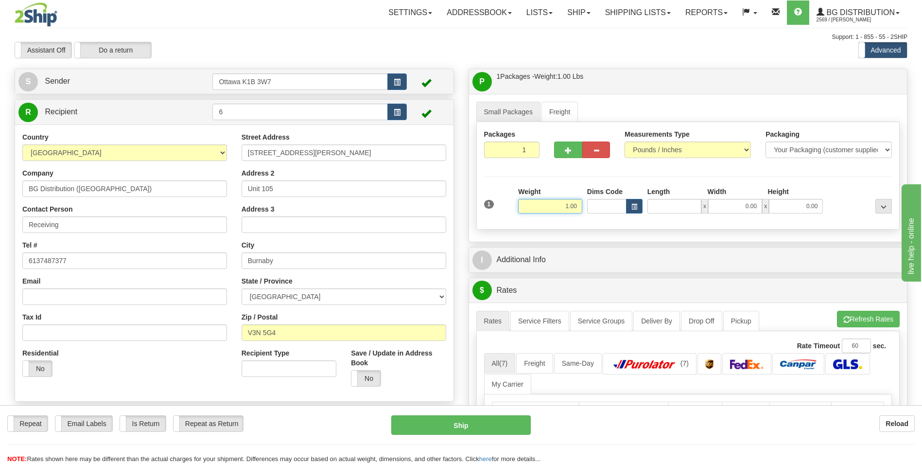
type input "0.00"
drag, startPoint x: 553, startPoint y: 207, endPoint x: 603, endPoint y: 211, distance: 50.7
click at [602, 210] on div "1 Weight 1.00 Dims Code 0.00" at bounding box center [688, 204] width 413 height 35
type input "3.00"
click at [678, 207] on input "0.00" at bounding box center [674, 206] width 54 height 15
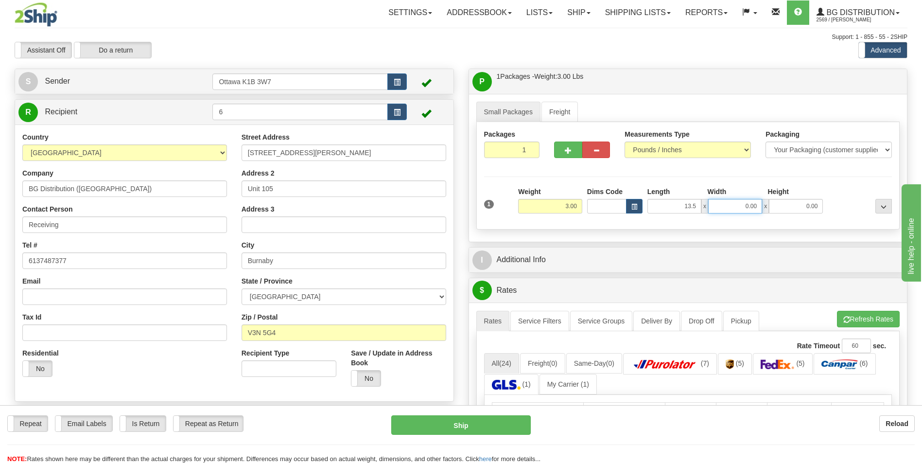
type input "13.50"
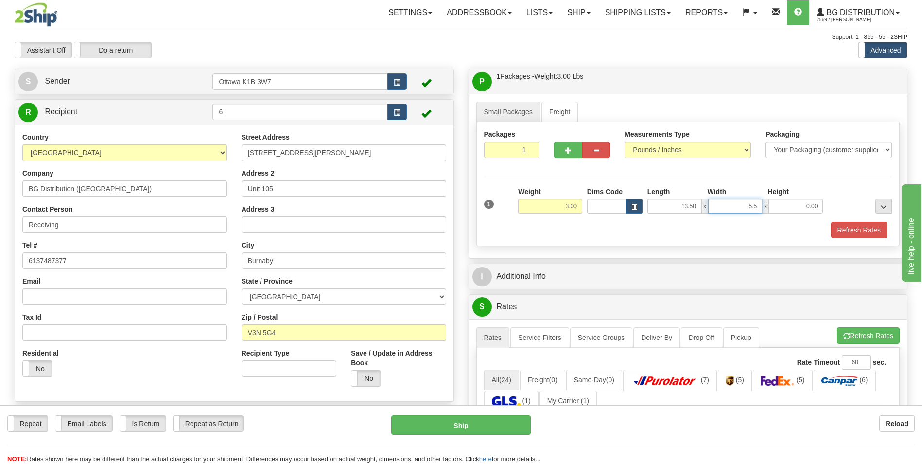
type input "5.50"
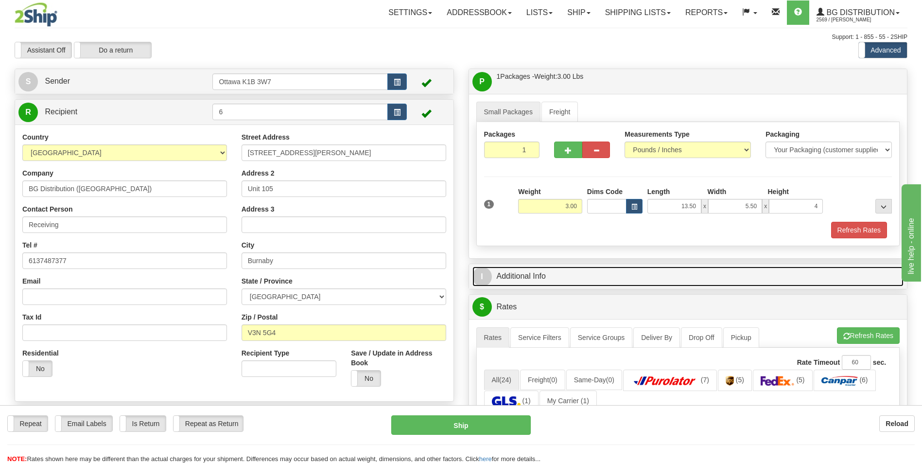
type input "4.00"
click at [519, 277] on link "I Additional Info" at bounding box center [688, 276] width 432 height 20
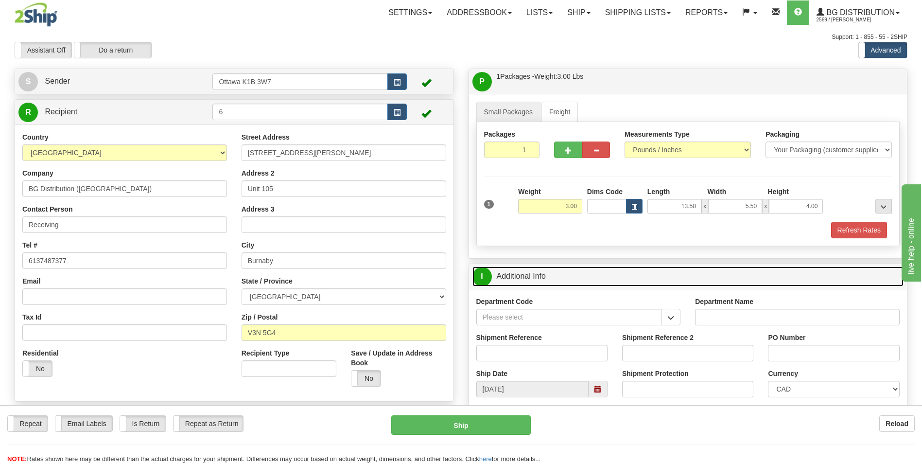
click at [524, 275] on link "I Additional Info" at bounding box center [688, 276] width 432 height 20
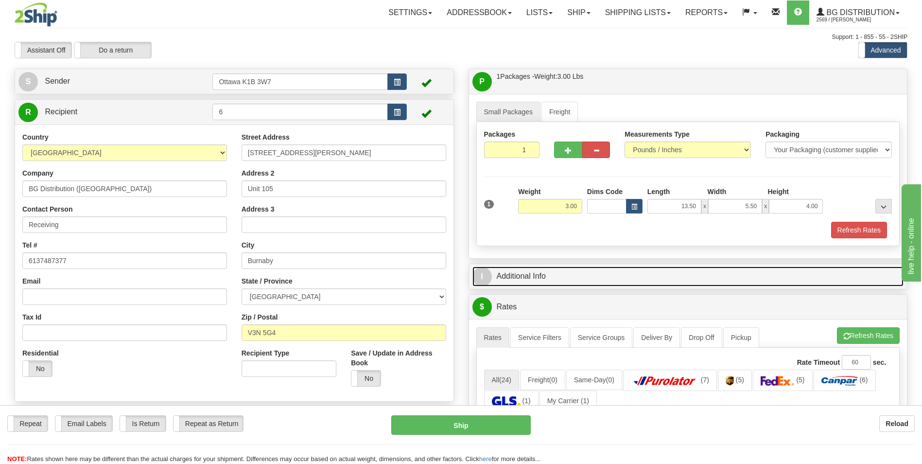
click at [530, 278] on link "I Additional Info" at bounding box center [688, 276] width 432 height 20
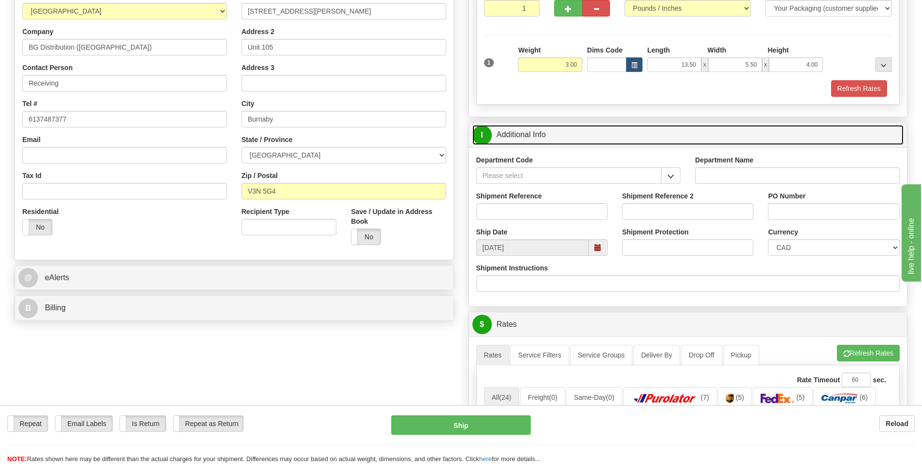
scroll to position [146, 0]
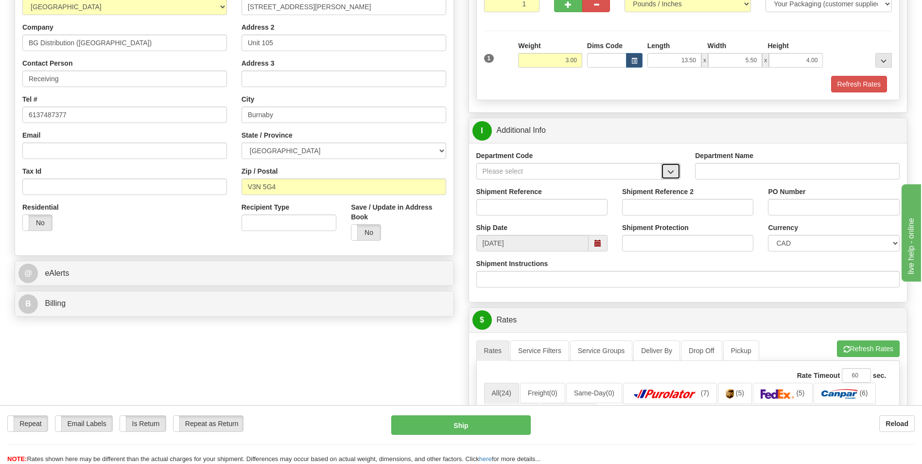
click at [666, 171] on button "button" at bounding box center [670, 171] width 19 height 17
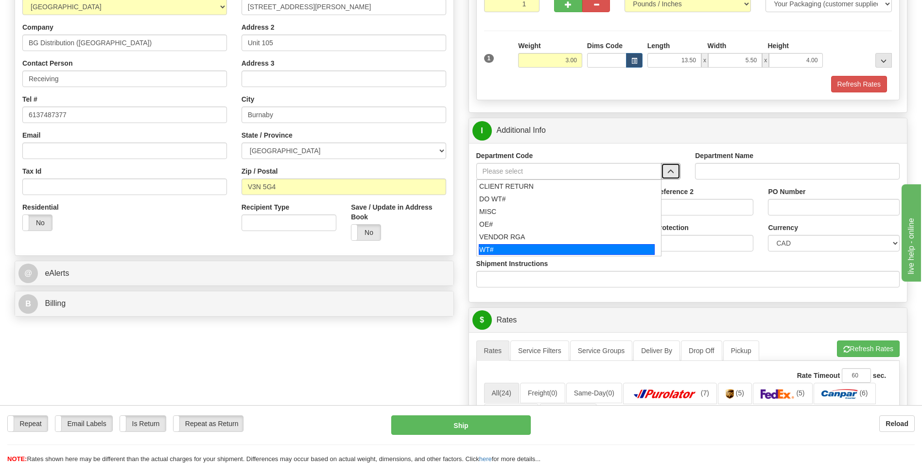
drag, startPoint x: 540, startPoint y: 248, endPoint x: 533, endPoint y: 234, distance: 15.9
click at [540, 249] on div "WT#" at bounding box center [567, 249] width 176 height 11
type input "WT#"
type input "WAREHOUSE TRANSFERS"
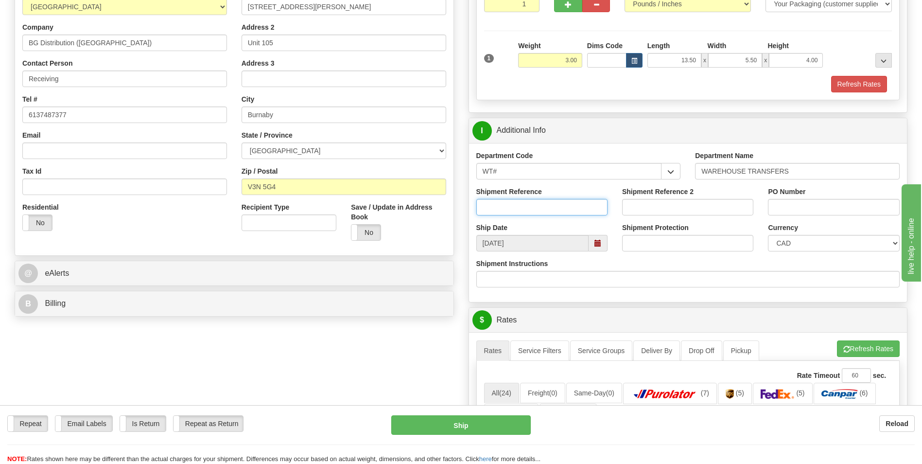
click at [526, 210] on input "Shipment Reference" at bounding box center [541, 207] width 131 height 17
type input "165897-00"
click at [822, 208] on input "PO Number" at bounding box center [833, 207] width 131 height 17
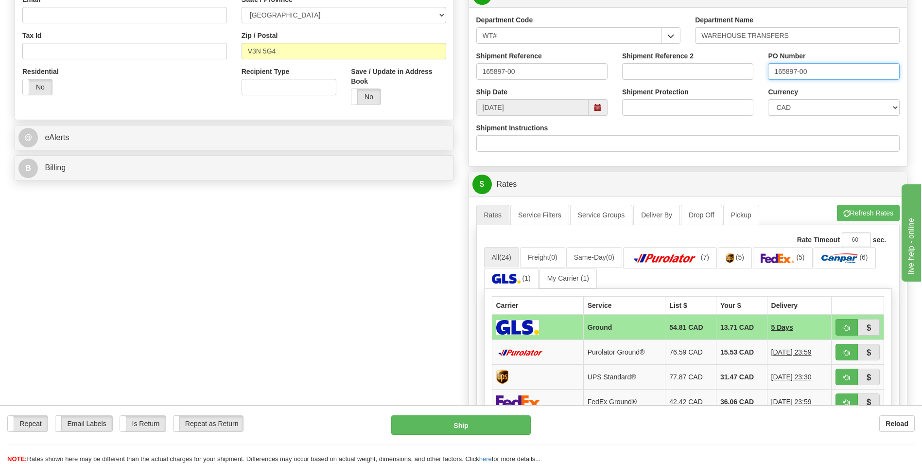
scroll to position [437, 0]
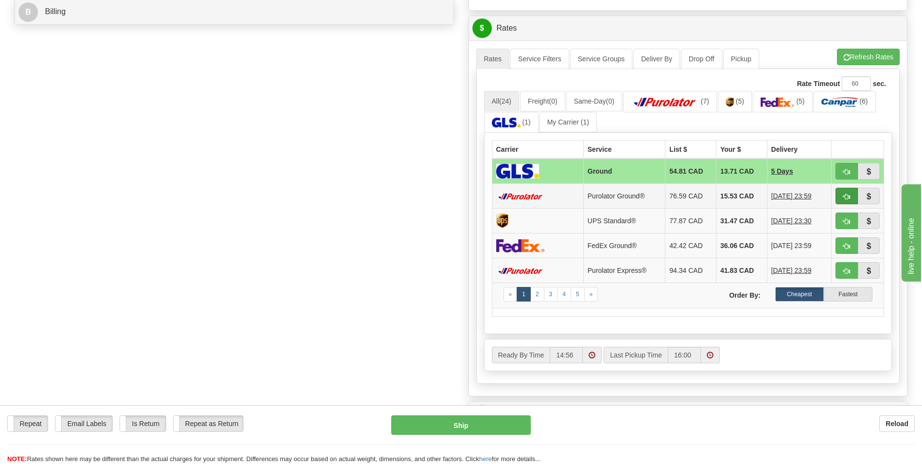
type input "165897-00"
click at [848, 197] on span "button" at bounding box center [846, 196] width 7 height 6
type input "260"
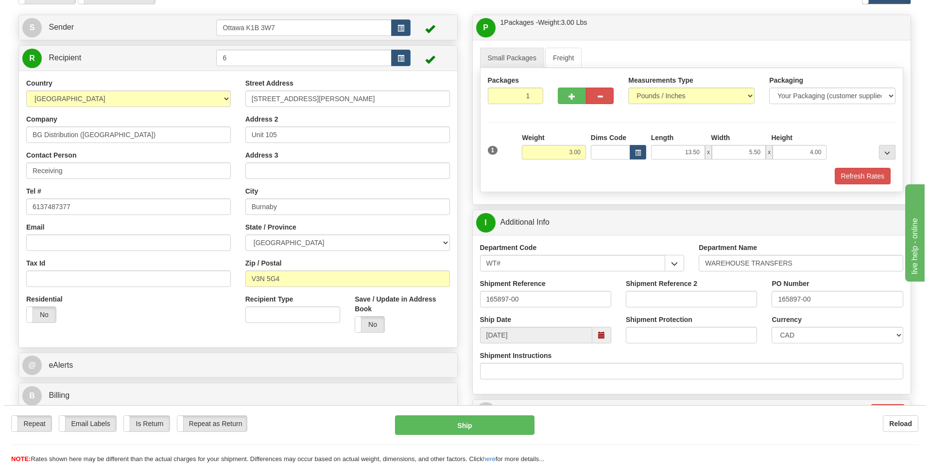
scroll to position [194, 0]
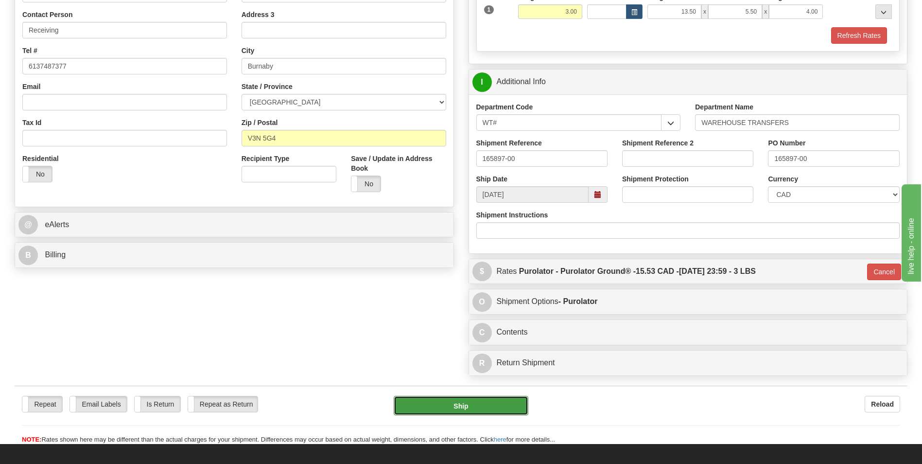
click at [471, 405] on button "Ship" at bounding box center [461, 405] width 134 height 19
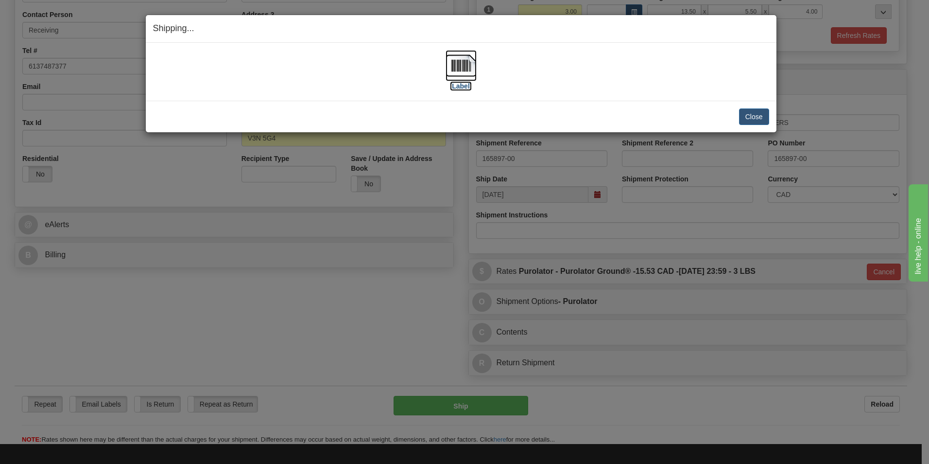
click at [457, 85] on label "[Label]" at bounding box center [461, 86] width 22 height 10
click at [755, 115] on button "Close" at bounding box center [754, 116] width 30 height 17
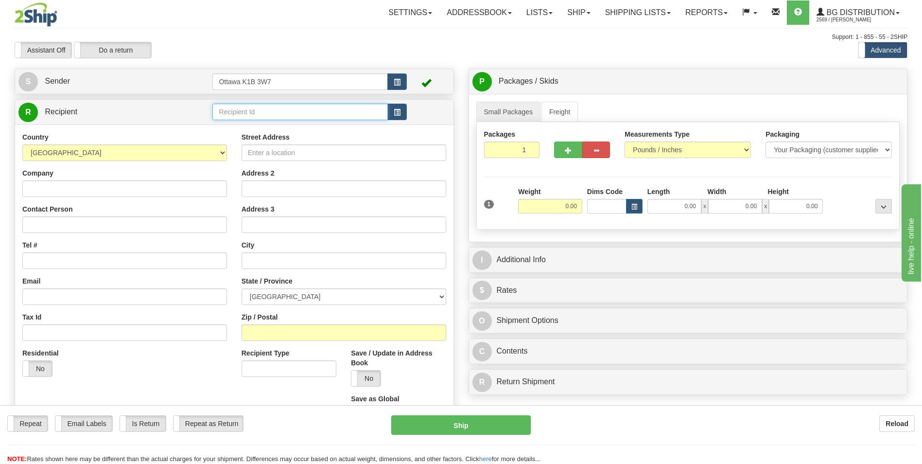
click at [298, 112] on input "text" at bounding box center [299, 112] width 175 height 17
type input "5"
click button "Delete" at bounding box center [0, 0] width 0 height 0
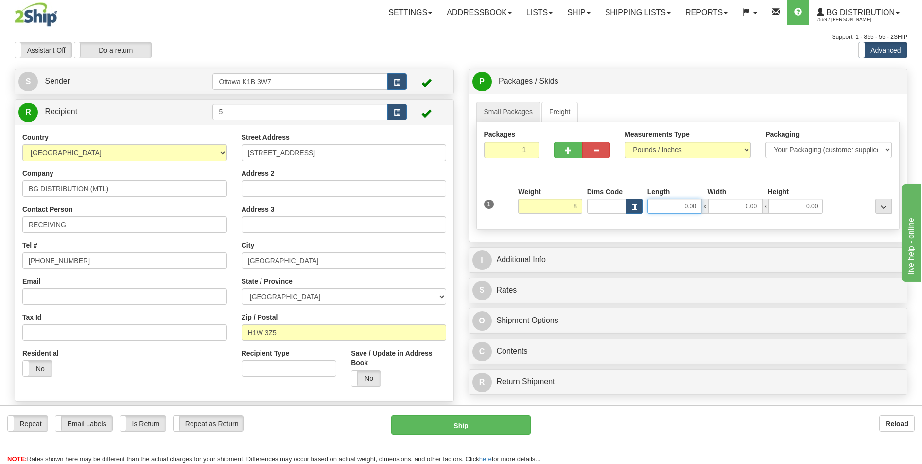
type input "8.00"
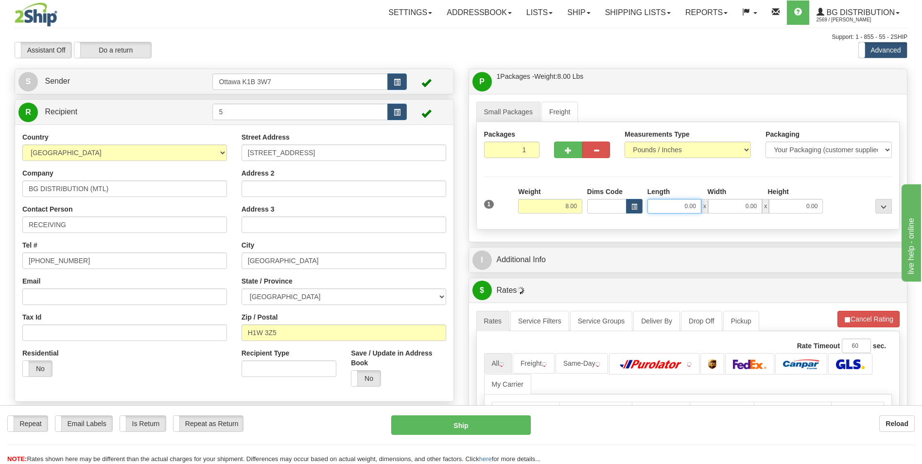
click at [677, 203] on input "0.00" at bounding box center [674, 206] width 54 height 15
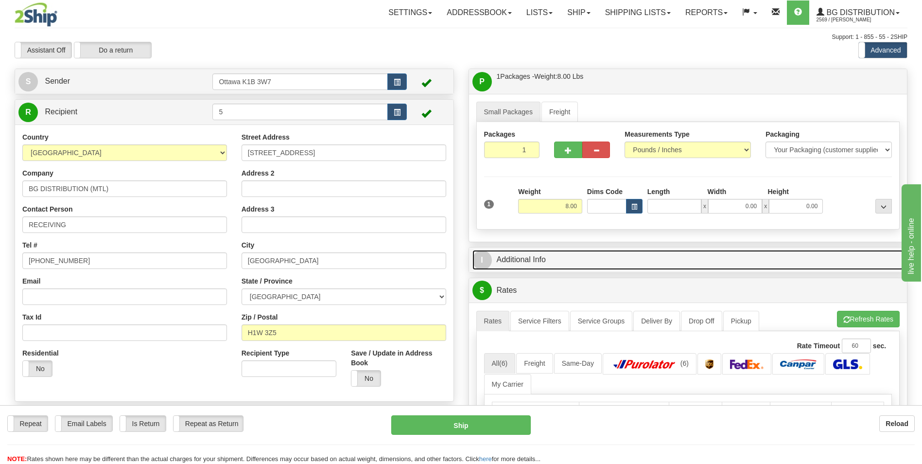
type input "0.00"
click at [551, 256] on link "I Additional Info" at bounding box center [688, 260] width 432 height 20
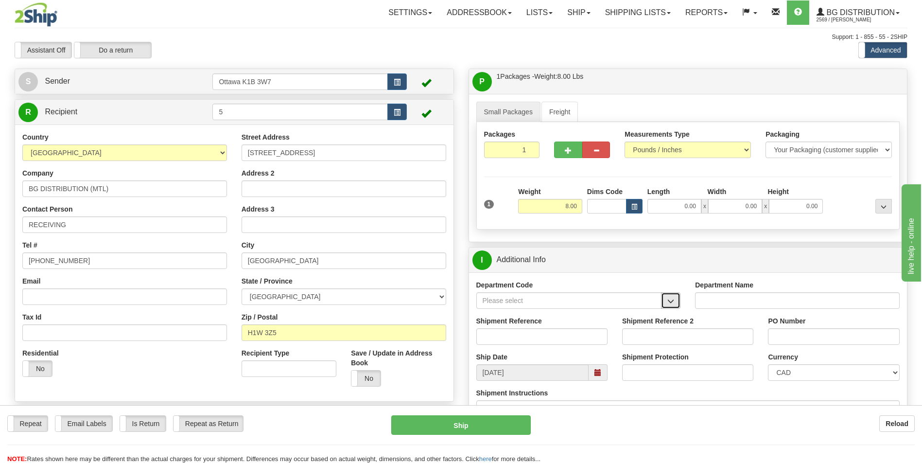
click at [678, 295] on button "button" at bounding box center [670, 300] width 19 height 17
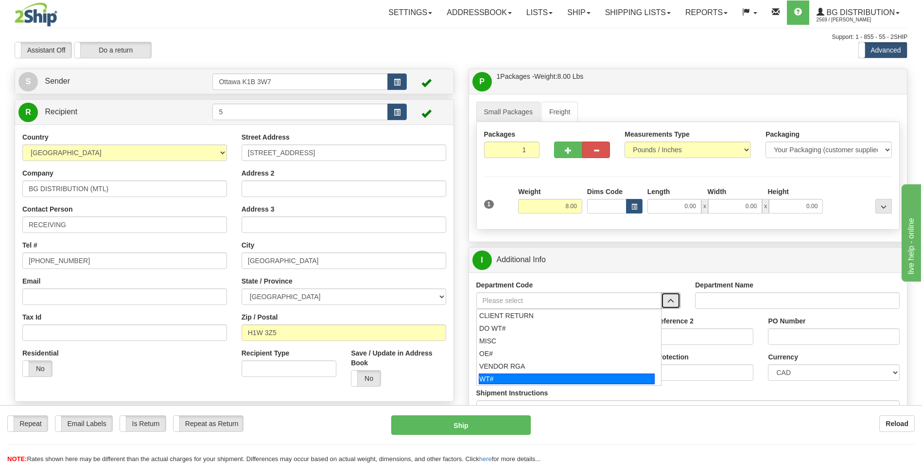
click at [500, 382] on div "WT#" at bounding box center [567, 378] width 176 height 11
type input "WT#"
type input "WAREHOUSE TRANSFERS"
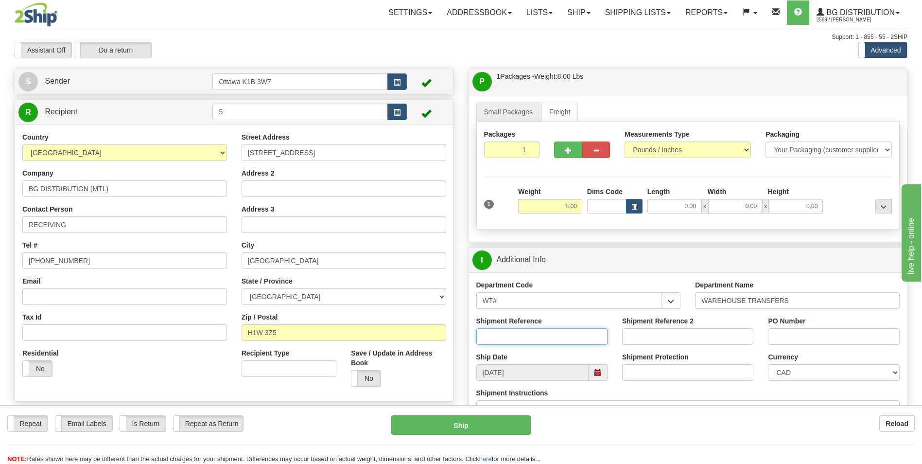
click at [549, 335] on input "Shipment Reference" at bounding box center [541, 336] width 131 height 17
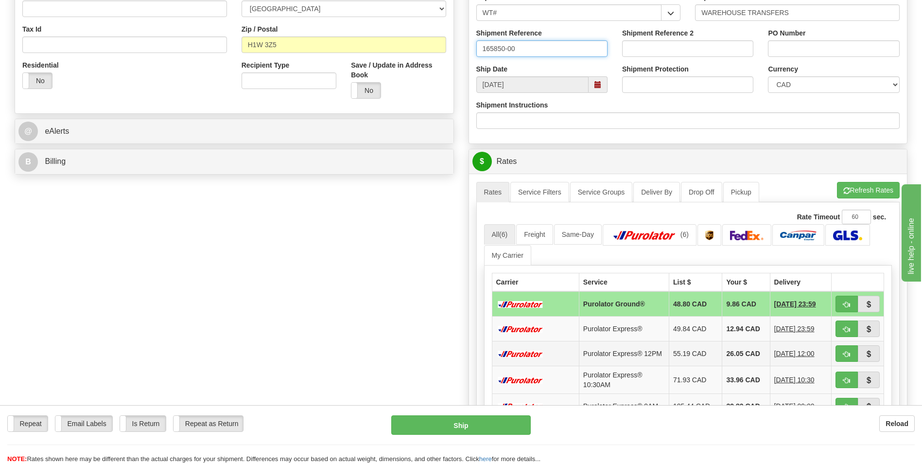
scroll to position [292, 0]
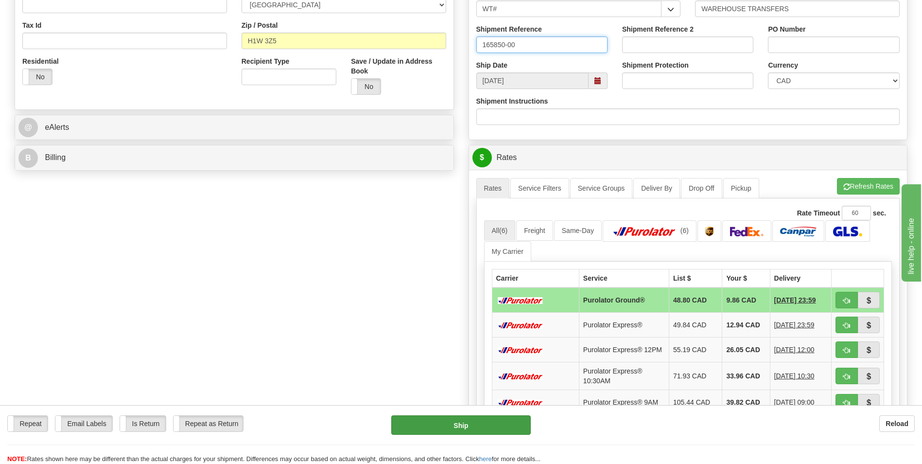
type input "165850-00"
click at [481, 424] on button "Ship" at bounding box center [460, 424] width 139 height 19
type input "260"
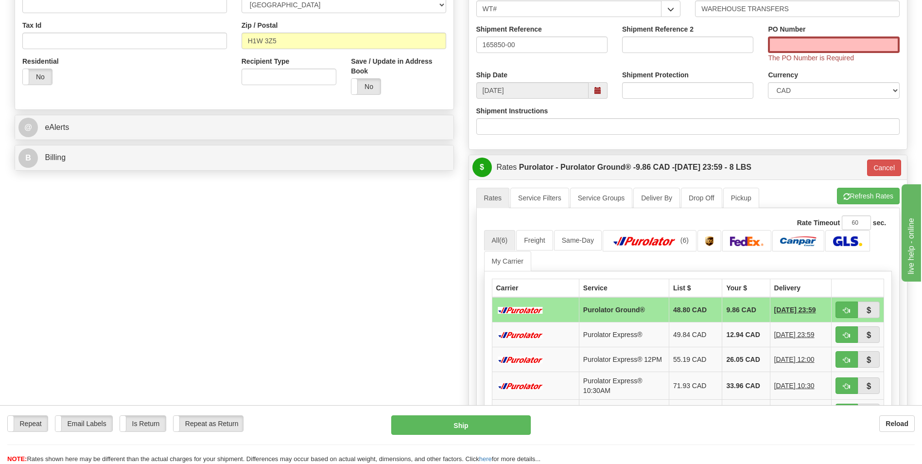
click at [800, 35] on div "PO Number The PO Number is Required" at bounding box center [833, 43] width 131 height 38
click at [804, 40] on input "PO Number" at bounding box center [833, 44] width 131 height 17
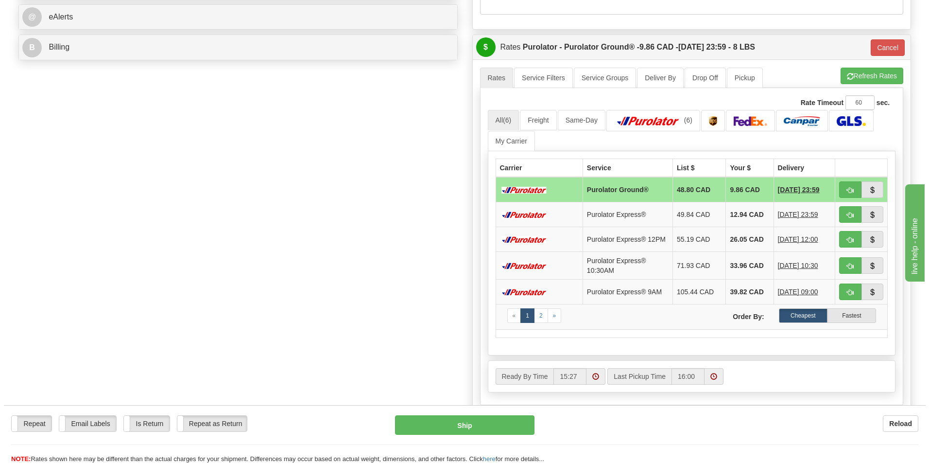
scroll to position [389, 0]
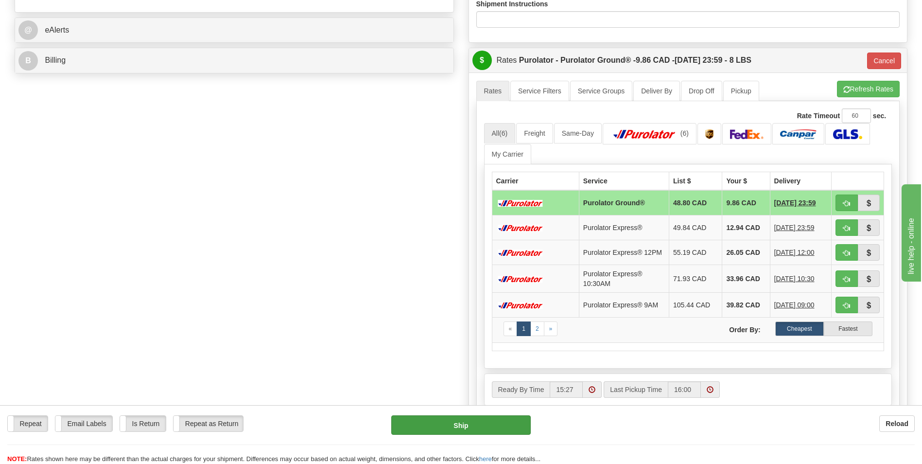
type input "165850-00"
click at [473, 426] on button "Ship" at bounding box center [460, 424] width 139 height 19
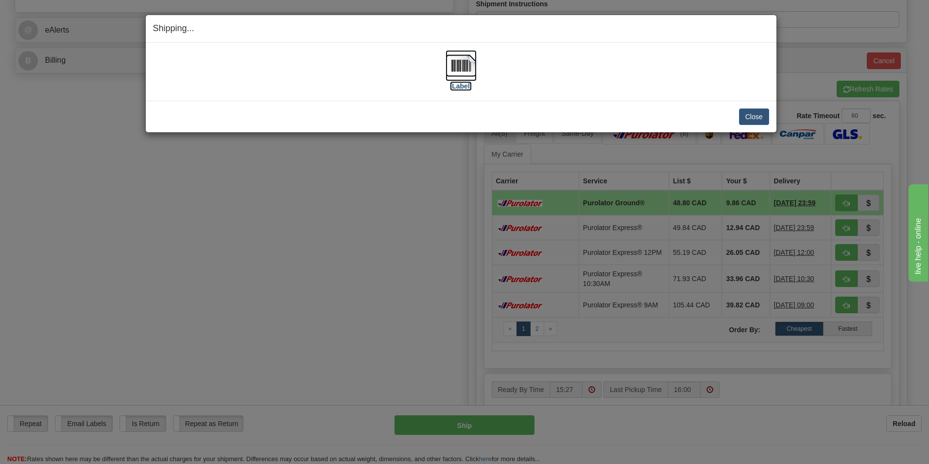
click at [461, 85] on label "[Label]" at bounding box center [461, 86] width 22 height 10
click at [753, 116] on button "Close" at bounding box center [754, 116] width 30 height 17
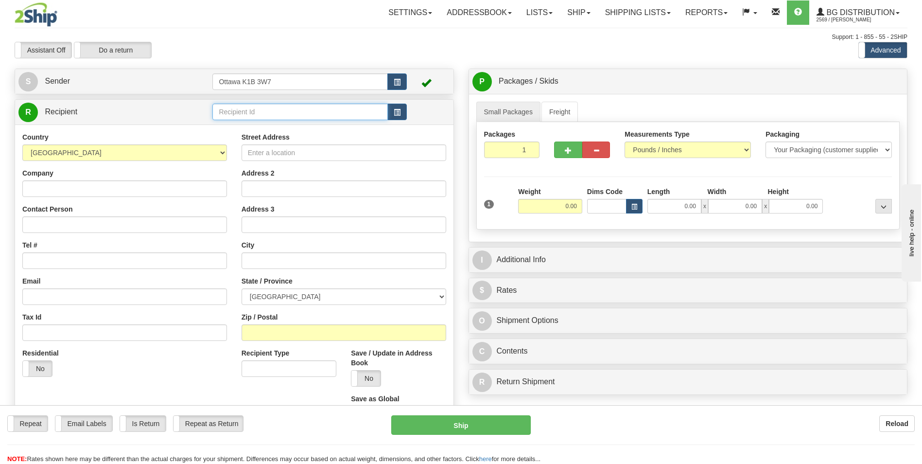
click at [275, 109] on input "text" at bounding box center [299, 112] width 175 height 17
click at [262, 127] on div "910893" at bounding box center [298, 127] width 166 height 11
type input "910893"
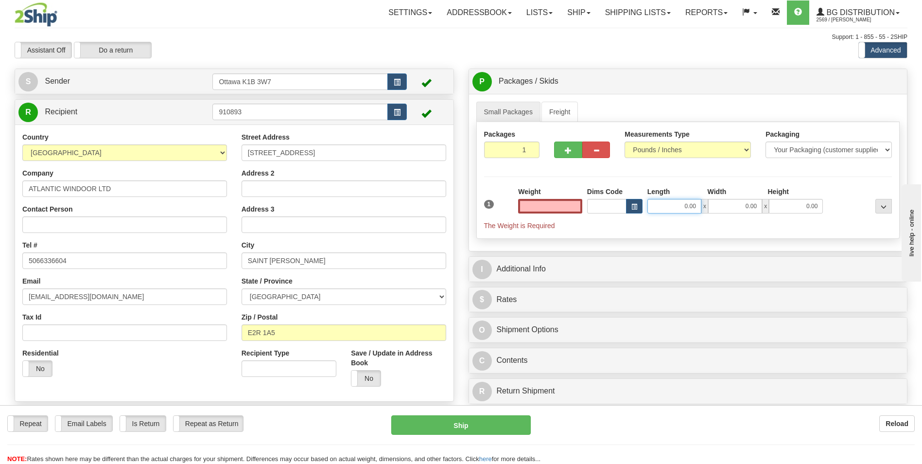
type input "0.00"
click at [679, 211] on input "0.00" at bounding box center [674, 206] width 54 height 15
type input "14.50"
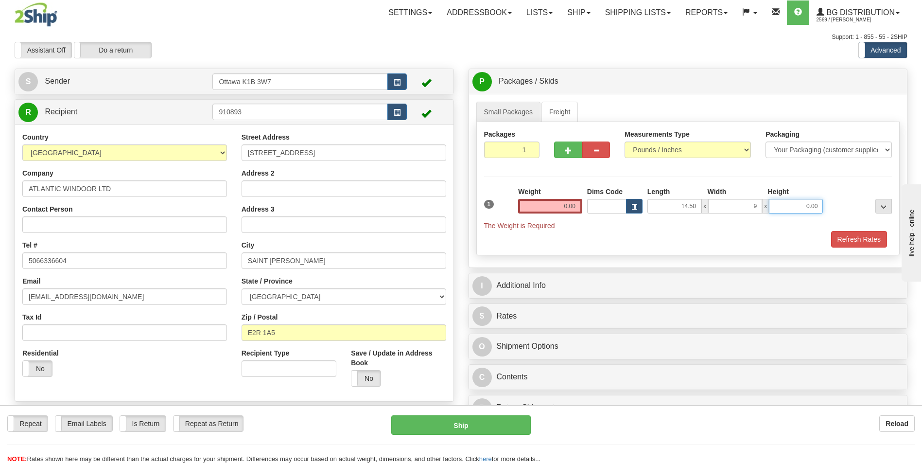
type input "9.00"
type input "6.50"
click at [561, 209] on input "0.00" at bounding box center [550, 206] width 64 height 15
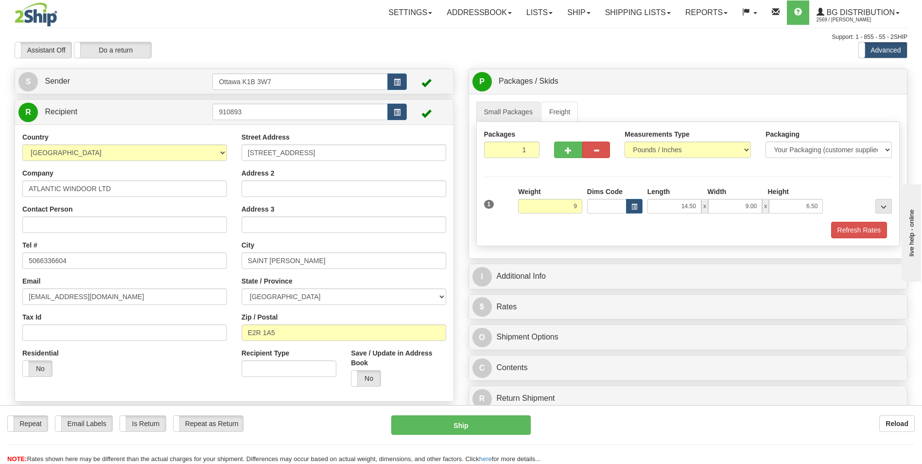
type input "9.00"
click at [483, 235] on div "Refresh Rates" at bounding box center [688, 230] width 413 height 17
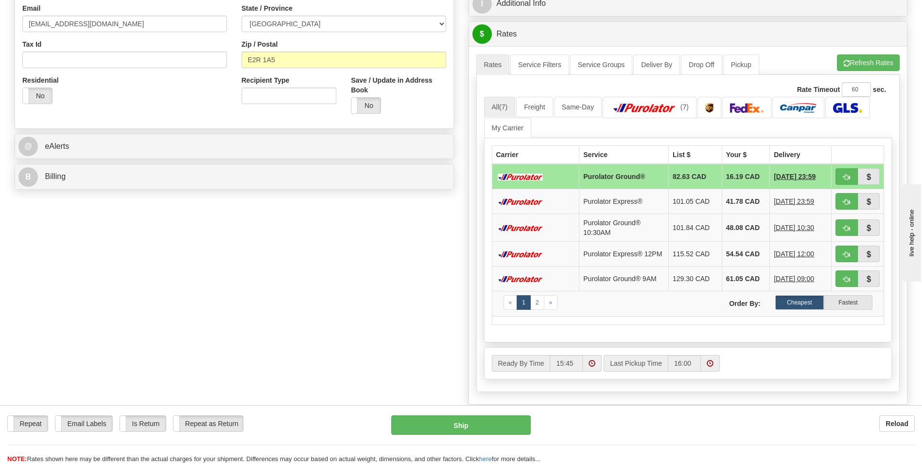
scroll to position [146, 0]
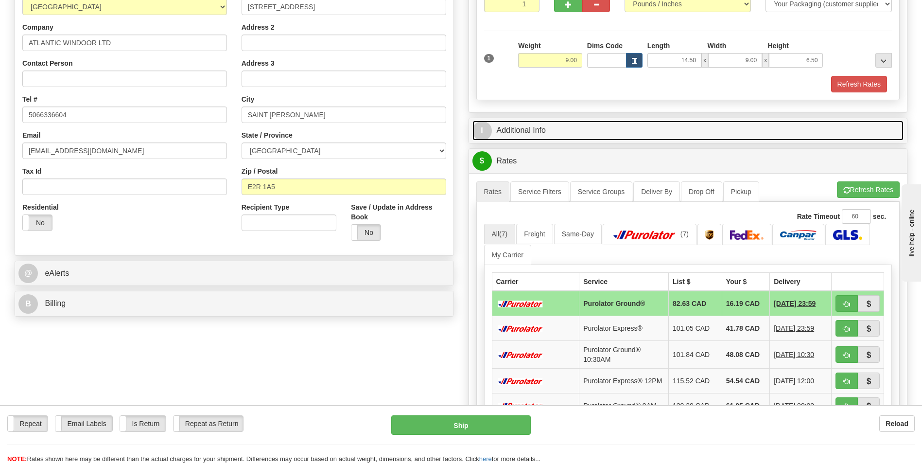
click at [527, 128] on link "I Additional Info" at bounding box center [688, 131] width 432 height 20
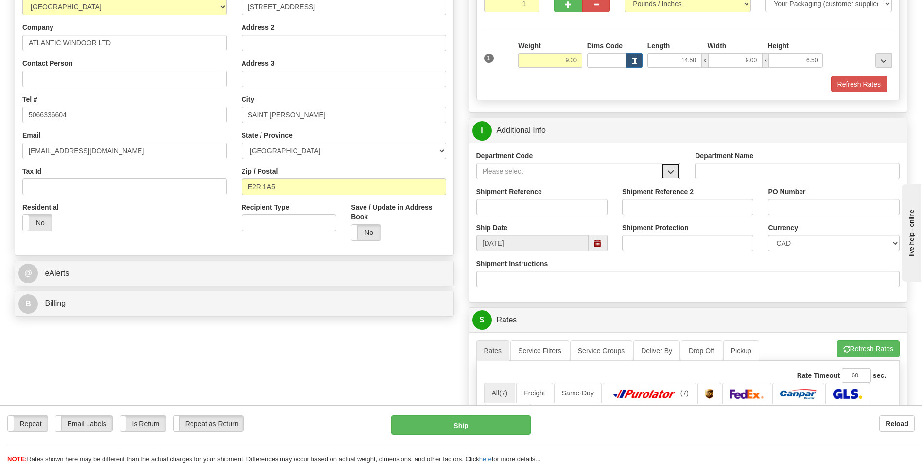
click at [673, 174] on span "button" at bounding box center [670, 172] width 7 height 6
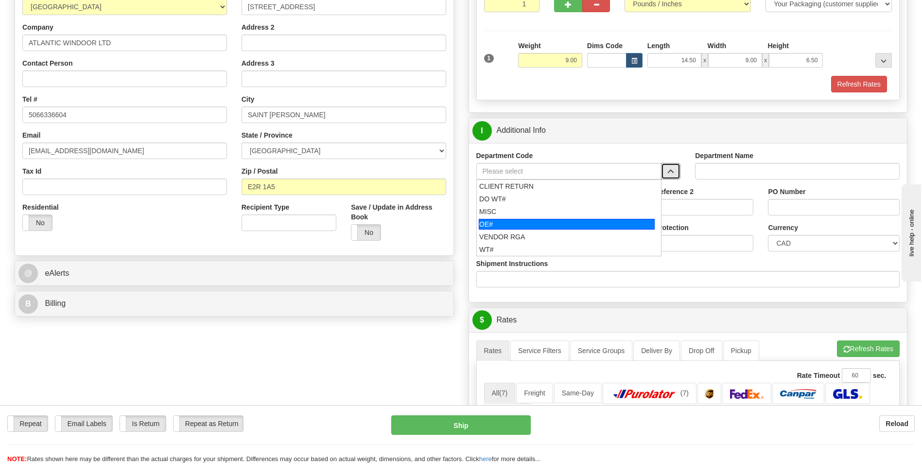
click at [548, 224] on div "OE#" at bounding box center [567, 224] width 176 height 11
type input "OE#"
type input "ORDERS"
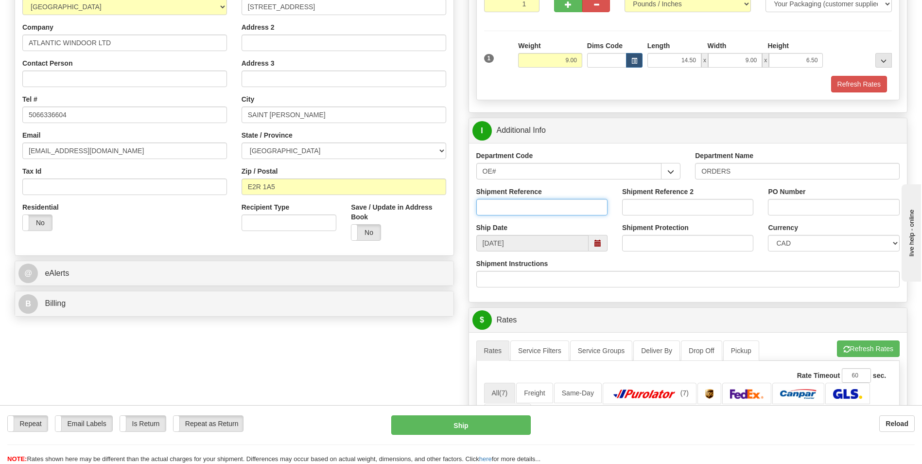
click at [574, 210] on input "Shipment Reference" at bounding box center [541, 207] width 131 height 17
type input "10202372-00"
click at [792, 209] on input "PO Number" at bounding box center [833, 207] width 131 height 17
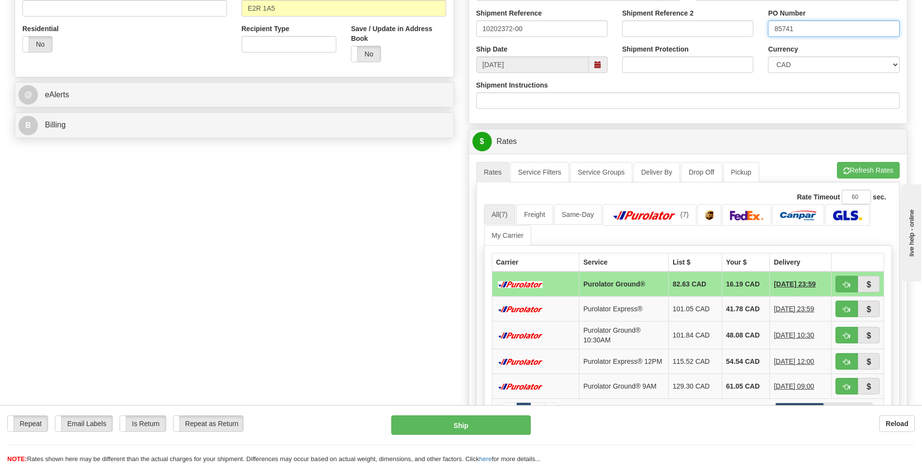
scroll to position [340, 0]
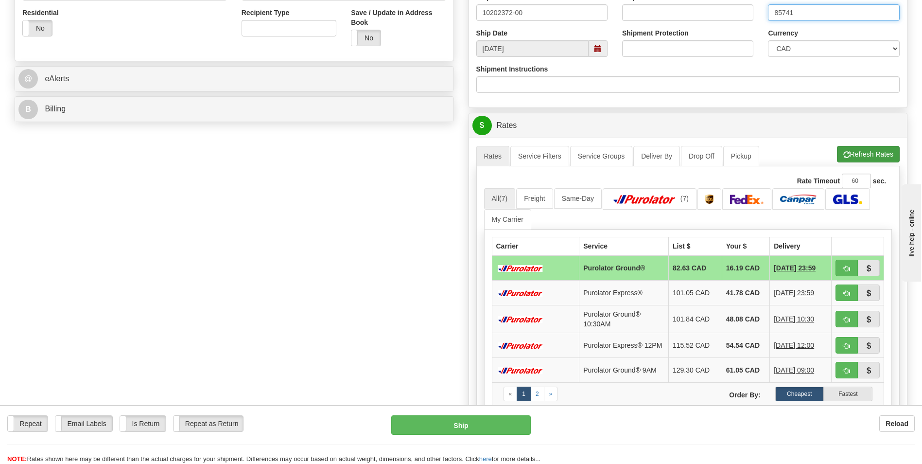
type input "85741"
click at [871, 154] on button "Refresh Rates" at bounding box center [868, 154] width 63 height 17
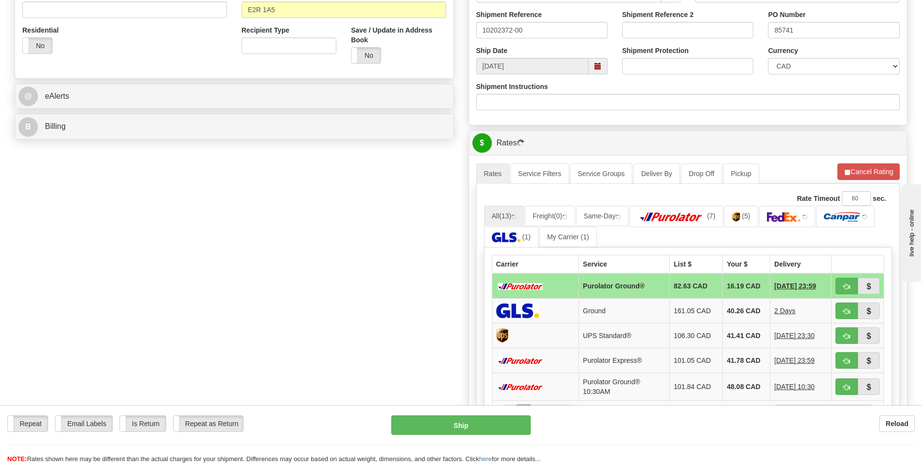
scroll to position [535, 0]
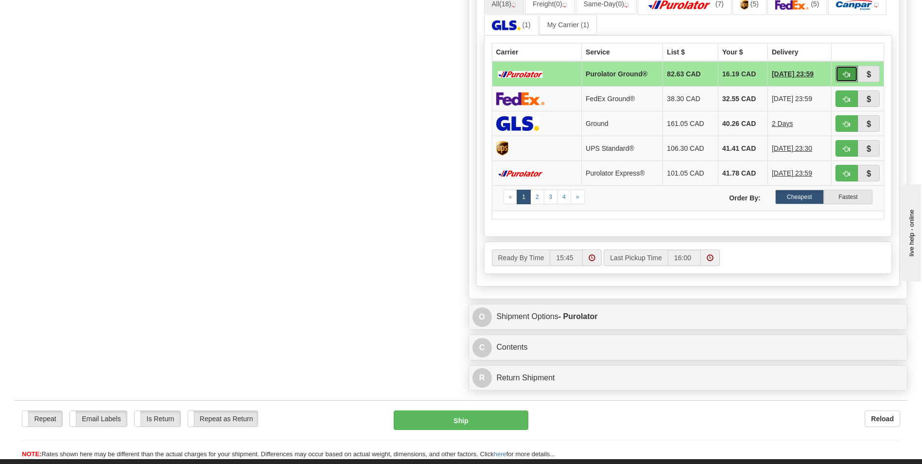
click at [848, 74] on span "button" at bounding box center [846, 74] width 7 height 6
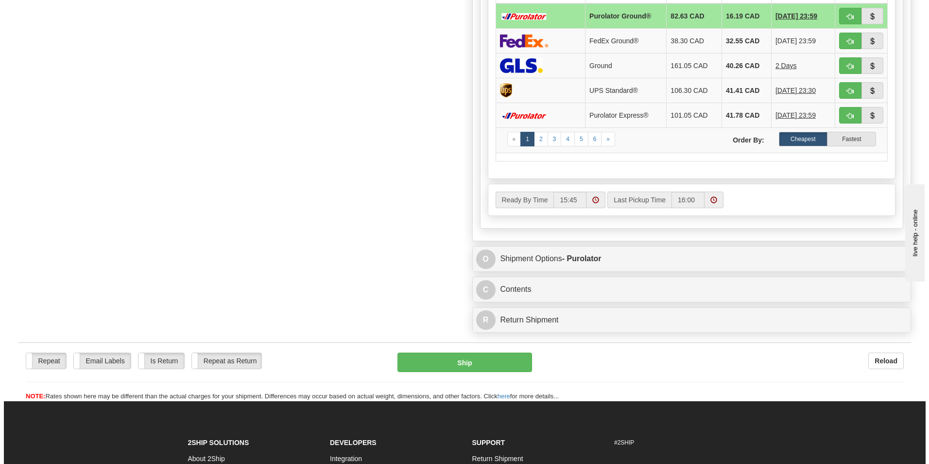
scroll to position [680, 0]
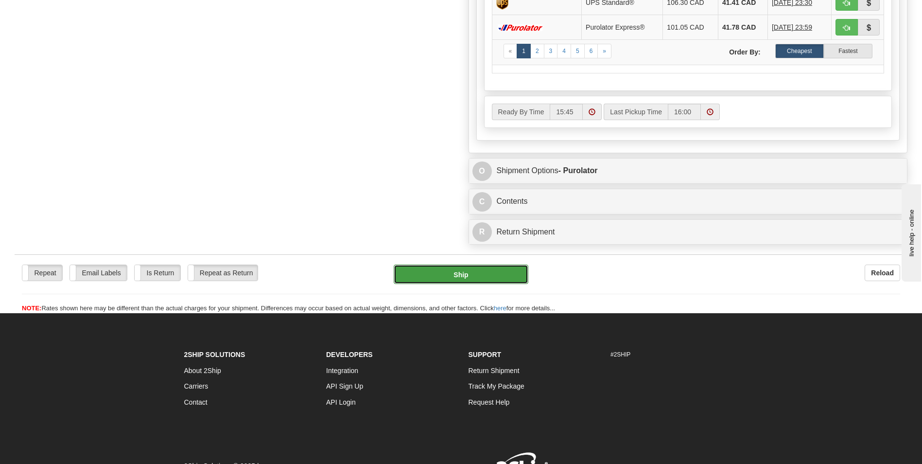
click at [501, 270] on button "Ship" at bounding box center [461, 273] width 134 height 19
type input "260"
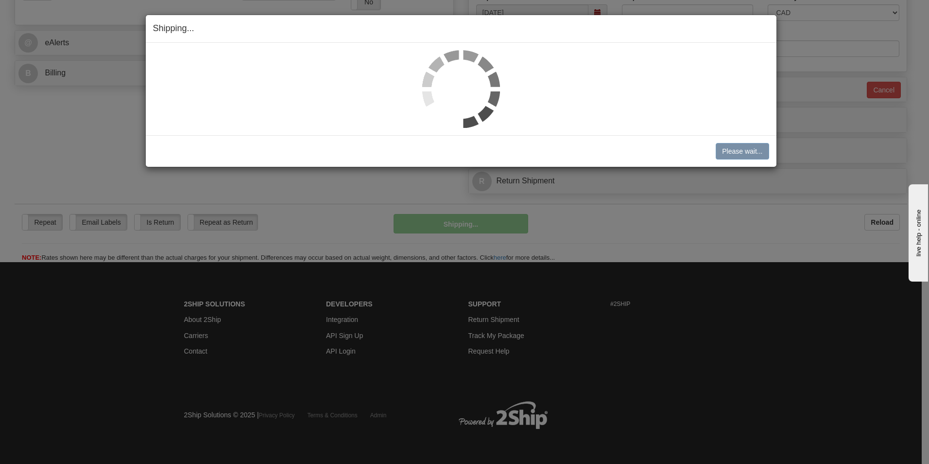
scroll to position [376, 0]
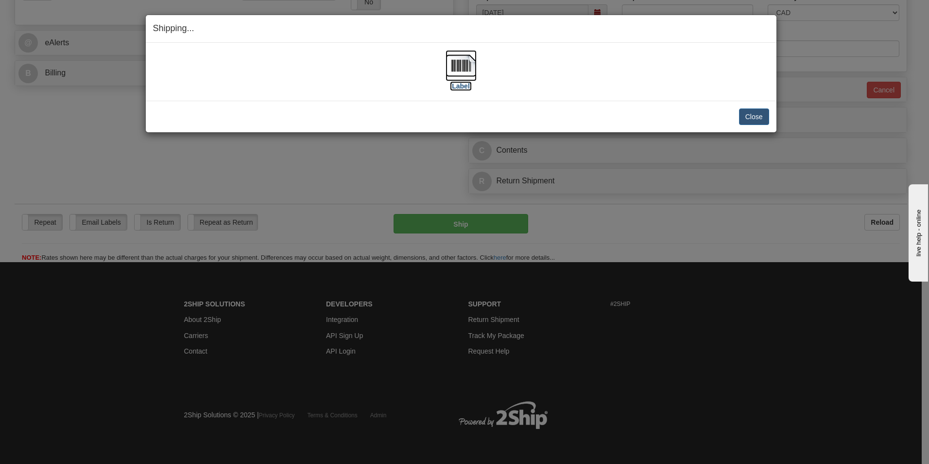
click at [459, 87] on label "[Label]" at bounding box center [461, 86] width 22 height 10
